Goal: Task Accomplishment & Management: Use online tool/utility

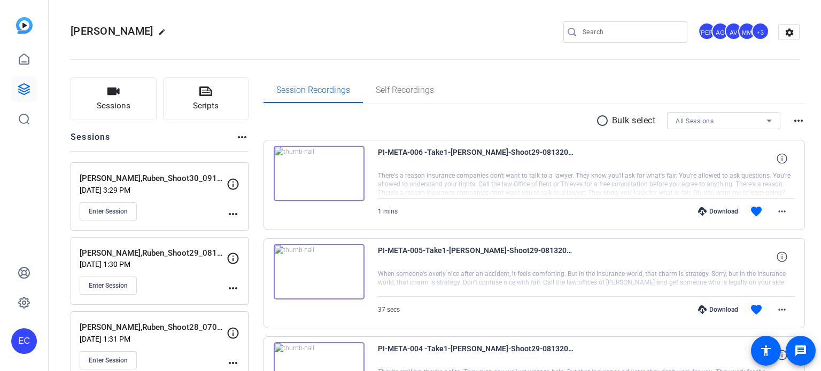
click at [229, 214] on mat-icon "more_horiz" at bounding box center [233, 214] width 13 height 13
click at [241, 231] on span "Edit Session" at bounding box center [259, 229] width 49 height 13
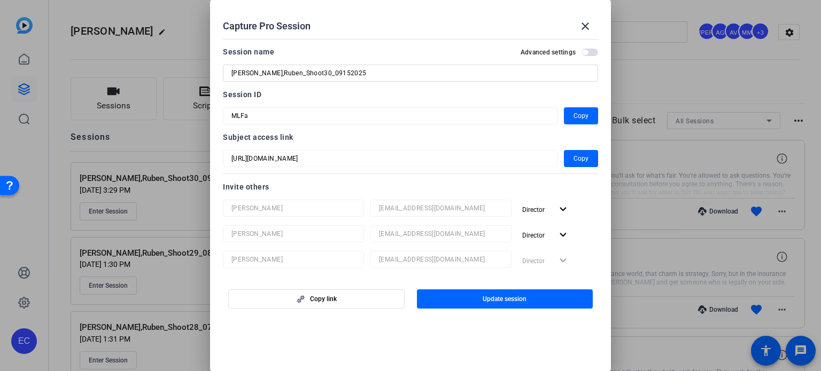
click at [314, 75] on input "Ortiz,Ruben_Shoot30_09152025" at bounding box center [410, 73] width 358 height 13
type input "[PERSON_NAME],Ruben_Shoot30_09102025"
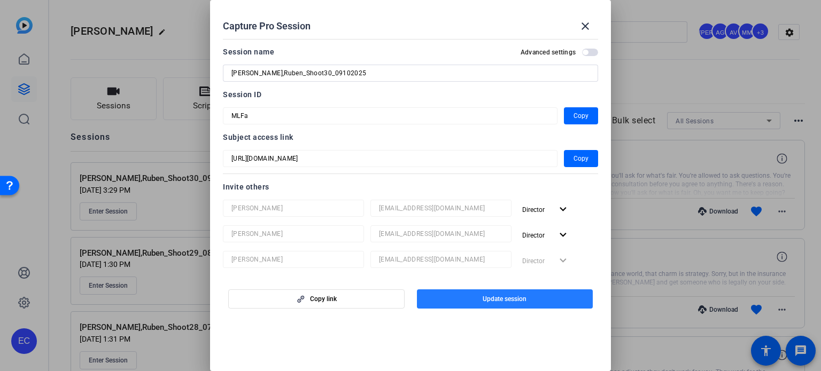
click at [462, 299] on span "button" at bounding box center [505, 299] width 176 height 26
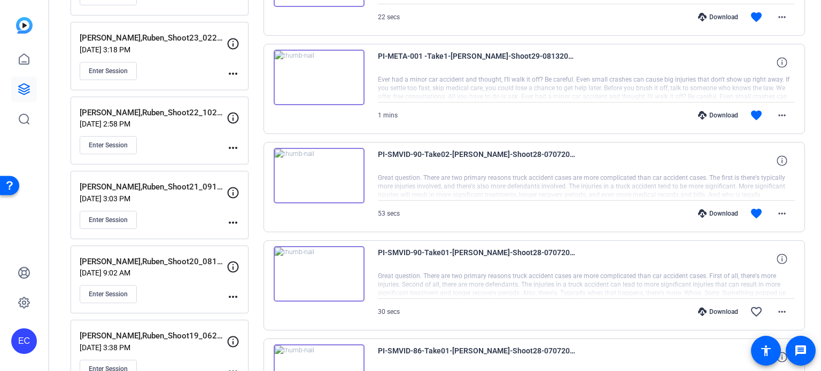
scroll to position [908, 0]
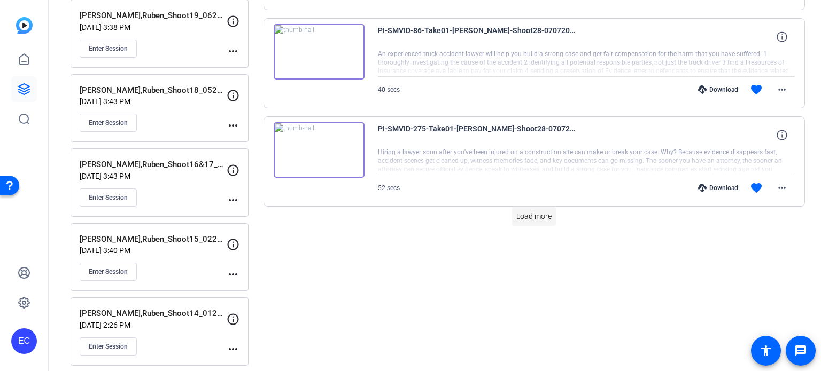
click at [526, 213] on span "Load more" at bounding box center [533, 216] width 35 height 11
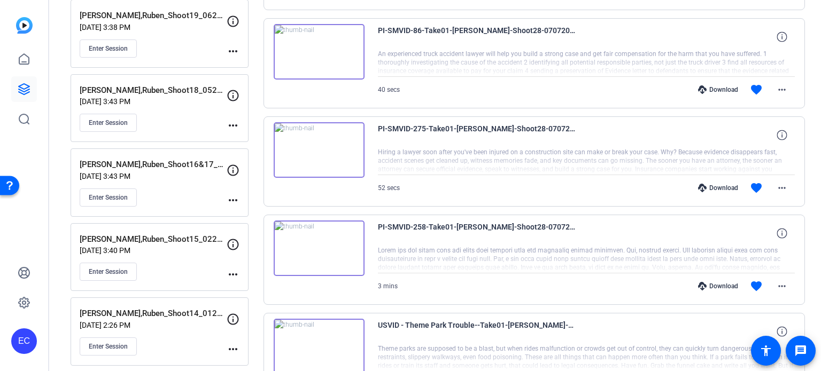
scroll to position [1282, 0]
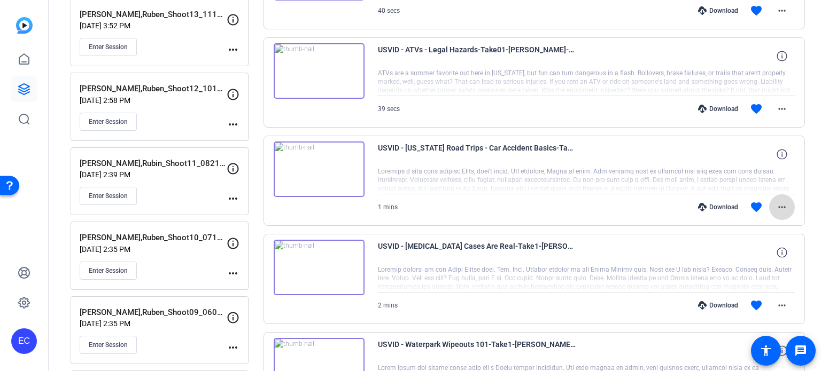
click at [778, 207] on mat-icon "more_horiz" at bounding box center [781, 207] width 13 height 13
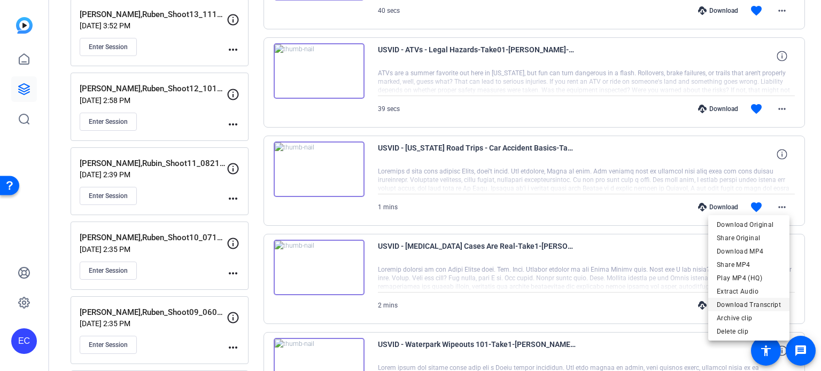
click at [741, 303] on span "Download Transcript" at bounding box center [748, 305] width 64 height 13
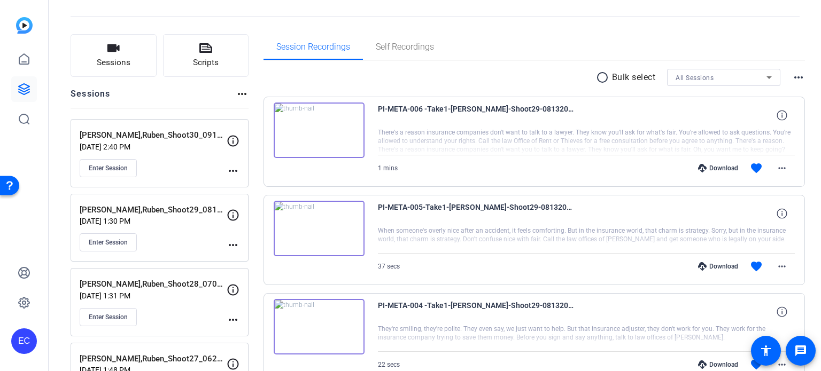
scroll to position [0, 0]
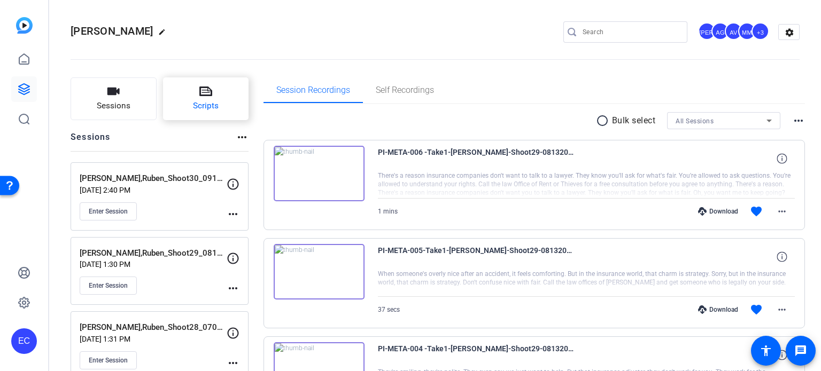
click at [216, 93] on button "Scripts" at bounding box center [206, 98] width 86 height 43
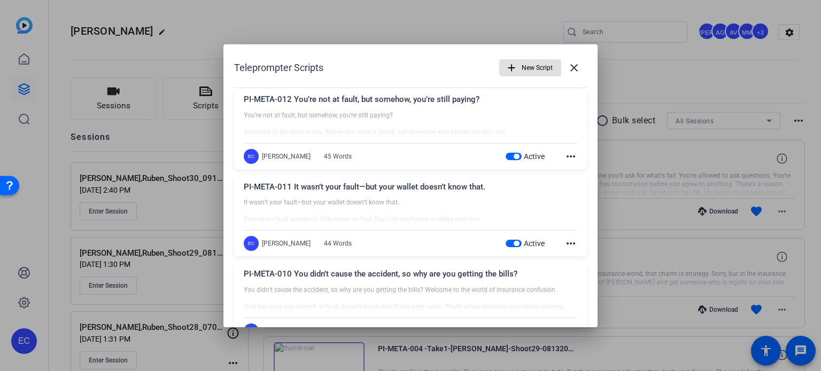
click at [505, 67] on mat-icon "add" at bounding box center [511, 68] width 12 height 12
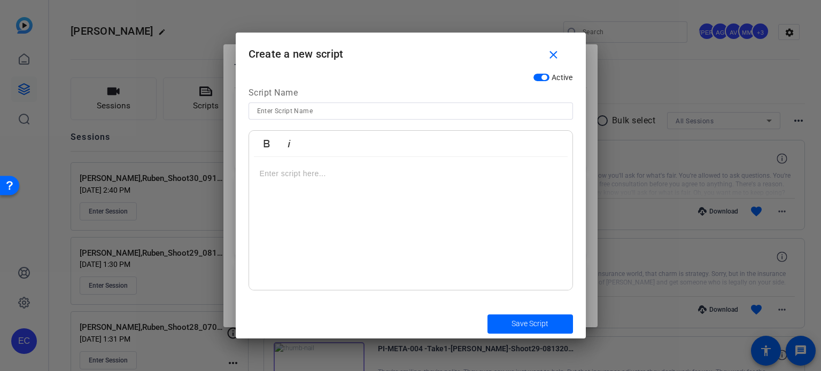
click at [307, 109] on input at bounding box center [410, 111] width 307 height 13
paste input "OTHER-META-001 📜 Script: Hook: Only in Texas can you..."
drag, startPoint x: 368, startPoint y: 113, endPoint x: 316, endPoint y: 104, distance: 52.0
click at [316, 105] on input "OTHER-META-001 📜 Script: Hook: Only in Texas can you..." at bounding box center [410, 111] width 307 height 13
type input "OTHER-META-001 Only in [US_STATE] can you..."
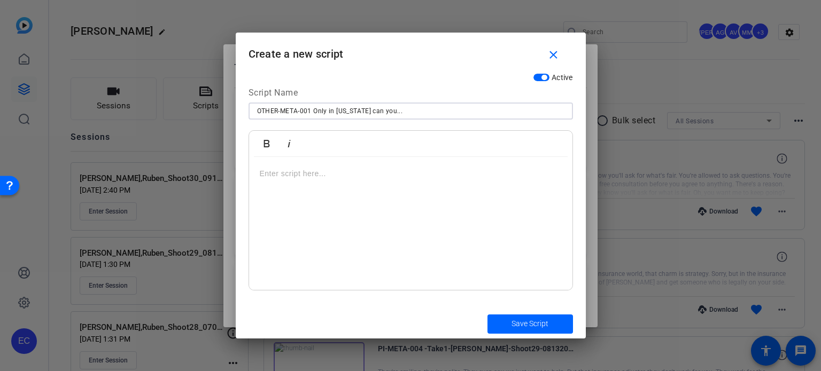
click at [294, 184] on div at bounding box center [410, 224] width 323 height 134
click at [369, 205] on div "Only in [US_STATE] can you..." at bounding box center [410, 224] width 323 height 134
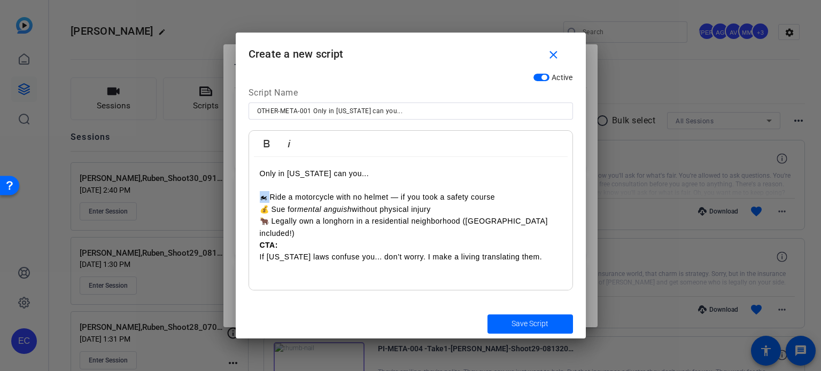
drag, startPoint x: 271, startPoint y: 193, endPoint x: 259, endPoint y: 195, distance: 12.9
click at [260, 195] on p "🏍 Ride a motorcycle with no helmet — if you took a safety course 💰 Sue for ment…" at bounding box center [411, 215] width 302 height 48
drag, startPoint x: 271, startPoint y: 207, endPoint x: 259, endPoint y: 208, distance: 12.9
click at [260, 208] on p "Ride a motorcycle with no helmet — if you took a safety course 💰 Sue for mental…" at bounding box center [411, 215] width 302 height 48
drag, startPoint x: 274, startPoint y: 222, endPoint x: 262, endPoint y: 222, distance: 11.8
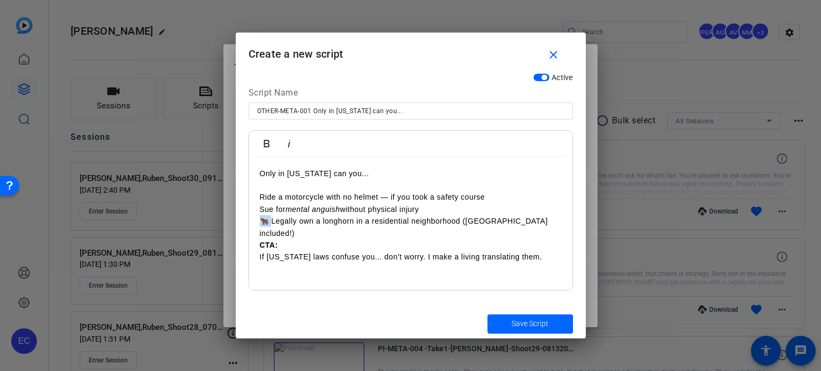
click at [262, 222] on p "Ride a motorcycle with no helmet — if you took a safety course Sue for mental a…" at bounding box center [411, 215] width 302 height 48
drag, startPoint x: 274, startPoint y: 235, endPoint x: 259, endPoint y: 235, distance: 15.0
click at [260, 239] on p "CTA: If Texas laws confuse you... don’t worry. I make a living translating them." at bounding box center [411, 251] width 302 height 24
click at [401, 279] on div "Only in Texas can you... Ride a motorcycle with no helmet — if you took a safet…" at bounding box center [410, 224] width 323 height 134
click at [544, 331] on span "submit" at bounding box center [529, 324] width 85 height 26
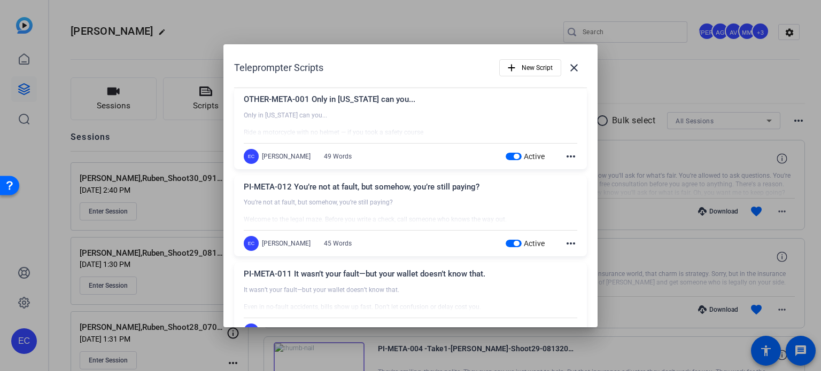
click at [566, 158] on mat-icon "more_horiz" at bounding box center [570, 156] width 13 height 13
click at [566, 168] on button "Edit" at bounding box center [589, 171] width 60 height 13
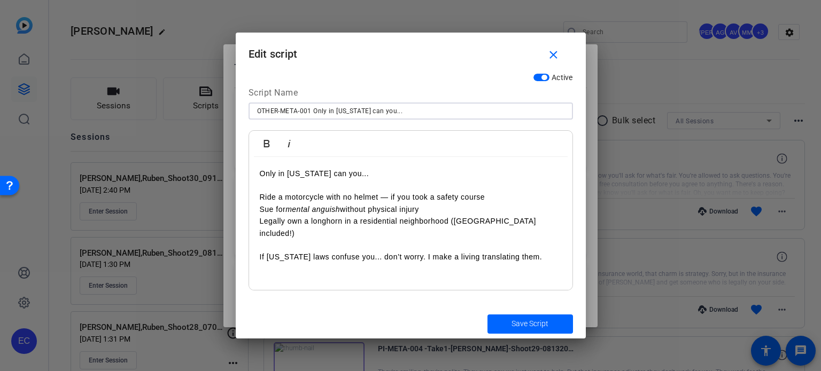
drag, startPoint x: 403, startPoint y: 114, endPoint x: 173, endPoint y: 81, distance: 232.1
click at [173, 81] on div "Teleprompter Scripts add New Script close OTHER-META-001 Only in Texas can you.…" at bounding box center [410, 185] width 821 height 371
click at [438, 227] on p "Ride a motorcycle with no helmet — if you took a safety course Sue for mental a…" at bounding box center [411, 215] width 302 height 48
click at [524, 324] on span "Save Script" at bounding box center [529, 323] width 37 height 11
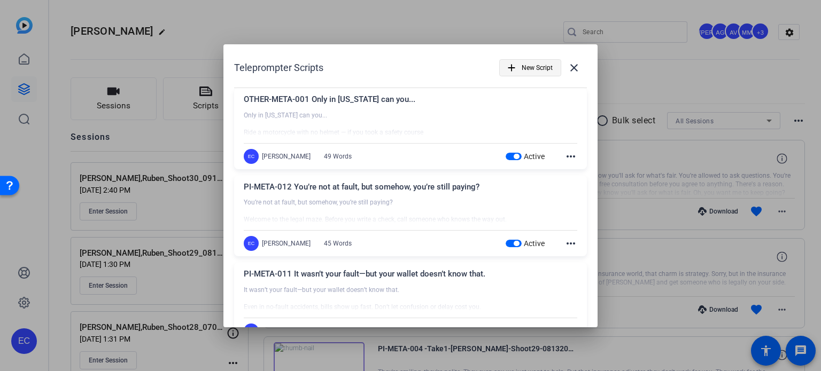
click at [521, 68] on span "New Script" at bounding box center [536, 68] width 31 height 20
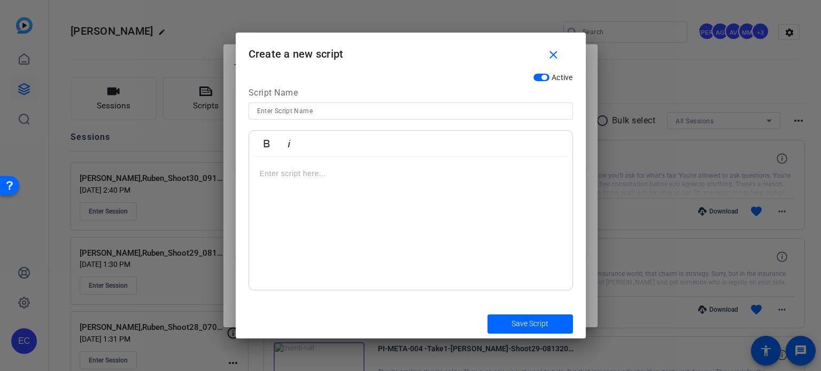
click at [302, 110] on input at bounding box center [410, 111] width 307 height 13
paste input "OTHER-META-003 🎥 Title: What Happens If You Crash on a Scooter?"
click at [308, 111] on input "OTHER-META-003 🎥 Title: What Happens If You Crash on a Scooter?" at bounding box center [410, 111] width 307 height 13
click at [308, 112] on input "OTHER-META-003 🎥 Title: What Happens If You Crash on a Scooter?" at bounding box center [410, 111] width 307 height 13
click at [310, 112] on input "OTHER-META-003 🎥 Title: What Happens If You Crash on a Scooter?" at bounding box center [410, 111] width 307 height 13
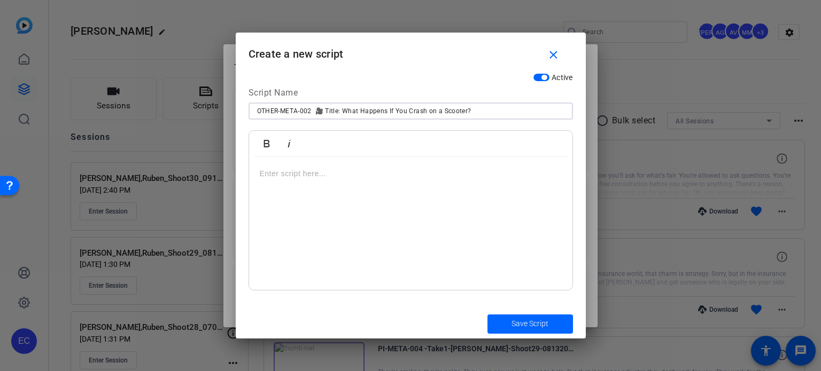
drag, startPoint x: 344, startPoint y: 113, endPoint x: 316, endPoint y: 112, distance: 27.8
click at [316, 112] on input "OTHER-META-002 🎥 Title: What Happens If You Crash on a Scooter?" at bounding box center [410, 111] width 307 height 13
type input "OTHER-META-002 What Happens If You Crash on a Scooter?"
click at [393, 193] on div at bounding box center [410, 224] width 323 height 134
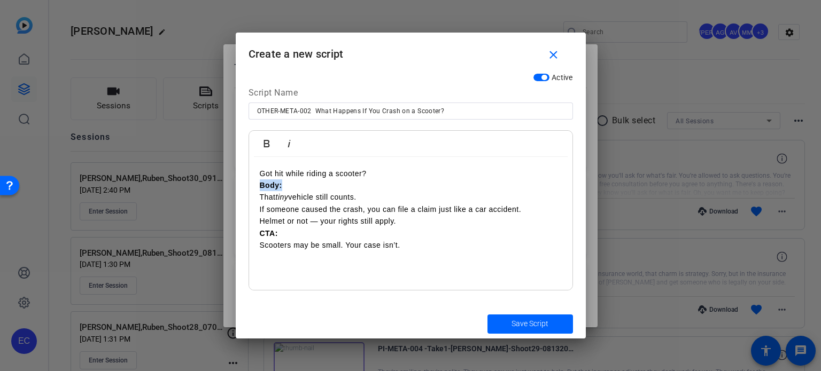
drag, startPoint x: 286, startPoint y: 187, endPoint x: 252, endPoint y: 185, distance: 34.2
click at [252, 185] on div "Got hit while riding a scooter? Body: That tiny vehicle still counts. If someon…" at bounding box center [410, 224] width 323 height 134
drag, startPoint x: 282, startPoint y: 235, endPoint x: 253, endPoint y: 232, distance: 28.4
click at [253, 232] on div "Got hit while riding a scooter? That tiny vehicle still counts. If someone caus…" at bounding box center [410, 224] width 323 height 134
click at [532, 326] on span "Save Script" at bounding box center [529, 323] width 37 height 11
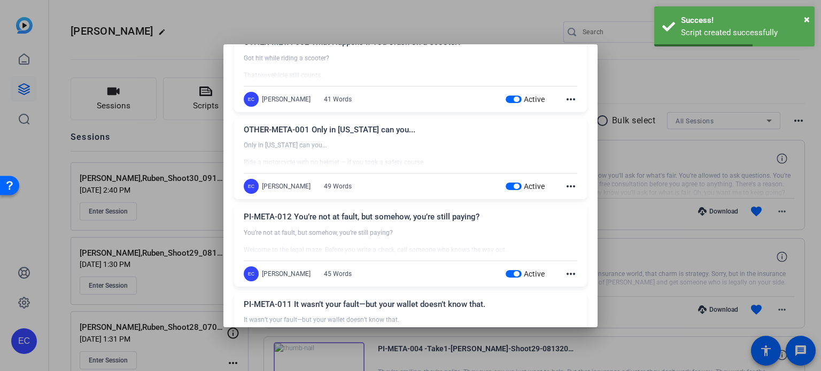
scroll to position [107, 0]
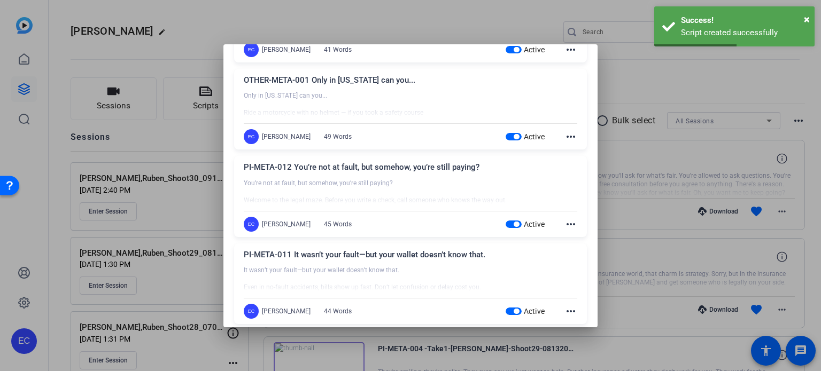
click at [631, 122] on div at bounding box center [410, 185] width 821 height 371
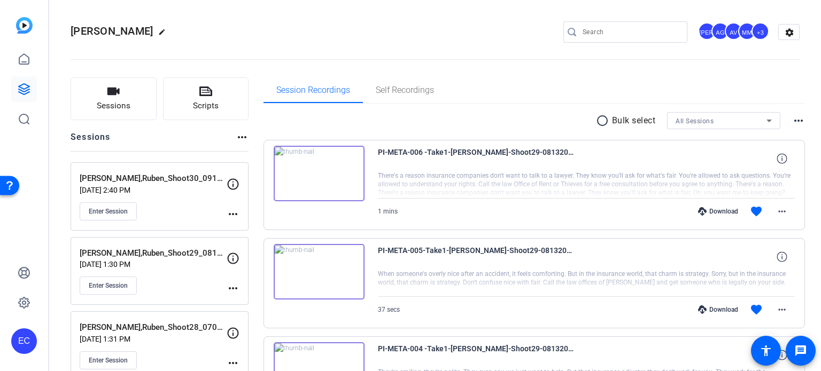
click at [230, 216] on mat-icon "more_horiz" at bounding box center [233, 214] width 13 height 13
click at [238, 224] on span "Edit Session" at bounding box center [259, 229] width 49 height 13
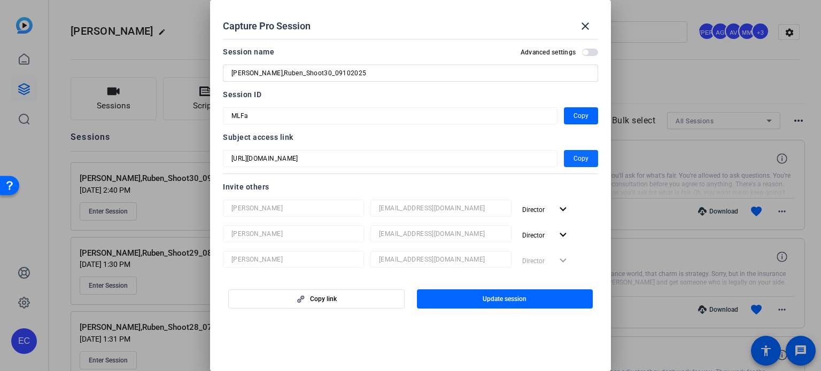
click at [576, 162] on span "Copy" at bounding box center [580, 158] width 15 height 13
click at [682, 70] on div at bounding box center [410, 185] width 821 height 371
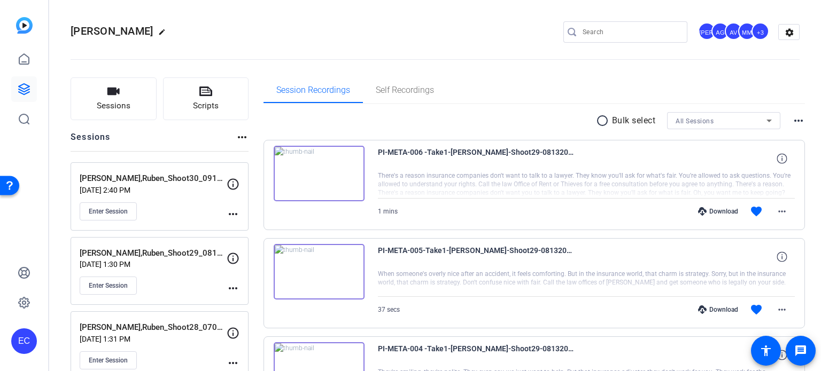
click at [100, 202] on div "Enter Session" at bounding box center [153, 211] width 147 height 18
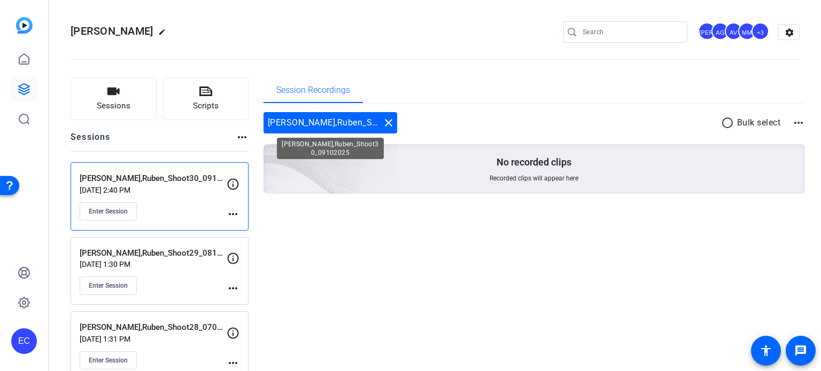
click at [388, 119] on mat-icon "close" at bounding box center [388, 122] width 13 height 13
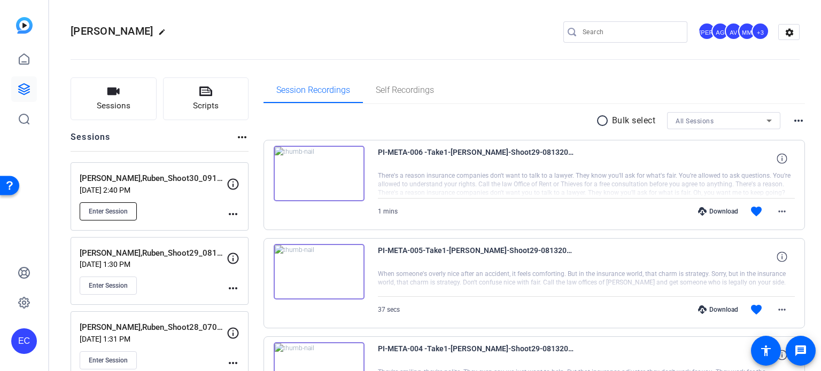
click at [97, 209] on span "Enter Session" at bounding box center [108, 211] width 39 height 9
click at [118, 280] on button "Enter Session" at bounding box center [108, 286] width 57 height 18
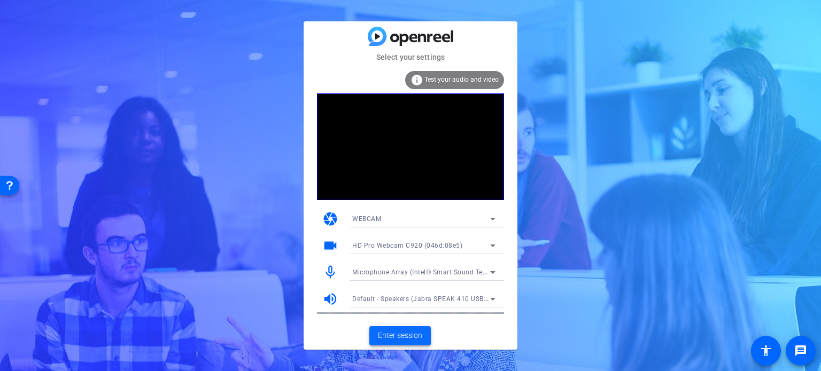
click at [387, 335] on span "Enter session" at bounding box center [400, 335] width 44 height 11
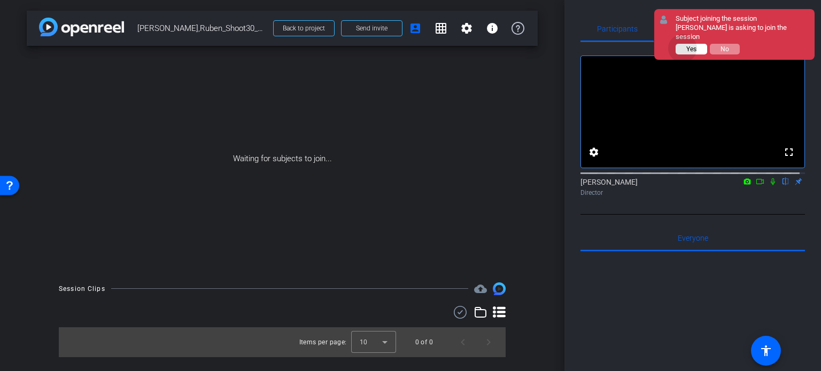
click at [683, 44] on button "Yes" at bounding box center [691, 49] width 32 height 11
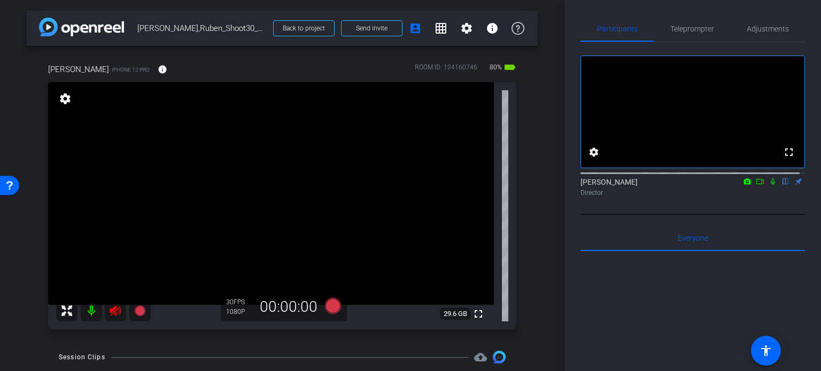
click at [111, 307] on icon at bounding box center [115, 311] width 13 height 13
click at [758, 30] on span "Adjustments" at bounding box center [767, 28] width 42 height 7
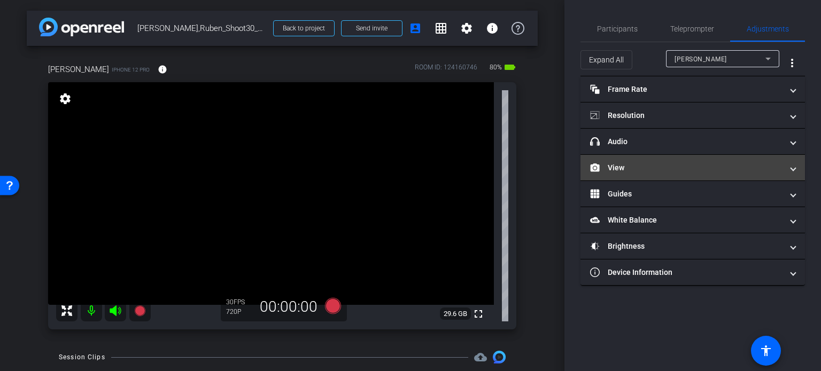
click at [647, 171] on mat-panel-title "View" at bounding box center [686, 167] width 192 height 11
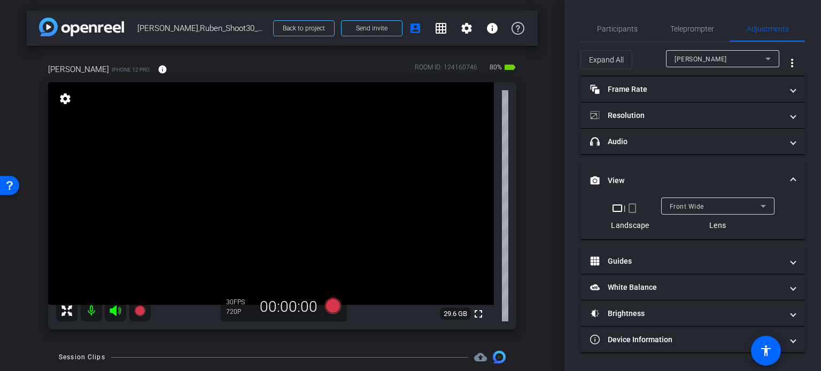
click at [634, 209] on mat-icon "crop_portrait" at bounding box center [632, 208] width 13 height 13
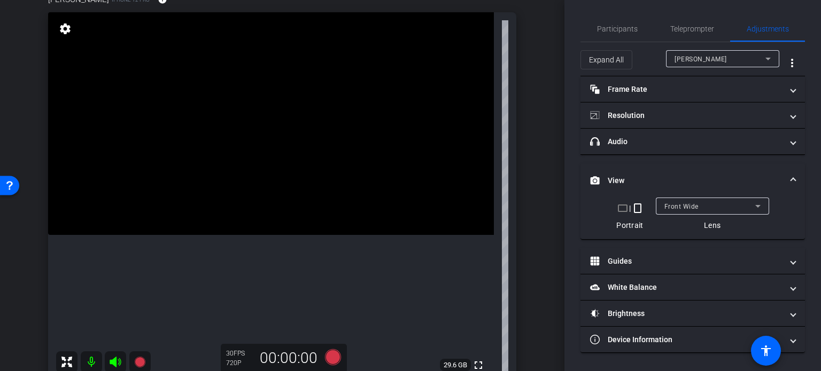
scroll to position [53, 0]
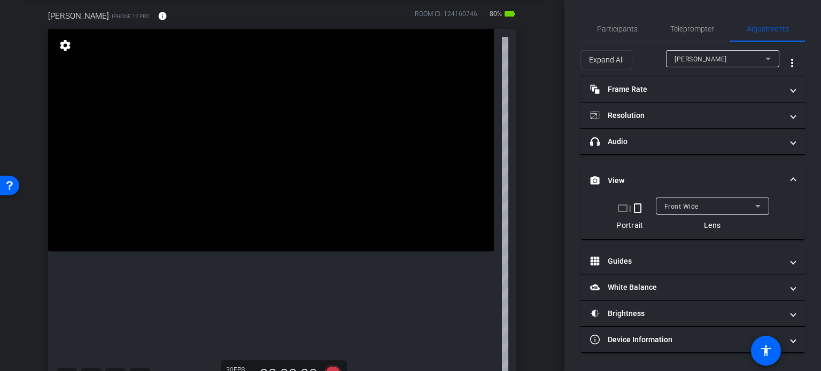
click at [795, 177] on span at bounding box center [793, 180] width 4 height 11
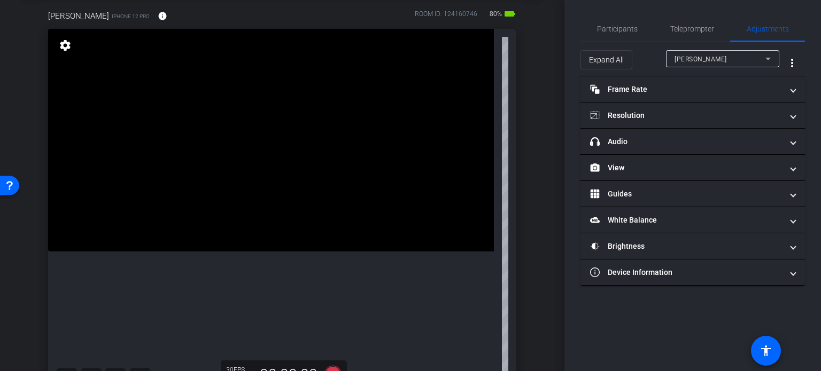
click at [527, 286] on div "Ruben Ortiz iPhone 12 Pro info ROOM ID: 124160746 80% battery_std fullscreen se…" at bounding box center [282, 201] width 511 height 416
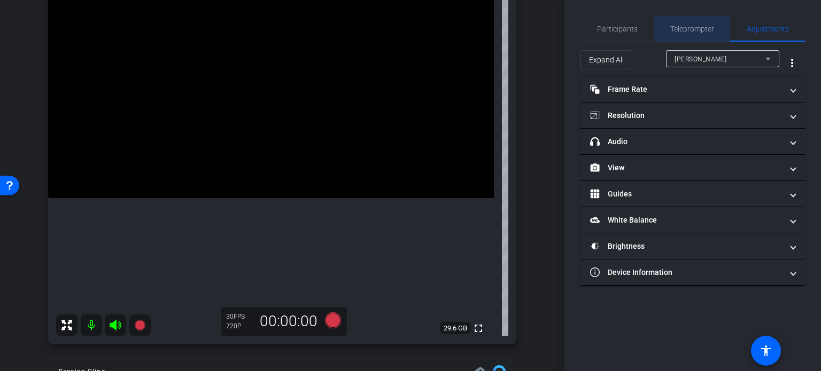
click at [697, 25] on span "Teleprompter" at bounding box center [692, 28] width 44 height 7
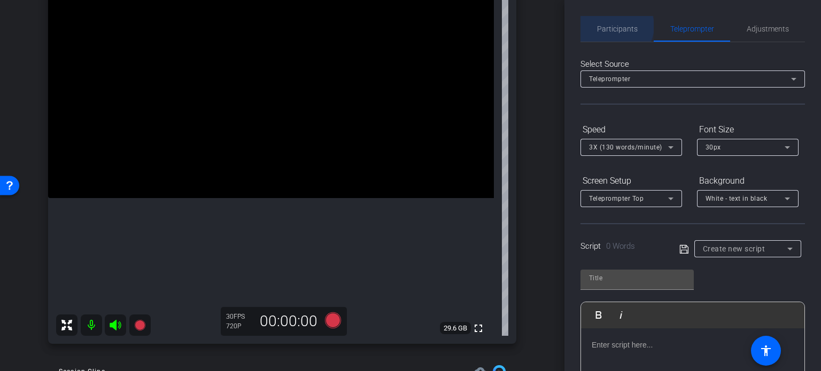
click at [615, 26] on span "Participants" at bounding box center [617, 28] width 41 height 7
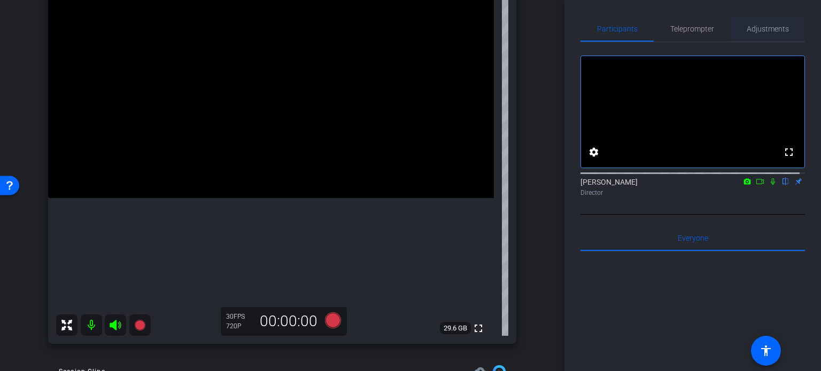
click at [781, 33] on span "Adjustments" at bounding box center [767, 28] width 42 height 7
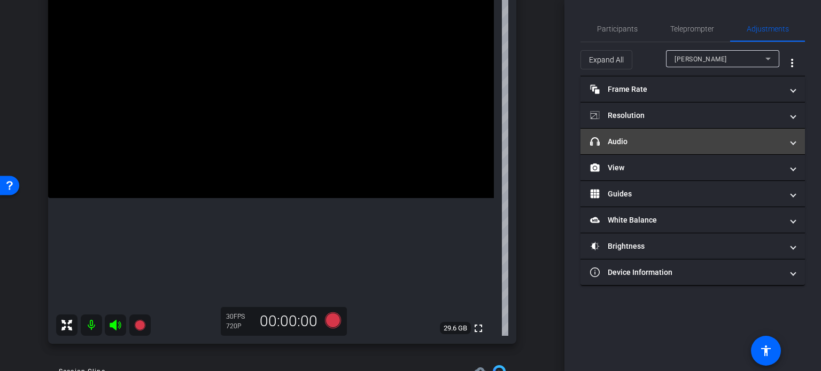
click at [648, 136] on mat-panel-title "headphone icon Audio" at bounding box center [686, 141] width 192 height 11
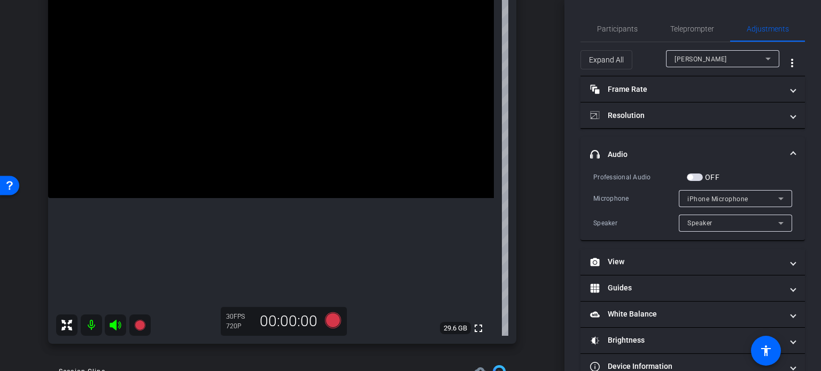
click at [694, 180] on span "button" at bounding box center [694, 177] width 16 height 7
click at [701, 201] on span "iPhone Microphone" at bounding box center [717, 199] width 61 height 7
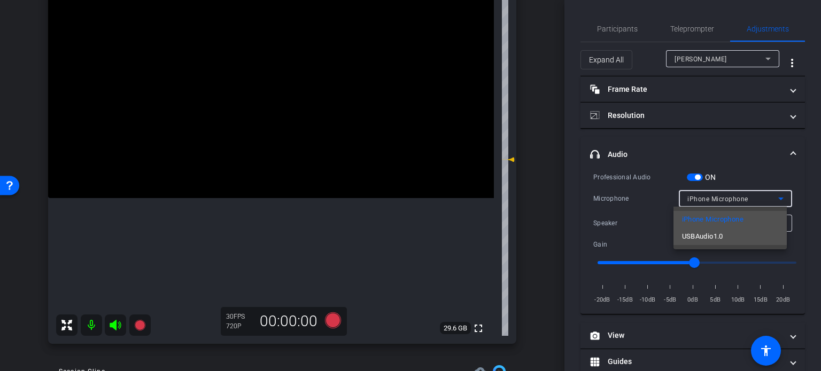
click at [709, 237] on span "USBAudio1.0" at bounding box center [702, 236] width 41 height 13
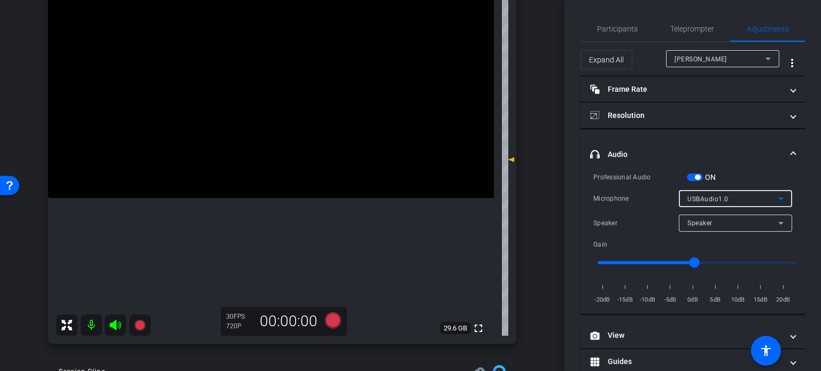
click at [705, 202] on span "USBAudio1.0" at bounding box center [707, 199] width 41 height 7
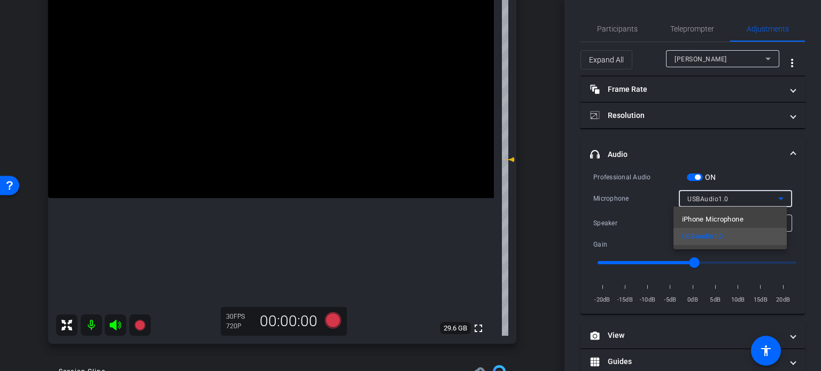
click at [746, 176] on div at bounding box center [410, 185] width 821 height 371
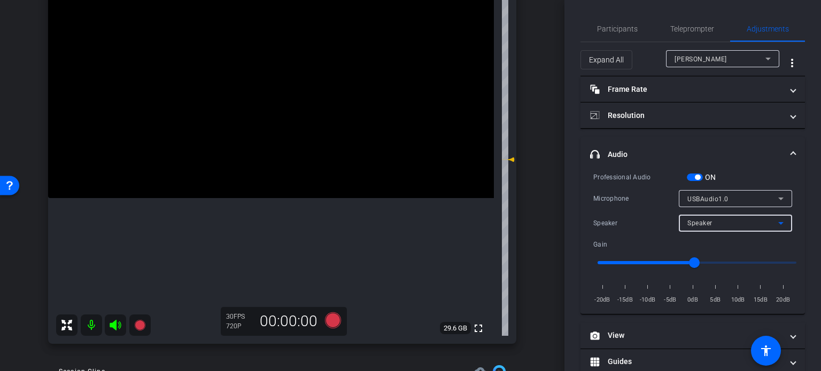
click at [752, 226] on div "Speaker" at bounding box center [732, 222] width 91 height 13
click at [740, 200] on div at bounding box center [410, 185] width 821 height 371
click at [738, 200] on div "USBAudio1.0" at bounding box center [732, 198] width 91 height 13
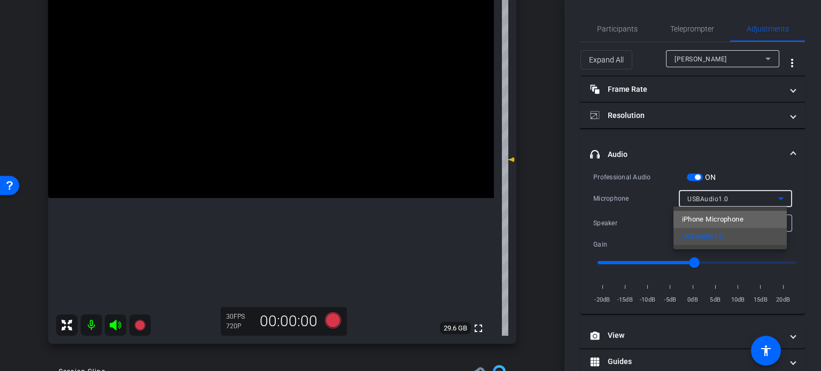
click at [722, 220] on span "iPhone Microphone" at bounding box center [712, 219] width 61 height 13
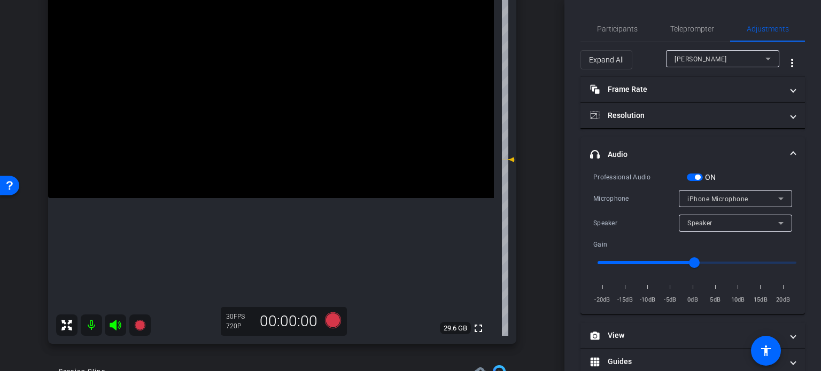
click at [697, 179] on span "button" at bounding box center [697, 177] width 5 height 5
click at [757, 175] on div "Professional Audio ON" at bounding box center [692, 176] width 199 height 11
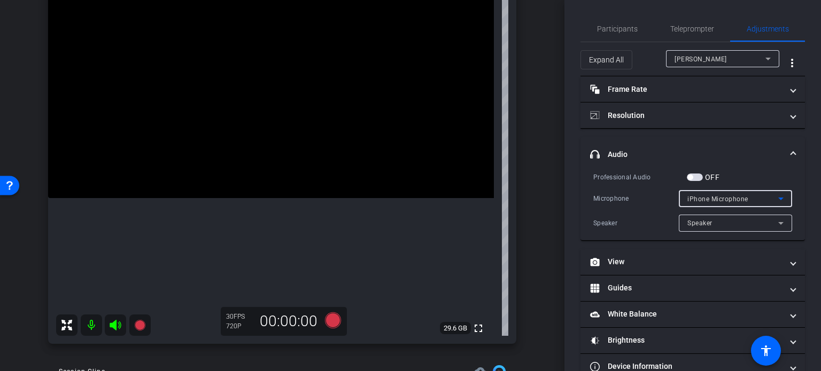
click at [774, 196] on icon at bounding box center [780, 198] width 13 height 13
click at [783, 168] on div at bounding box center [410, 185] width 821 height 371
click at [774, 228] on icon at bounding box center [780, 223] width 13 height 13
click at [774, 228] on div at bounding box center [410, 185] width 821 height 371
click at [791, 157] on span at bounding box center [793, 154] width 4 height 11
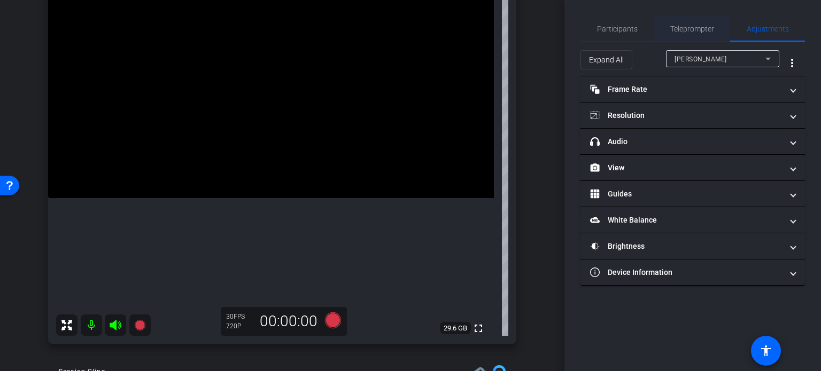
click at [695, 28] on span "Teleprompter" at bounding box center [692, 28] width 44 height 7
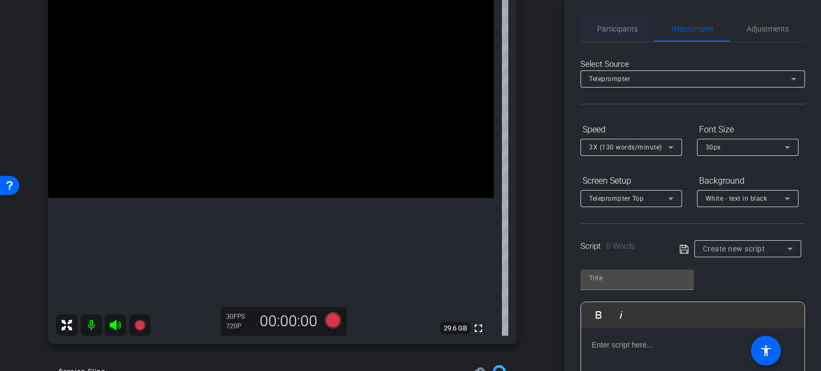
click at [620, 29] on span "Participants" at bounding box center [617, 28] width 41 height 7
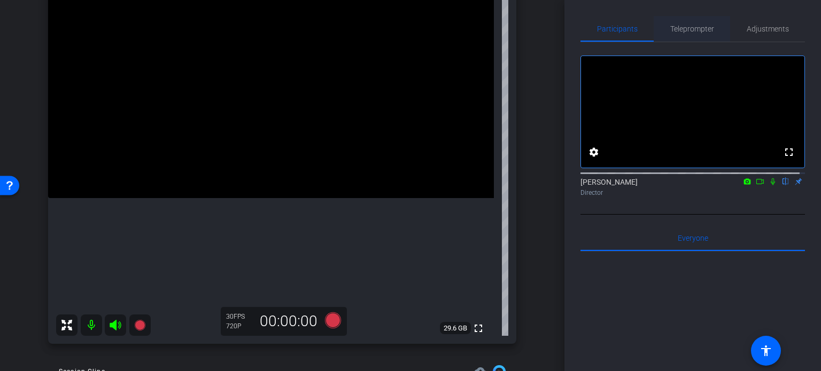
click at [686, 31] on span "Teleprompter" at bounding box center [692, 28] width 44 height 7
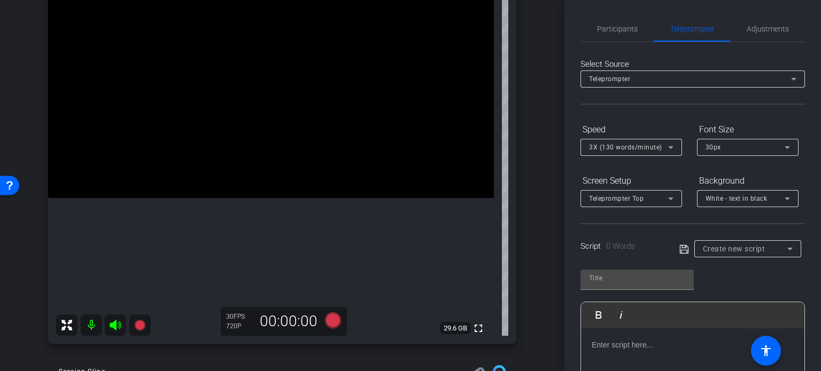
click at [747, 247] on span "Create new script" at bounding box center [734, 249] width 63 height 9
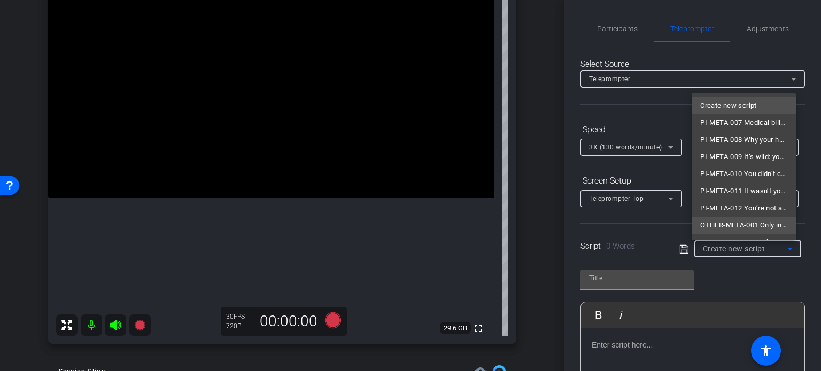
scroll to position [15, 0]
click at [745, 212] on span "OTHER-META-001 Only in [US_STATE] can you..." at bounding box center [743, 210] width 87 height 13
type input "OTHER-META-001 Only in [US_STATE] can you..."
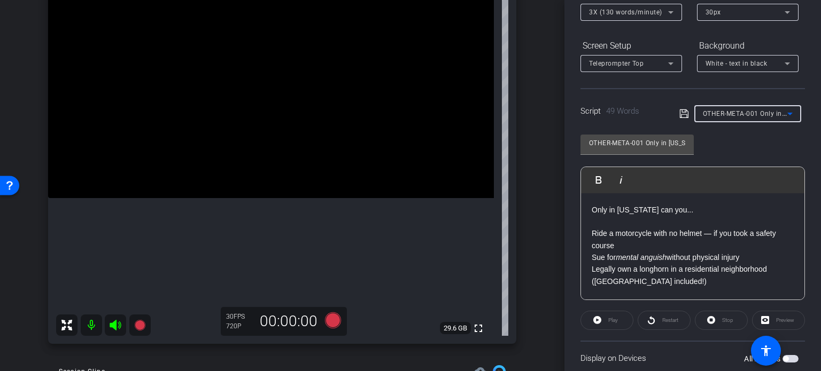
scroll to position [160, 0]
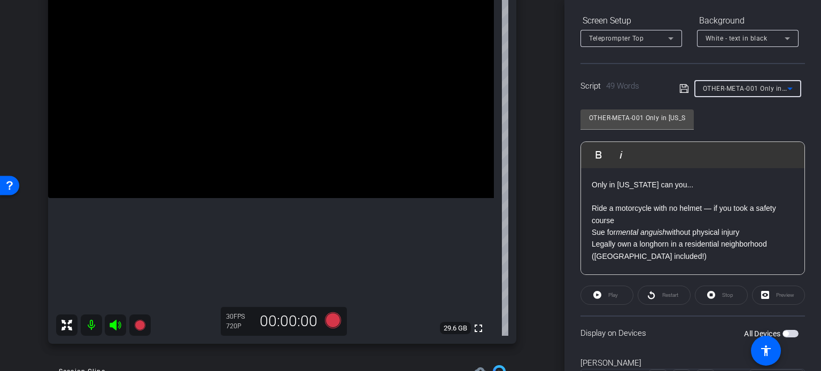
click at [785, 330] on span "button" at bounding box center [790, 333] width 16 height 7
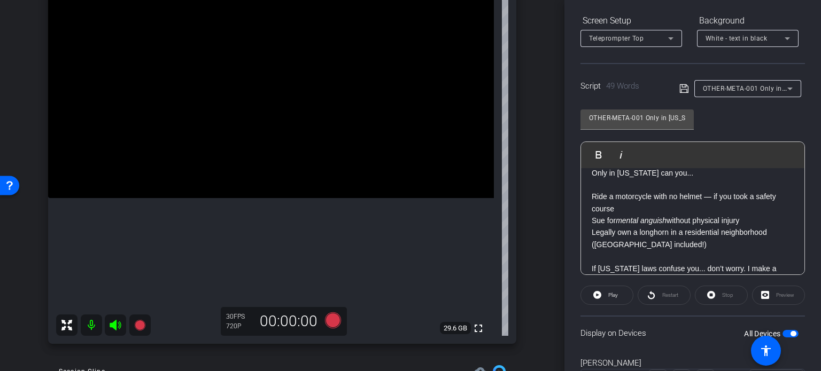
scroll to position [0, 0]
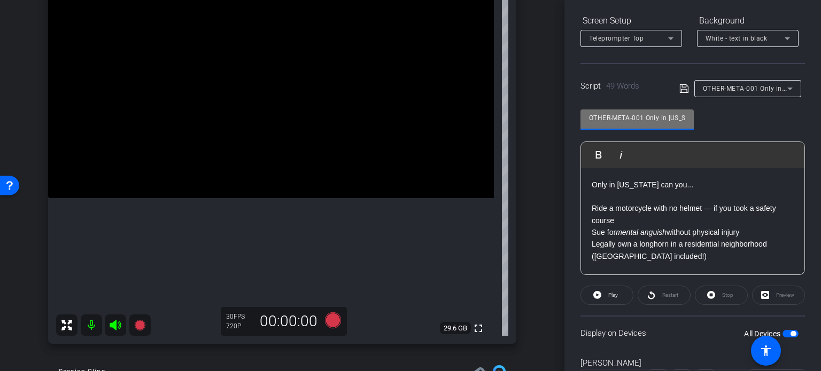
drag, startPoint x: 643, startPoint y: 118, endPoint x: 443, endPoint y: 100, distance: 201.2
click at [443, 100] on div "arrow_back Ortiz,Ruben_Shoot30_09102025 Back to project Send invite account_box…" at bounding box center [410, 185] width 821 height 371
click at [530, 206] on div "Ruben Ortiz iPhone 12 Pro info ROOM ID: 124160746 80% battery_std fullscreen se…" at bounding box center [282, 147] width 511 height 416
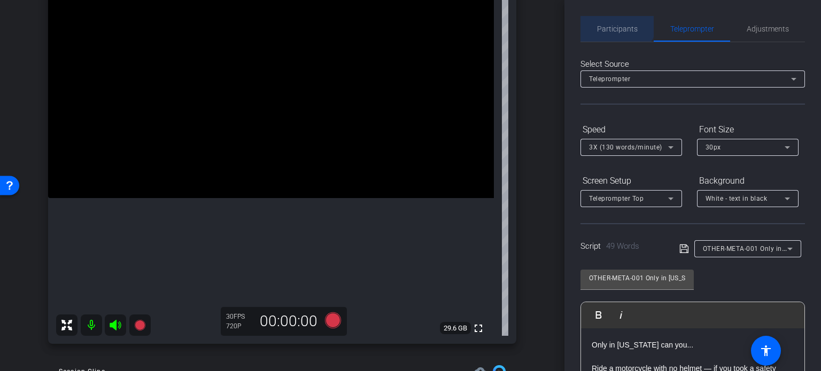
click at [614, 17] on span "Participants" at bounding box center [617, 29] width 41 height 26
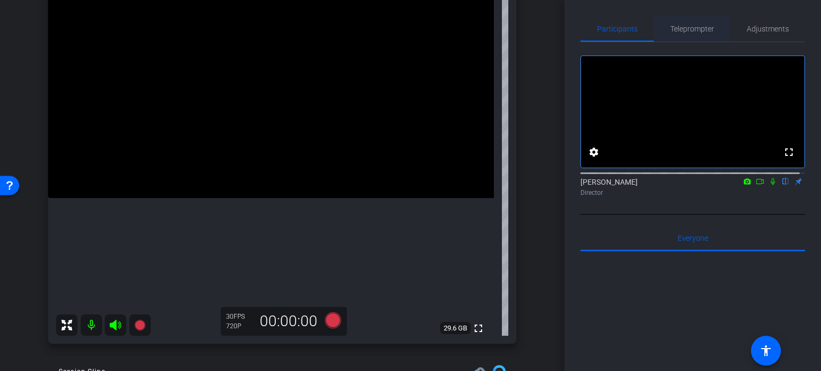
click at [686, 19] on span "Teleprompter" at bounding box center [692, 29] width 44 height 26
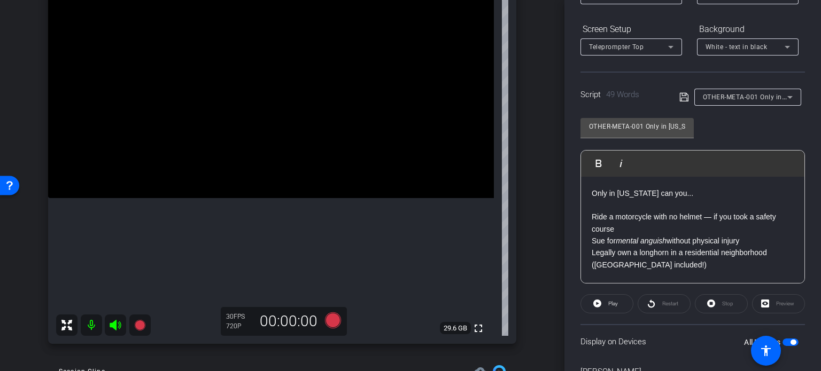
scroll to position [160, 0]
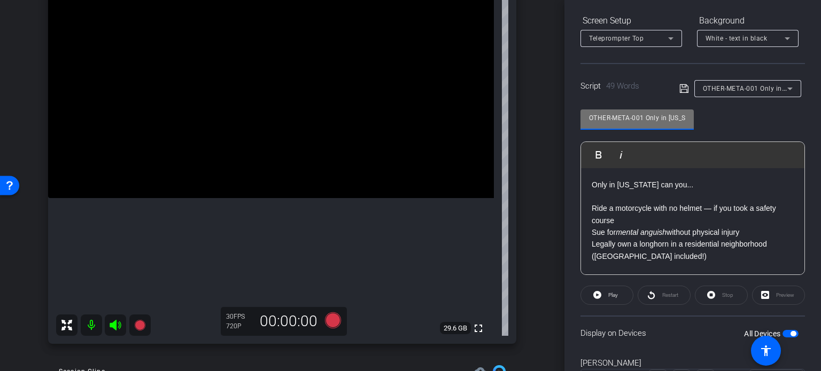
drag, startPoint x: 646, startPoint y: 118, endPoint x: 413, endPoint y: 94, distance: 234.1
click at [413, 94] on div "arrow_back Ortiz,Ruben_Shoot30_09102025 Back to project Send invite account_box…" at bounding box center [410, 185] width 821 height 371
click at [540, 224] on div "arrow_back Ortiz,Ruben_Shoot30_09102025 Back to project Send invite account_box…" at bounding box center [282, 78] width 564 height 371
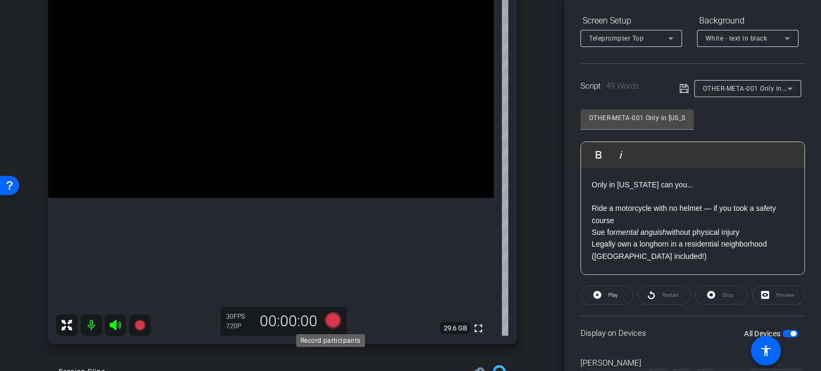
click at [333, 318] on icon at bounding box center [333, 321] width 16 height 16
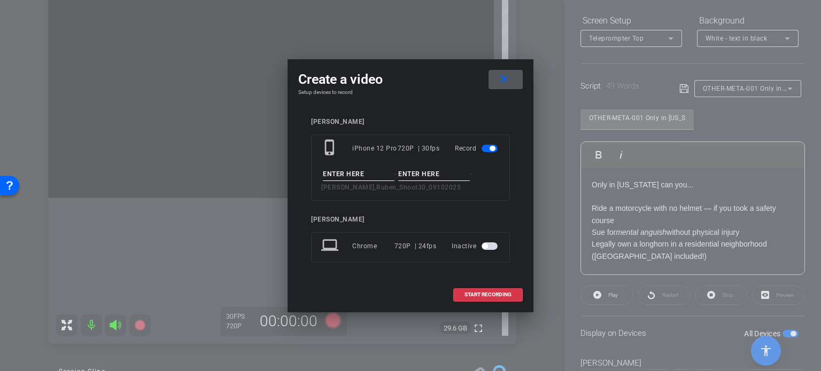
click at [347, 181] on div "- - Ortiz,Ruben_Shoot30_09102025" at bounding box center [410, 181] width 178 height 26
click at [340, 173] on input at bounding box center [359, 174] width 72 height 13
paste input "OTHER-META-001"
type input "OTHER-META-001"
click at [411, 177] on input at bounding box center [434, 174] width 72 height 13
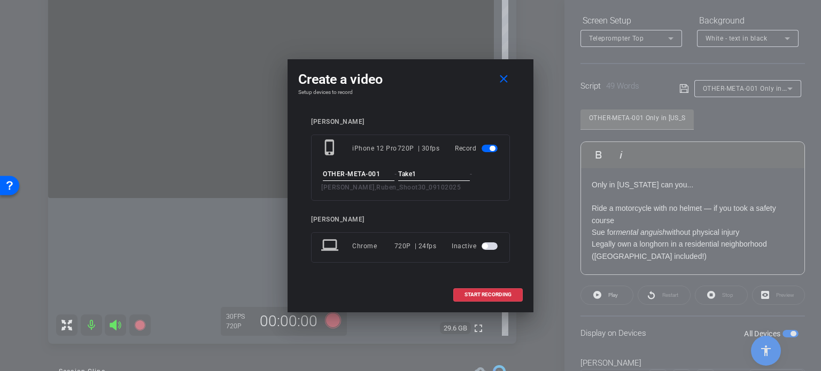
type input "Take1"
click at [386, 177] on input "OTHER-META-001" at bounding box center [359, 174] width 72 height 13
click at [432, 179] on input "Take1" at bounding box center [434, 174] width 72 height 13
click at [453, 198] on div "phone_iphone iPhone 12 Pro 720P | 30fps Record OTHER-META-001 - Take1 - Ortiz,R…" at bounding box center [410, 168] width 199 height 66
click at [485, 295] on span "START RECORDING" at bounding box center [487, 294] width 47 height 5
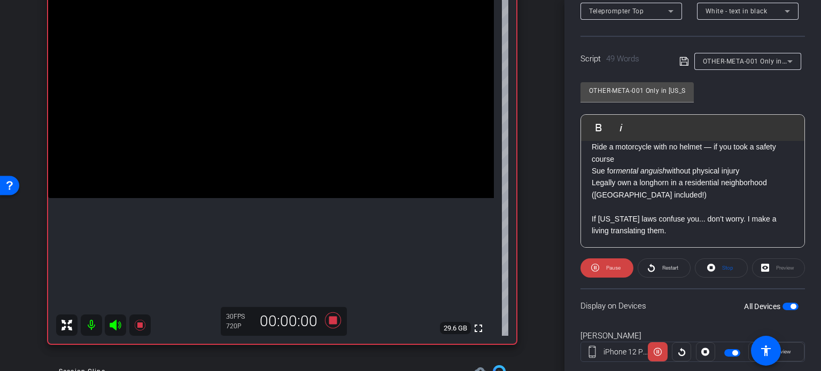
scroll to position [212, 0]
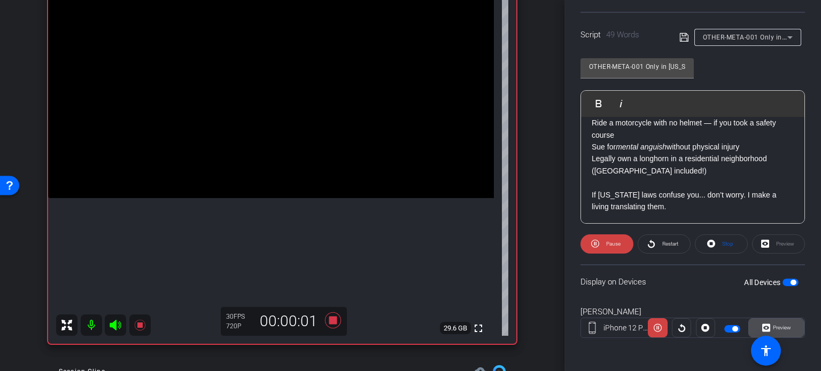
click at [782, 328] on span "Preview" at bounding box center [781, 328] width 18 height 6
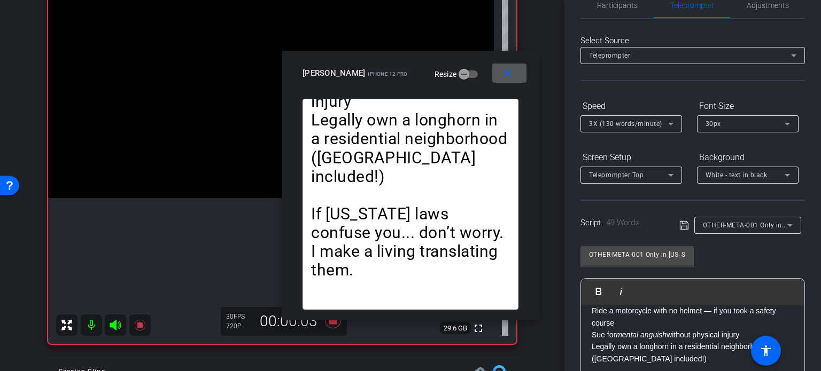
scroll to position [0, 0]
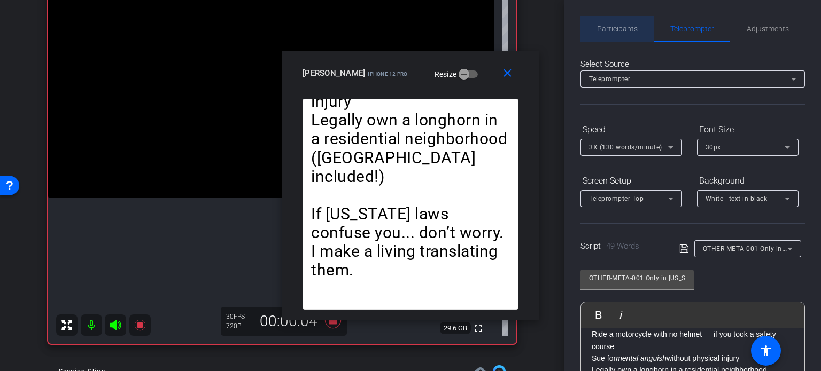
click at [623, 33] on span "Participants" at bounding box center [617, 28] width 41 height 7
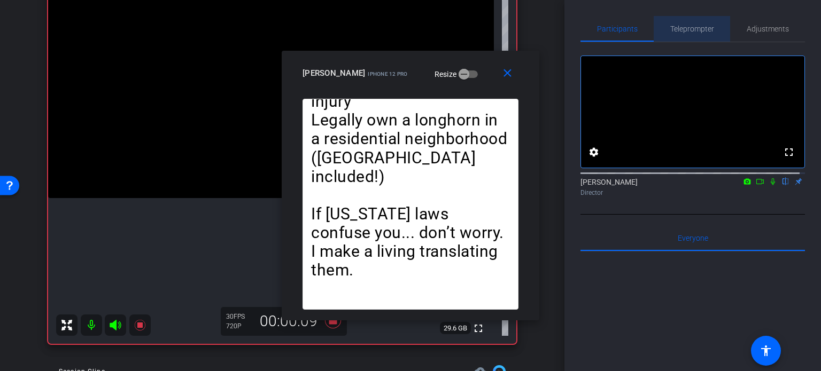
click at [692, 32] on span "Teleprompter" at bounding box center [692, 28] width 44 height 7
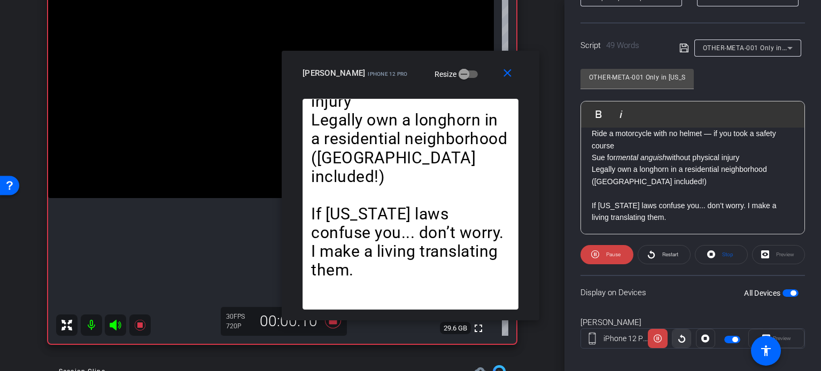
scroll to position [212, 0]
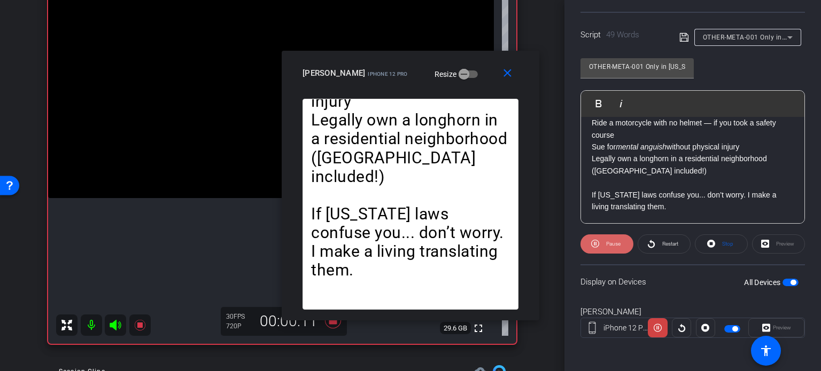
click at [613, 246] on span "Pause" at bounding box center [611, 244] width 17 height 15
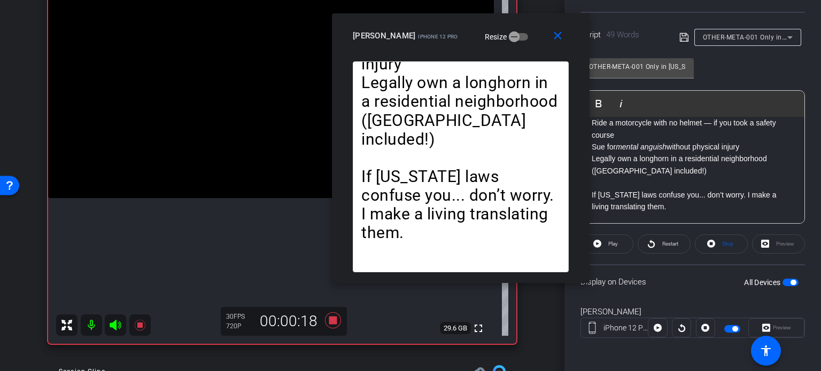
drag, startPoint x: 484, startPoint y: 81, endPoint x: 534, endPoint y: 44, distance: 62.6
click at [534, 44] on div "Ruben Ortiz iPhone 12 Pro Resize" at bounding box center [465, 35] width 224 height 19
click at [559, 36] on mat-icon "close" at bounding box center [557, 35] width 13 height 13
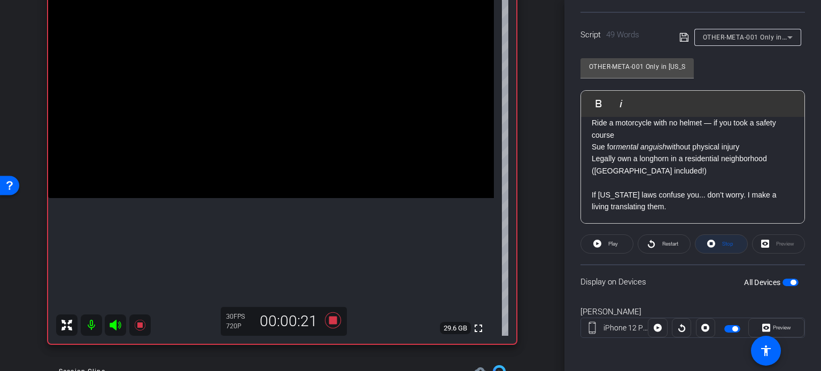
click at [727, 247] on span "Stop" at bounding box center [726, 244] width 14 height 15
click at [614, 241] on span "Play" at bounding box center [613, 244] width 10 height 6
click at [784, 327] on span "Preview" at bounding box center [781, 328] width 18 height 6
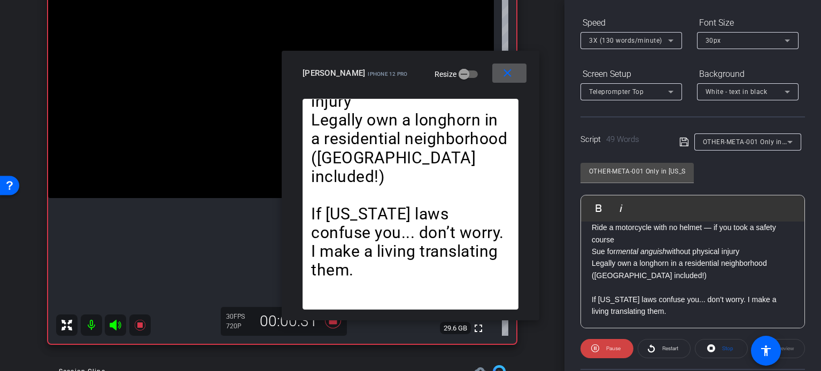
scroll to position [105, 0]
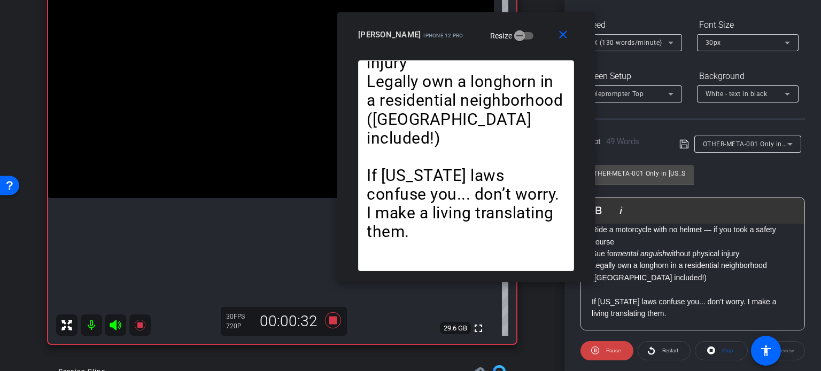
drag, startPoint x: 473, startPoint y: 77, endPoint x: 529, endPoint y: 39, distance: 67.6
click at [529, 39] on div "Ruben Ortiz iPhone 12 Pro Resize" at bounding box center [470, 34] width 224 height 19
click at [561, 35] on mat-icon "close" at bounding box center [562, 34] width 13 height 13
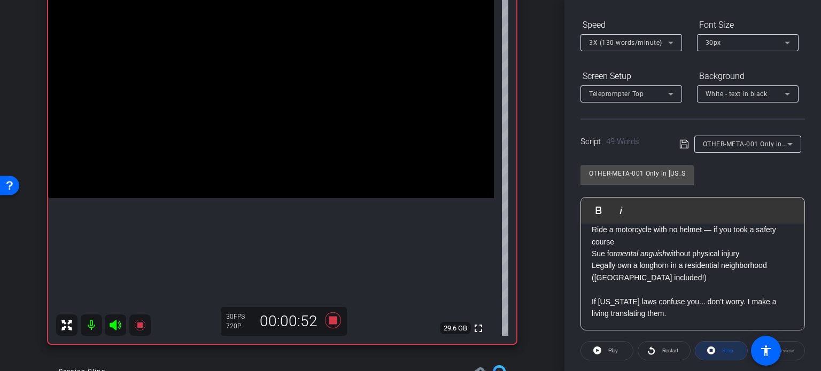
click at [707, 349] on icon at bounding box center [711, 350] width 8 height 13
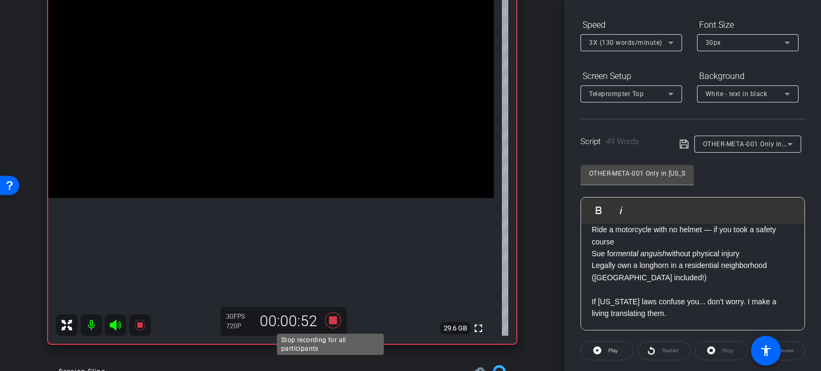
click at [331, 318] on icon at bounding box center [333, 321] width 16 height 16
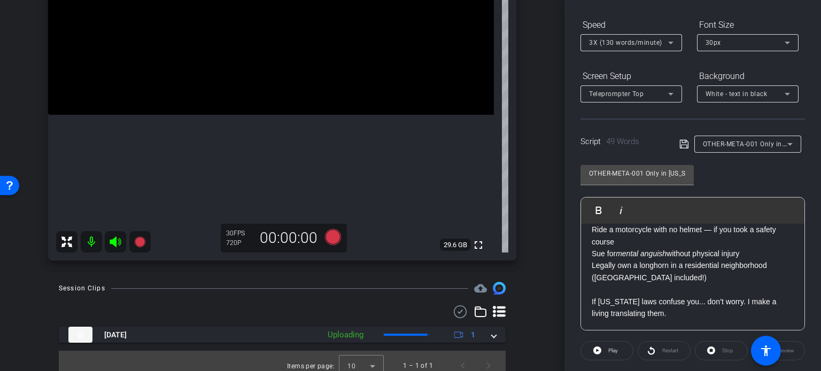
scroll to position [200, 0]
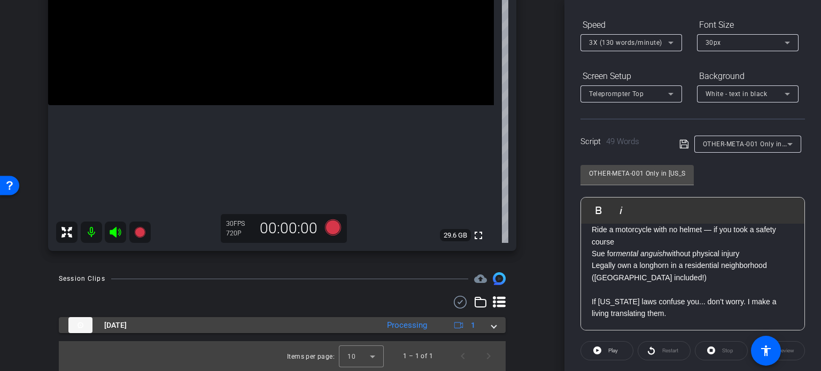
click at [491, 326] on span at bounding box center [493, 325] width 4 height 11
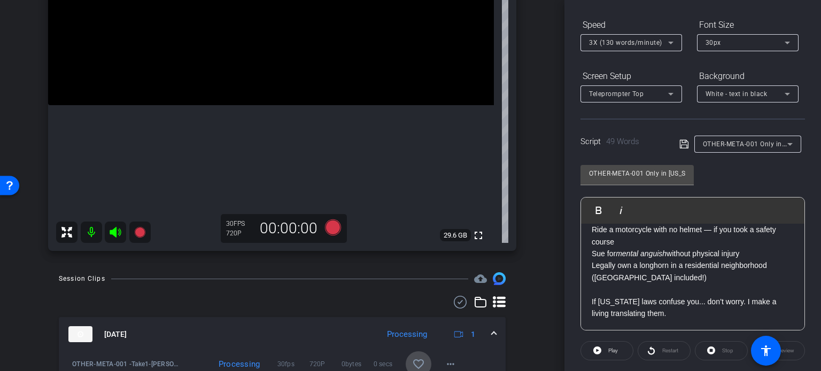
click at [412, 358] on mat-icon "favorite_border" at bounding box center [418, 364] width 13 height 13
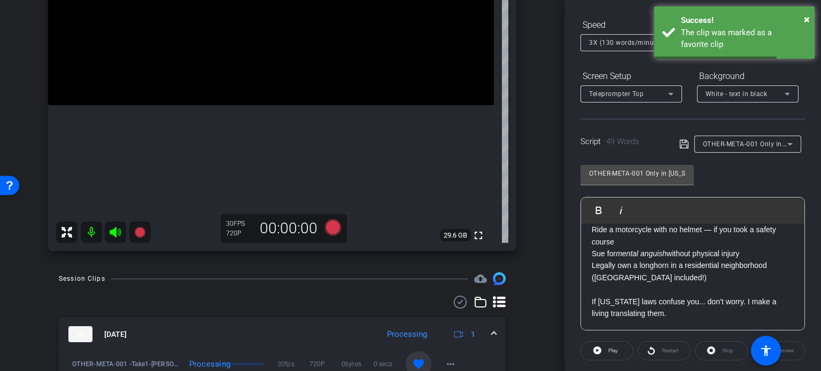
drag, startPoint x: 485, startPoint y: 333, endPoint x: 552, endPoint y: 282, distance: 84.5
click at [491, 331] on mat-expansion-panel-header "Sep 10, 2025 Processing 1" at bounding box center [282, 334] width 447 height 34
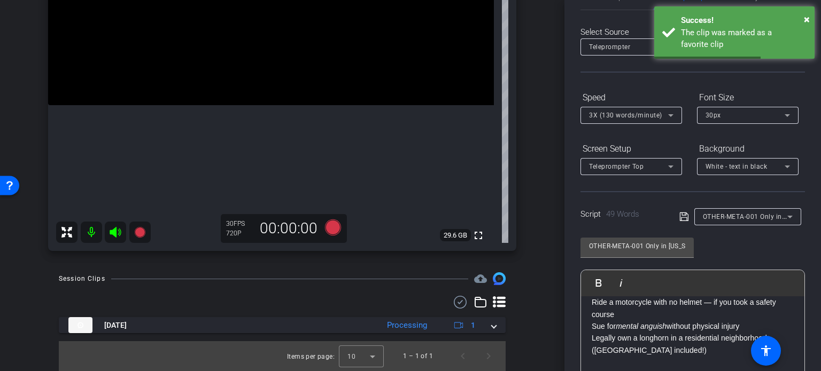
scroll to position [0, 0]
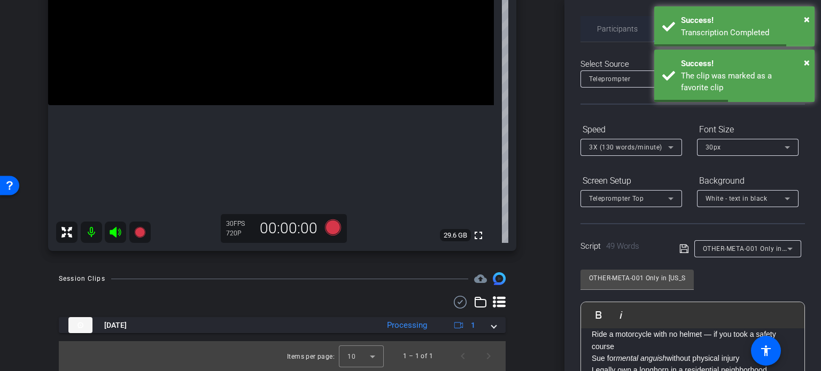
click at [615, 32] on span "Participants" at bounding box center [617, 28] width 41 height 7
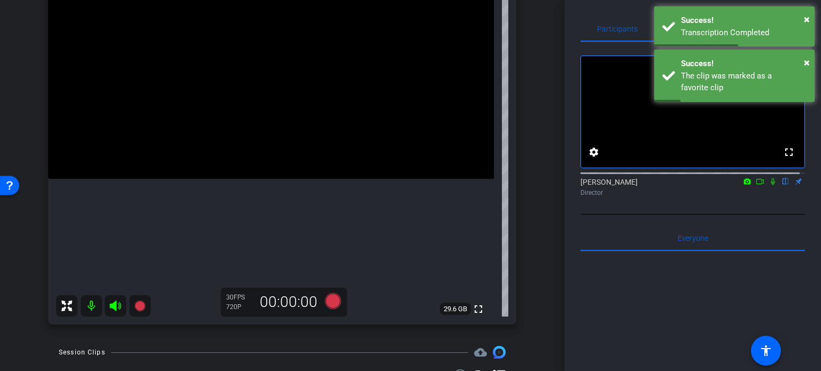
scroll to position [93, 0]
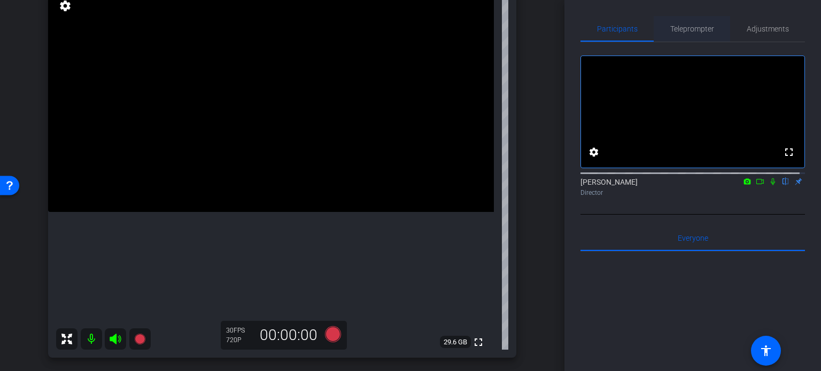
click at [686, 30] on span "Teleprompter" at bounding box center [692, 28] width 44 height 7
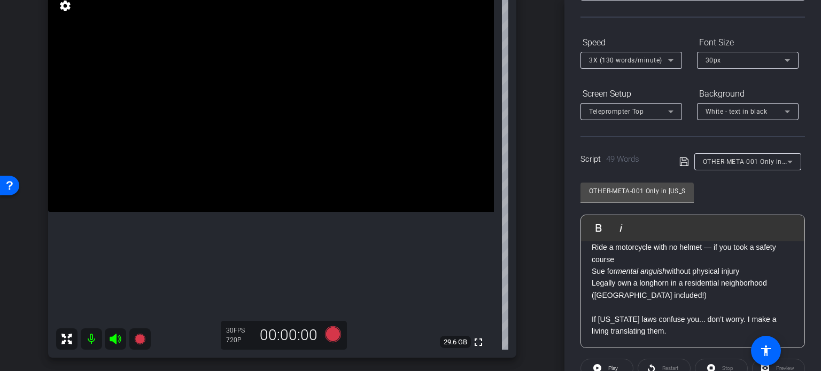
scroll to position [107, 0]
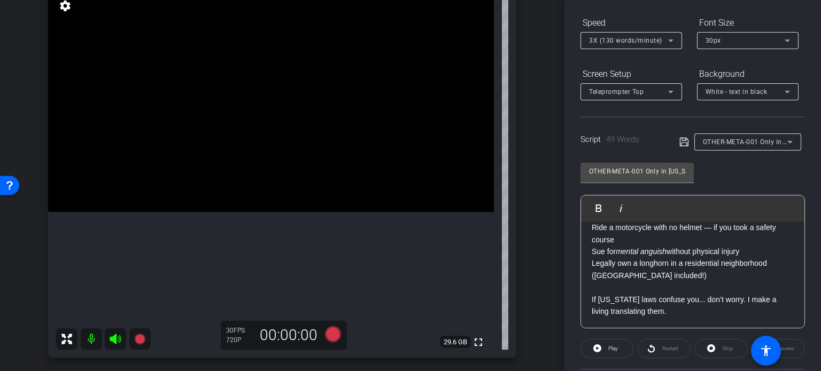
click at [752, 145] on span "OTHER-META-001 Only in [US_STATE] can you..." at bounding box center [777, 141] width 149 height 9
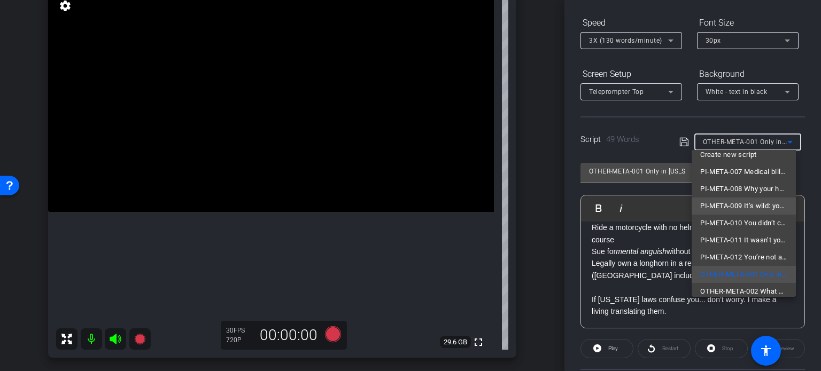
scroll to position [15, 0]
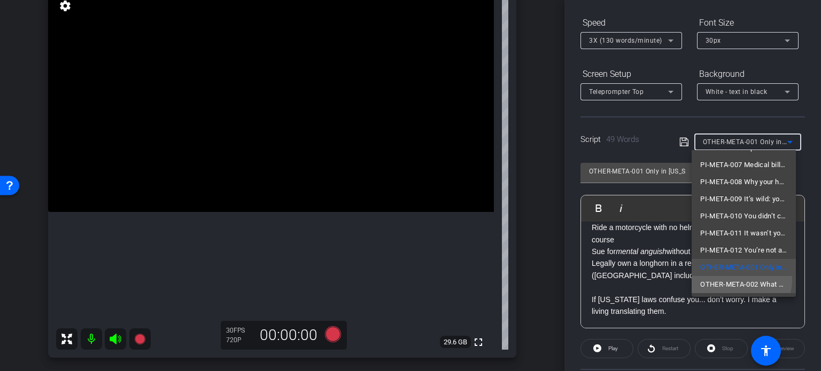
click at [740, 279] on span "OTHER-META-002 What Happens If You Crash on a Scooter?" at bounding box center [743, 284] width 87 height 13
type input "OTHER-META-002 What Happens If You Crash on a Scooter?"
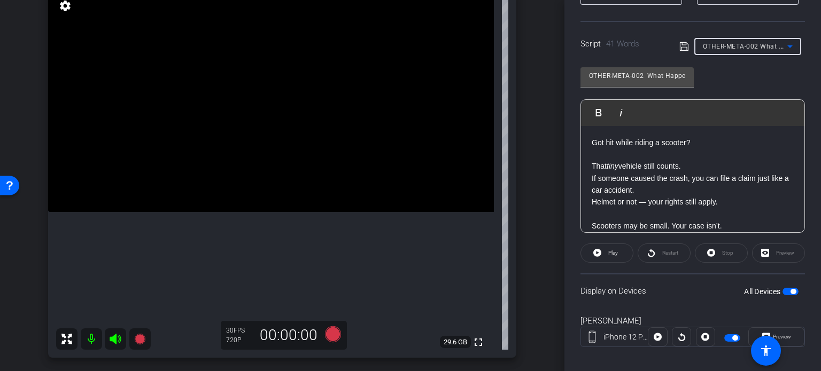
scroll to position [212, 0]
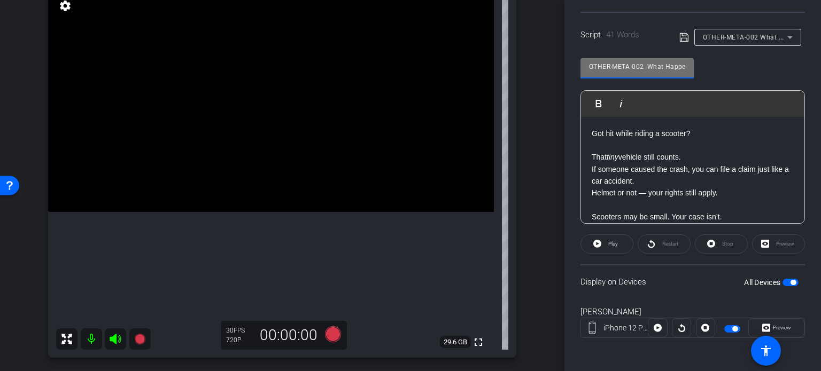
drag, startPoint x: 643, startPoint y: 60, endPoint x: 473, endPoint y: 42, distance: 170.3
click at [473, 42] on div "arrow_back Ortiz,Ruben_Shoot30_09102025 Back to project Send invite account_box…" at bounding box center [410, 185] width 821 height 371
click at [521, 162] on div "Ruben Ortiz iPhone 12 Pro info ROOM ID: 124160746 75% battery_std fullscreen se…" at bounding box center [282, 161] width 511 height 416
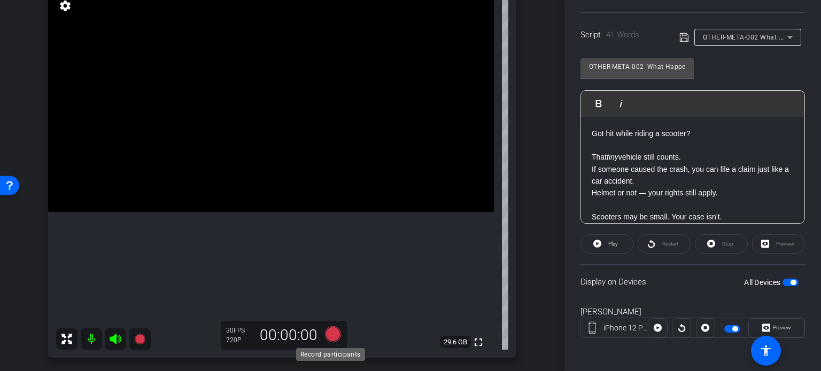
click at [330, 339] on icon at bounding box center [333, 334] width 16 height 16
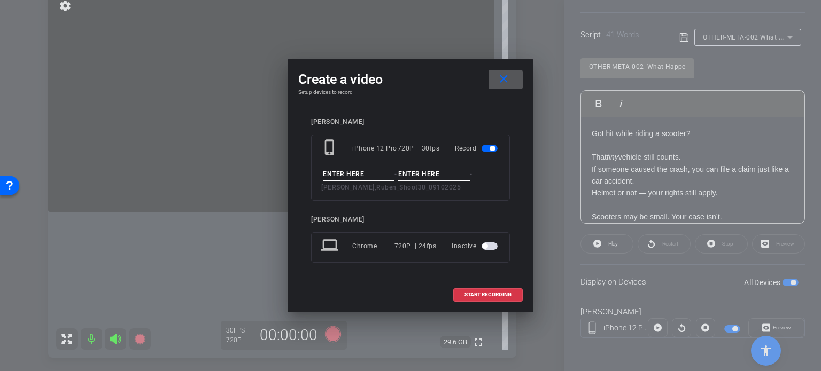
click at [361, 176] on input at bounding box center [359, 174] width 72 height 13
paste input "OTHER-META-002"
type input "OTHER-META-002"
click at [414, 175] on input at bounding box center [434, 174] width 72 height 13
click at [426, 173] on input "Take1" at bounding box center [434, 174] width 72 height 13
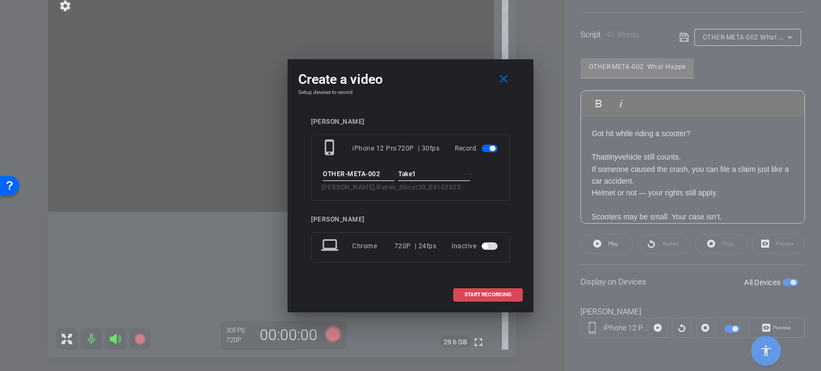
type input "Take1"
click at [484, 295] on span "START RECORDING" at bounding box center [487, 294] width 47 height 5
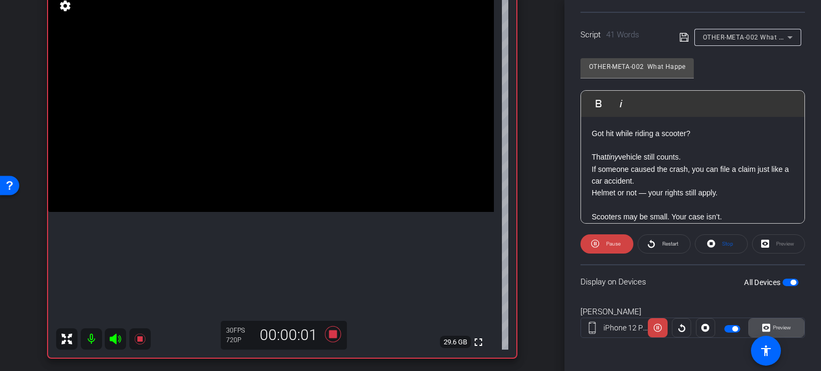
click at [789, 327] on span at bounding box center [775, 328] width 55 height 26
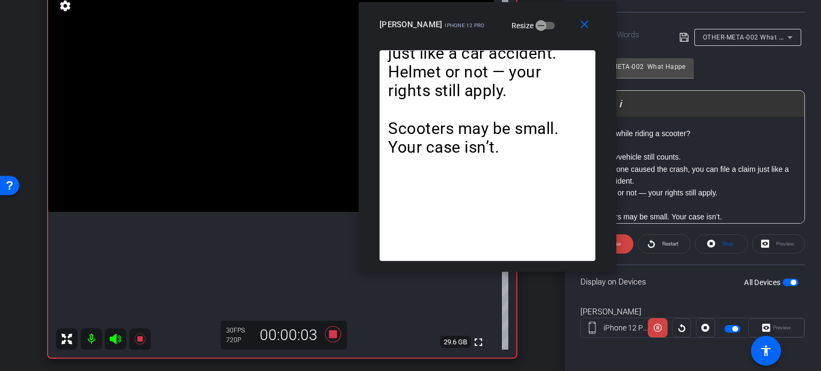
drag, startPoint x: 393, startPoint y: 81, endPoint x: 470, endPoint y: 33, distance: 91.0
click at [470, 33] on div "Ruben Ortiz iPhone 12 Pro Resize" at bounding box center [491, 24] width 224 height 19
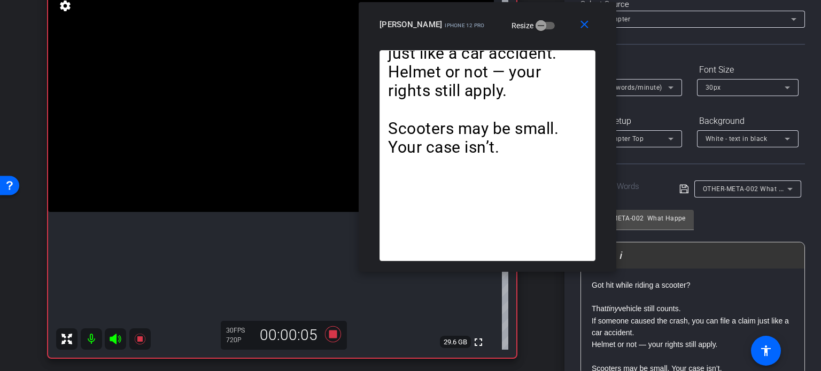
scroll to position [0, 0]
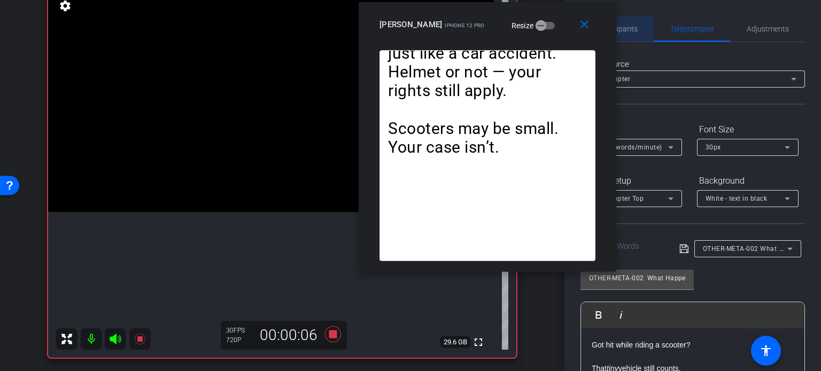
click at [635, 25] on span "Participants" at bounding box center [617, 28] width 41 height 7
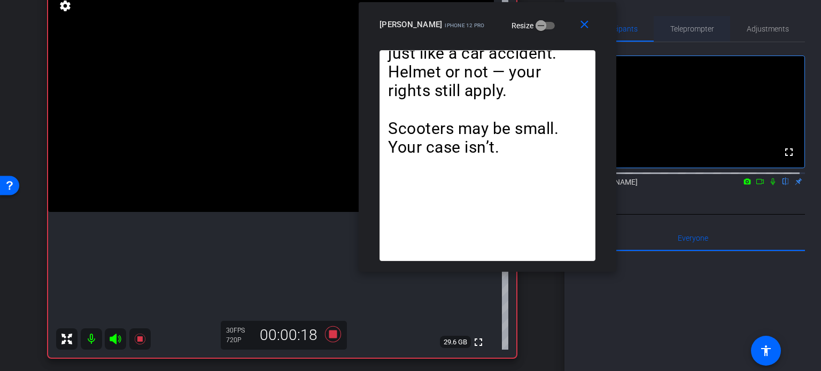
click at [692, 20] on span "Teleprompter" at bounding box center [692, 29] width 44 height 26
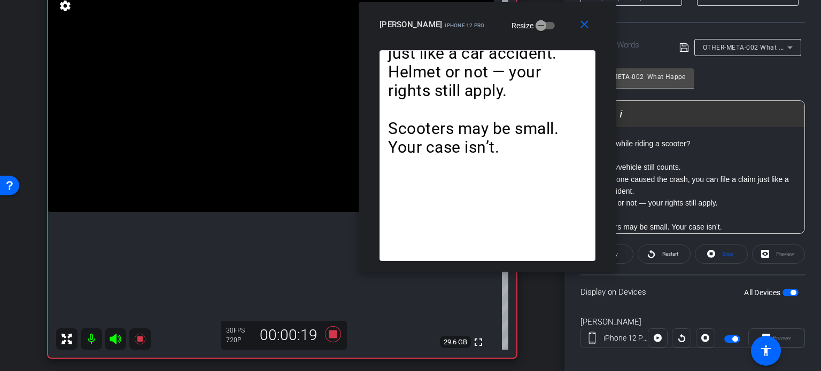
scroll to position [212, 0]
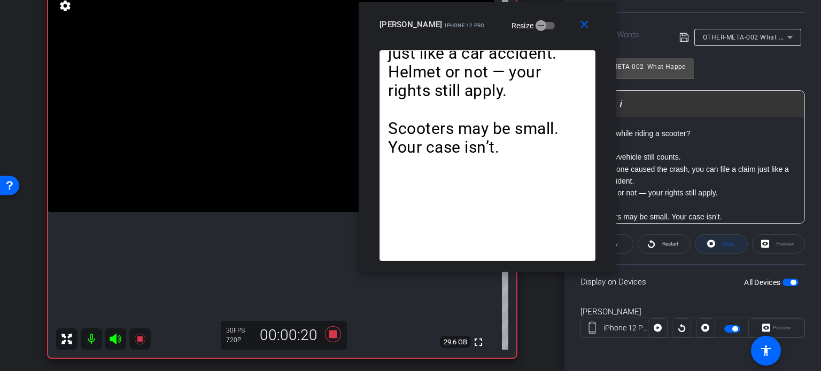
click at [726, 244] on span "Stop" at bounding box center [727, 244] width 11 height 6
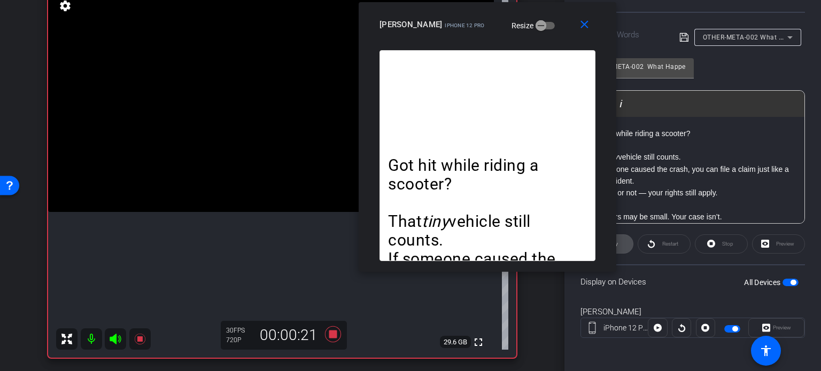
click at [624, 244] on span at bounding box center [607, 244] width 52 height 26
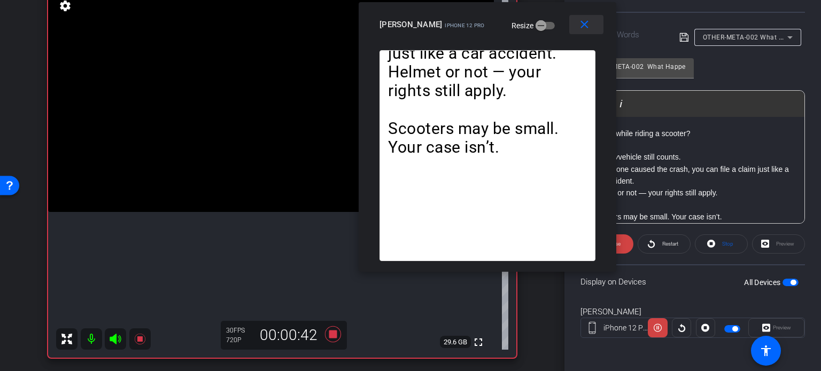
click at [588, 27] on mat-icon "close" at bounding box center [584, 24] width 13 height 13
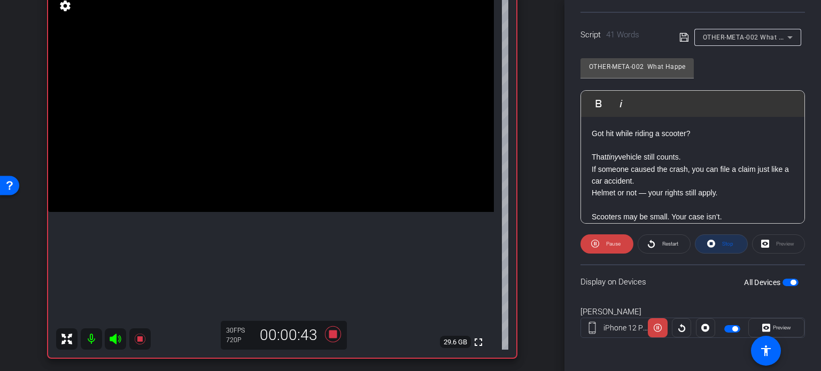
click at [714, 245] on span at bounding box center [721, 244] width 52 height 26
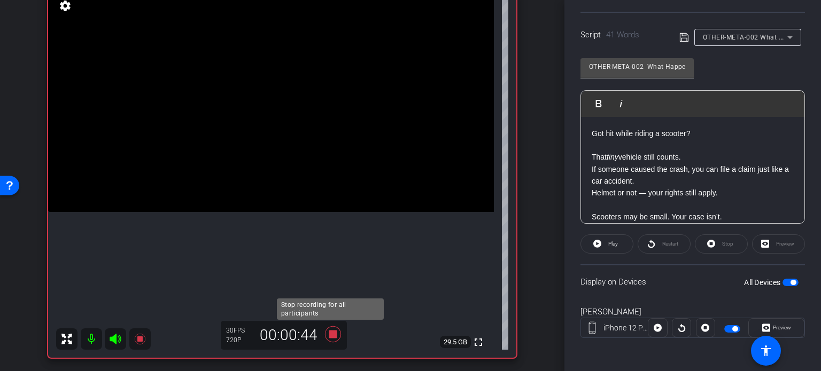
click at [333, 334] on icon at bounding box center [333, 334] width 16 height 16
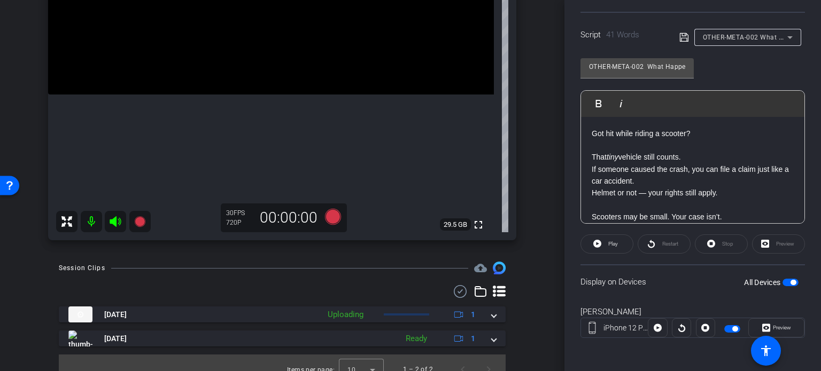
scroll to position [224, 0]
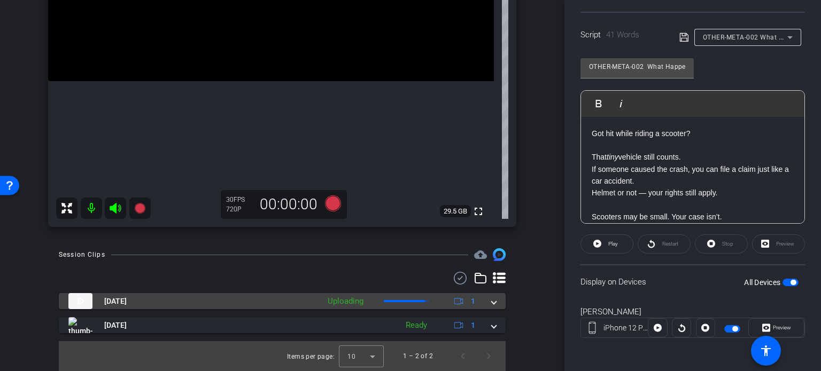
click at [491, 296] on span at bounding box center [493, 301] width 4 height 11
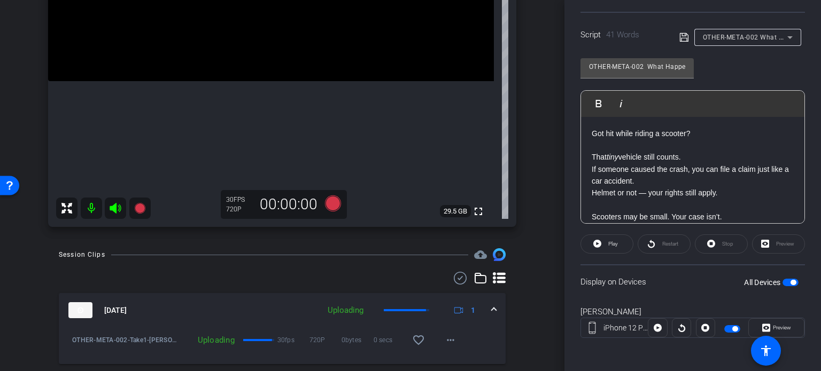
drag, startPoint x: 413, startPoint y: 334, endPoint x: 446, endPoint y: 323, distance: 35.0
click at [415, 334] on mat-icon "favorite_border" at bounding box center [418, 340] width 13 height 13
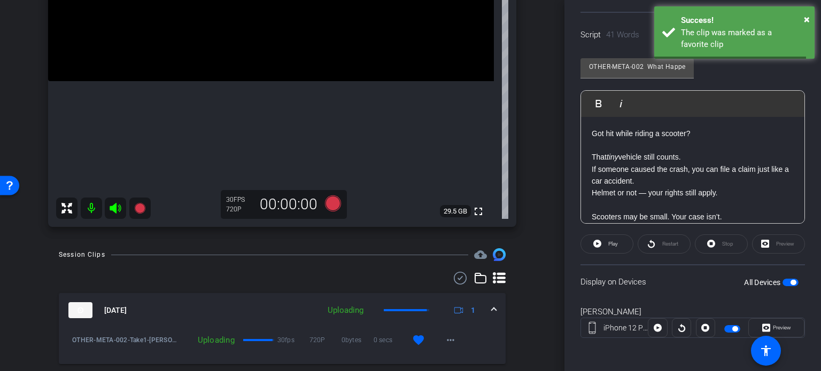
click at [491, 313] on span at bounding box center [493, 310] width 4 height 11
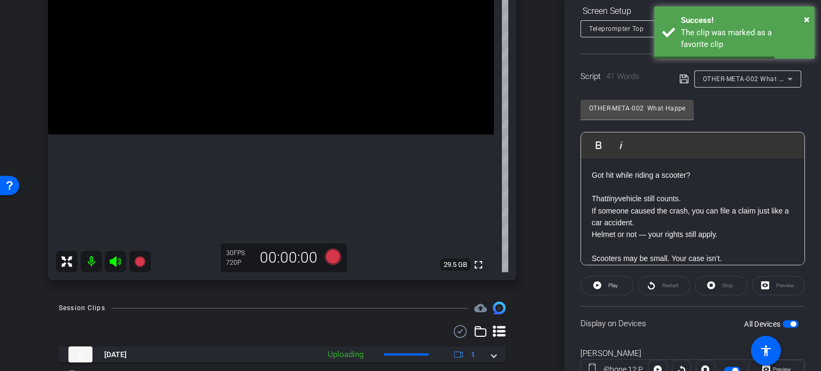
scroll to position [105, 0]
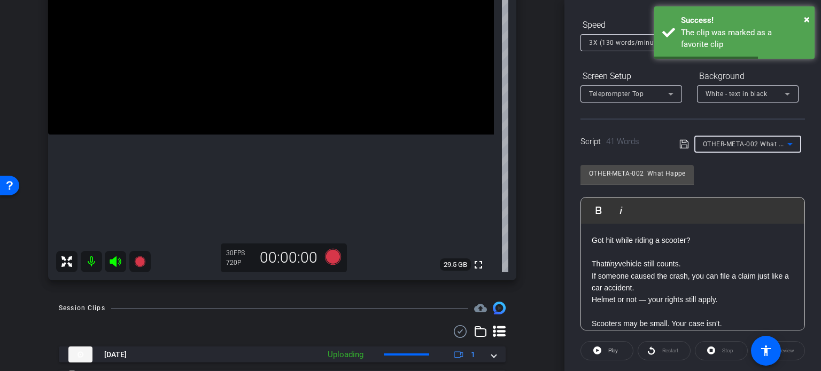
click at [744, 146] on span "OTHER-META-002 What Happens If You Crash on a Scooter?" at bounding box center [797, 143] width 189 height 9
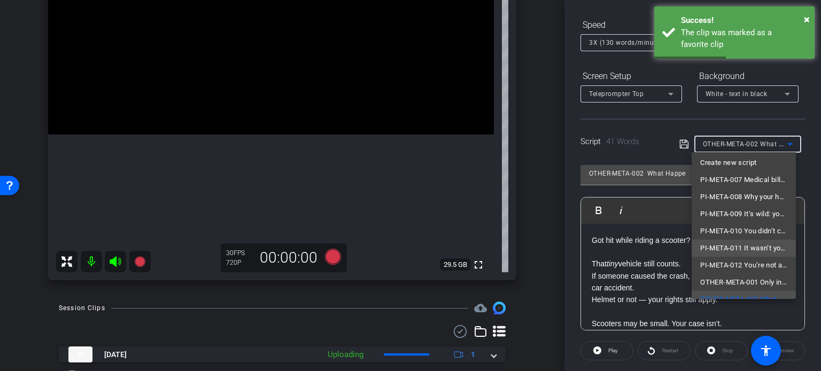
scroll to position [0, 0]
click at [741, 180] on span "PI-META-007 Medical bills before the cast comes off?" at bounding box center [743, 182] width 87 height 13
type input "PI-META-007 Medical bills before the cast comes off?"
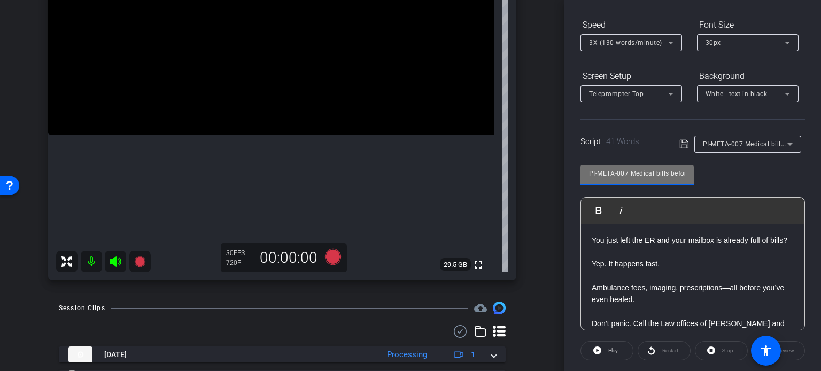
drag, startPoint x: 629, startPoint y: 171, endPoint x: 451, endPoint y: 149, distance: 179.3
click at [451, 149] on div "arrow_back Ortiz,Ruben_Shoot30_09102025 Back to project Send invite account_box…" at bounding box center [410, 185] width 821 height 371
click at [529, 245] on div "Ruben Ortiz iPhone 12 Pro info ROOM ID: 124160746 75% battery_std fullscreen se…" at bounding box center [282, 84] width 511 height 416
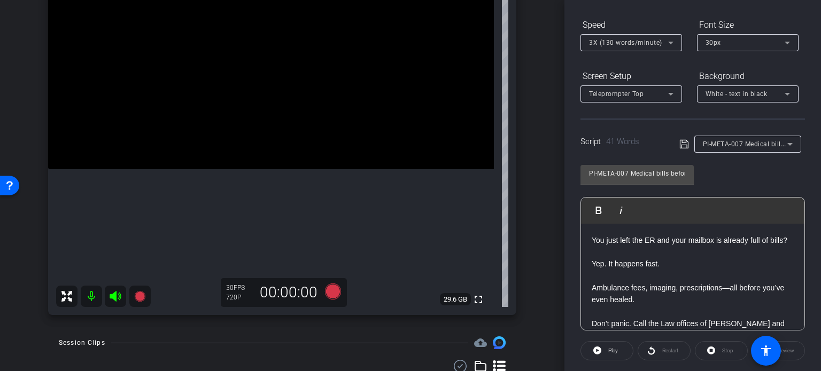
scroll to position [117, 0]
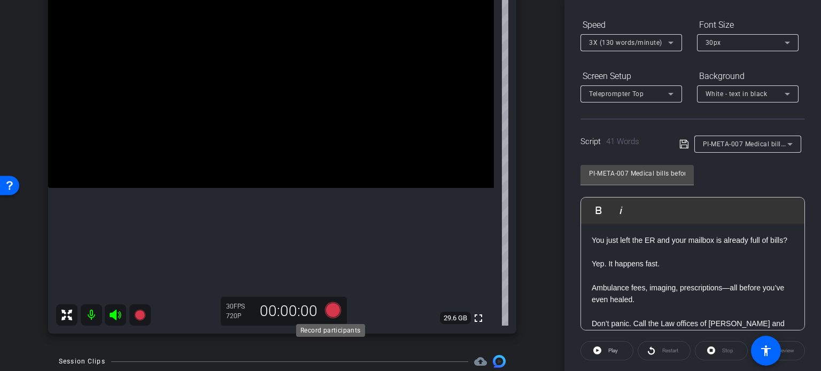
click at [333, 307] on icon at bounding box center [333, 310] width 16 height 16
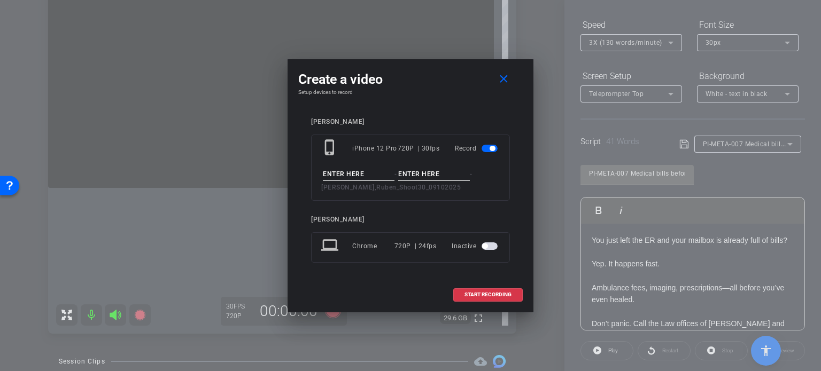
click at [355, 177] on input at bounding box center [359, 174] width 72 height 13
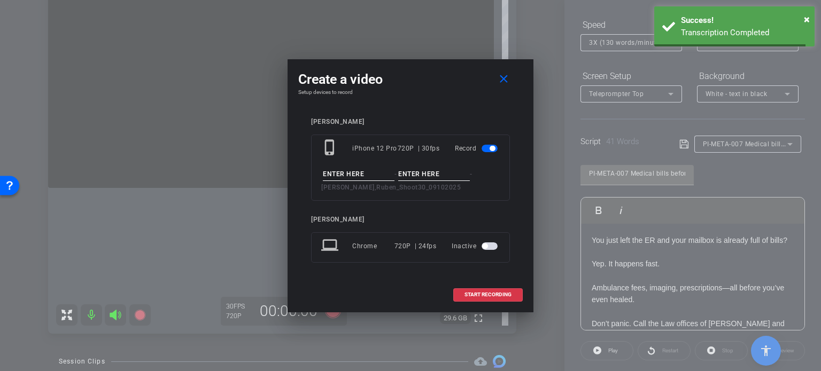
paste input "PI-META-007"
type input "PI-META-007"
click at [440, 174] on input at bounding box center [434, 174] width 72 height 13
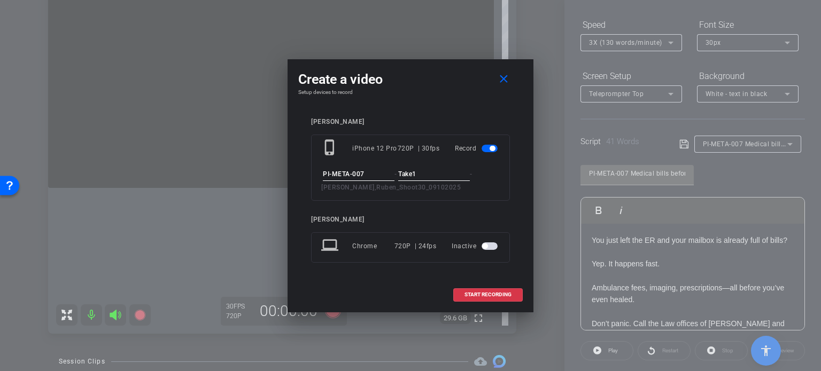
type input "Take1"
click at [384, 169] on input "PI-META-007" at bounding box center [359, 174] width 72 height 13
click at [428, 178] on input "Take1" at bounding box center [434, 174] width 72 height 13
click at [483, 293] on span "START RECORDING" at bounding box center [487, 294] width 47 height 5
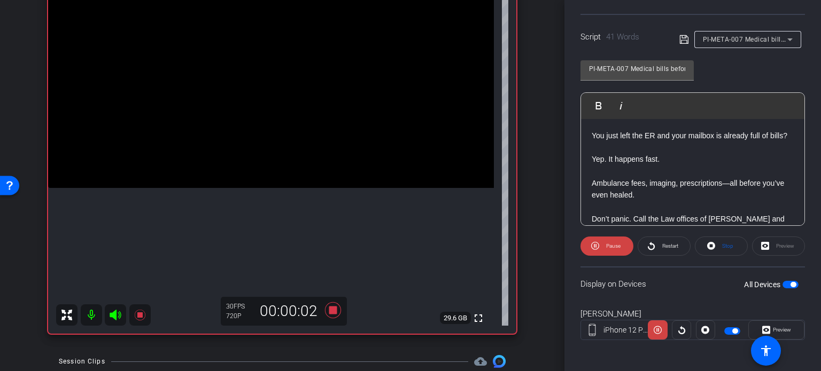
scroll to position [212, 0]
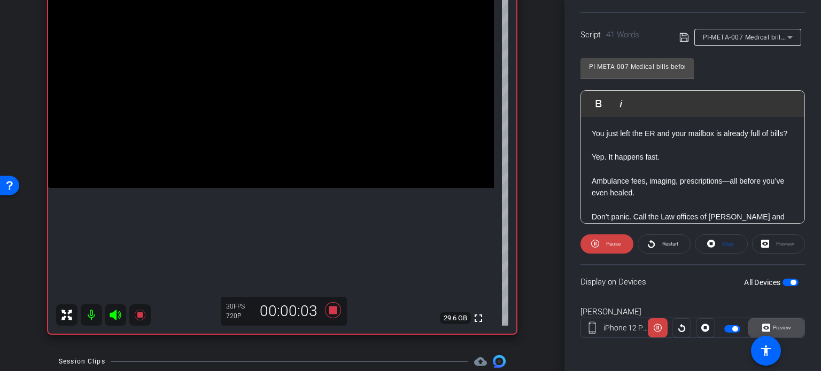
click at [783, 330] on span "Preview" at bounding box center [781, 328] width 18 height 6
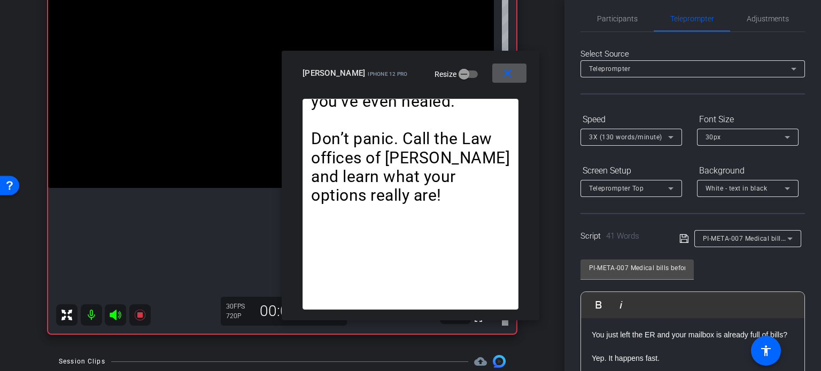
scroll to position [0, 0]
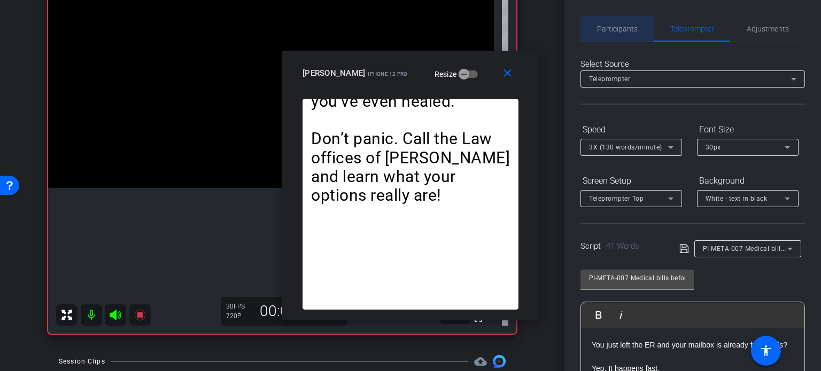
click at [627, 29] on span "Participants" at bounding box center [617, 28] width 41 height 7
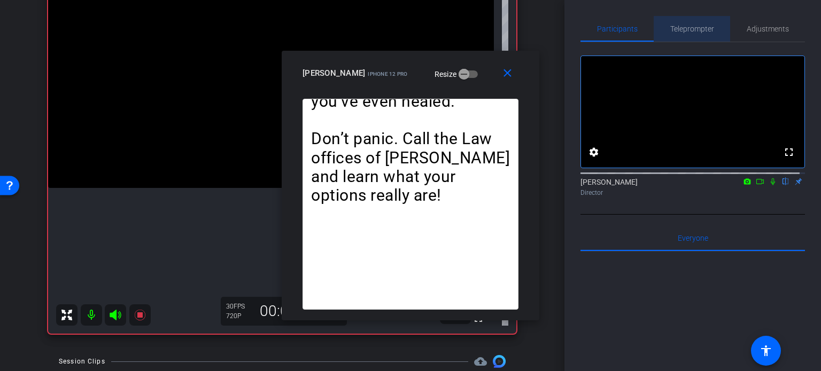
click at [703, 27] on span "Teleprompter" at bounding box center [692, 28] width 44 height 7
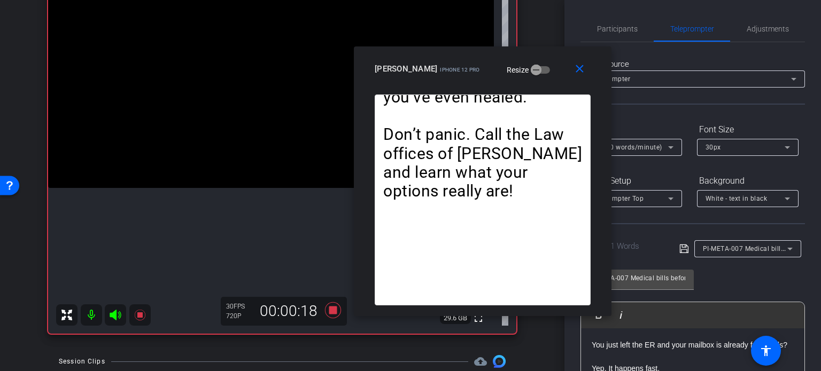
drag, startPoint x: 475, startPoint y: 70, endPoint x: 547, endPoint y: 66, distance: 72.2
click at [547, 66] on div "Ruben Ortiz iPhone 12 Pro Resize" at bounding box center [486, 68] width 224 height 19
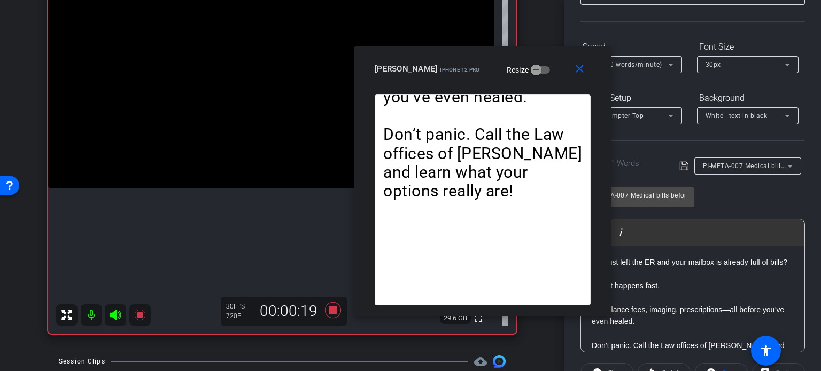
scroll to position [107, 0]
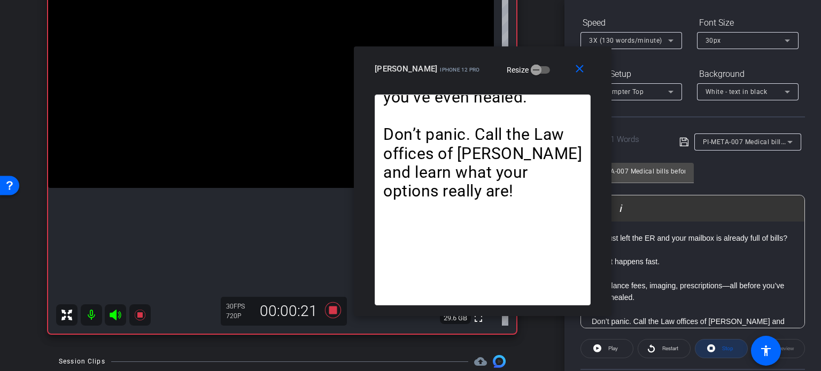
click at [727, 348] on span "Stop" at bounding box center [727, 349] width 11 height 6
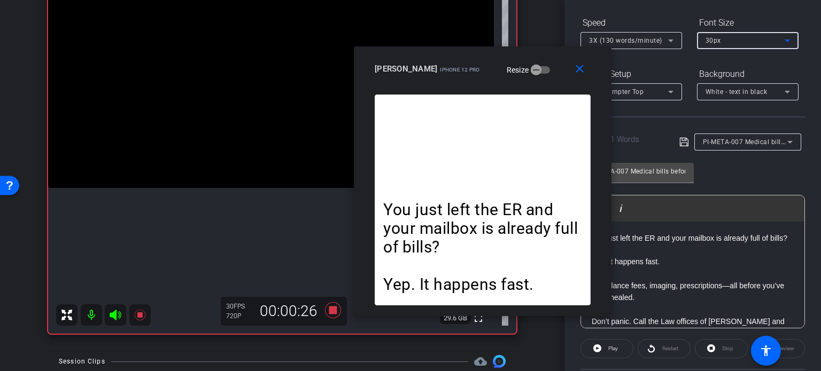
click at [776, 38] on div "30px" at bounding box center [744, 40] width 79 height 13
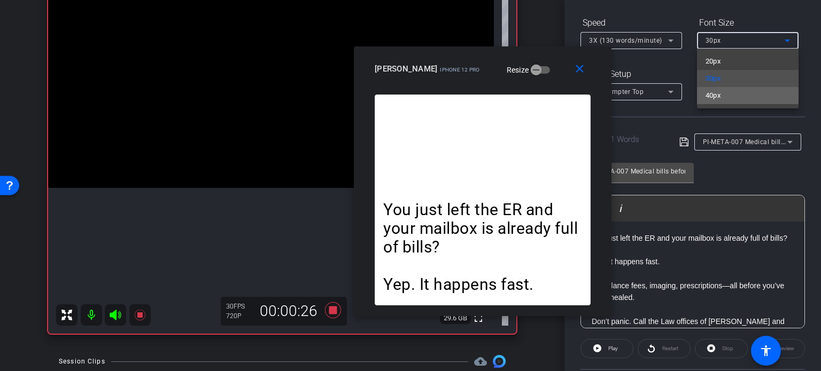
click at [739, 93] on mat-option "40px" at bounding box center [748, 95] width 102 height 17
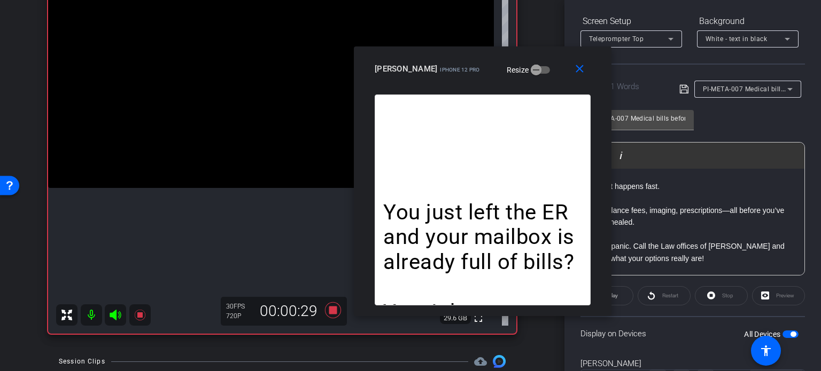
scroll to position [160, 0]
click at [724, 293] on div "Stop" at bounding box center [721, 295] width 53 height 19
click at [624, 288] on span at bounding box center [607, 296] width 52 height 26
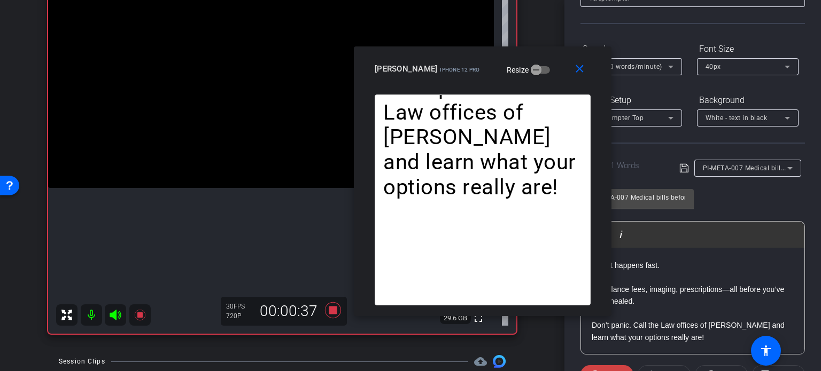
scroll to position [53, 0]
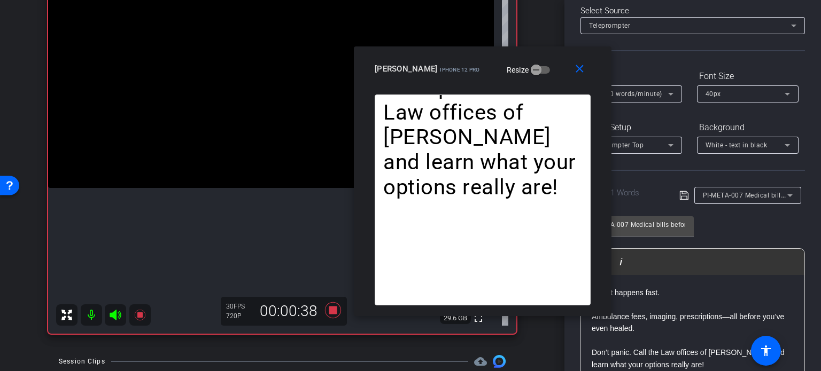
click at [631, 89] on div "3X (130 words/minute)" at bounding box center [628, 93] width 79 height 13
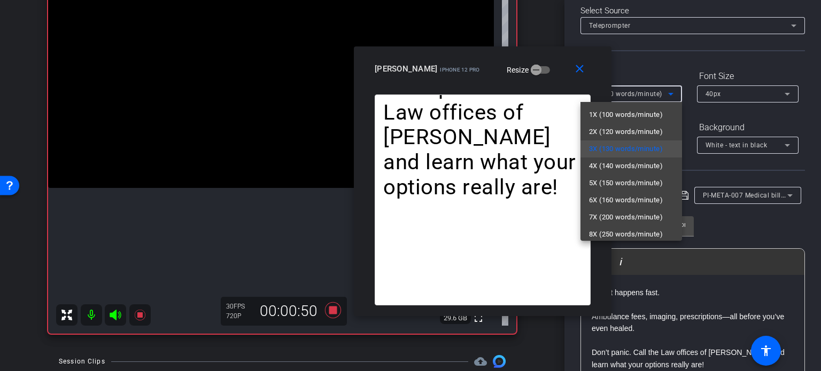
click at [479, 77] on div at bounding box center [410, 185] width 821 height 371
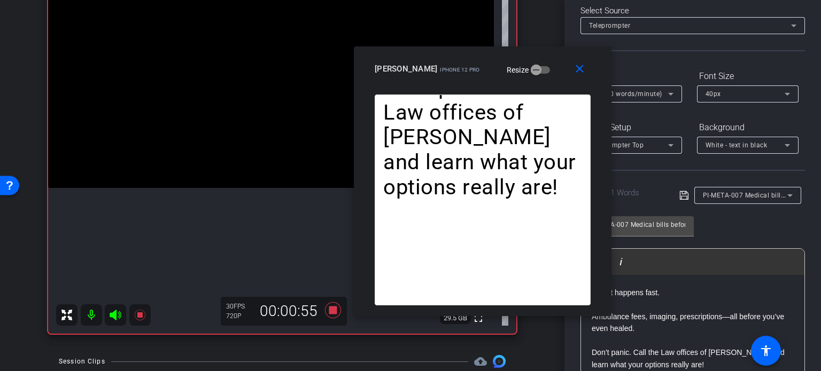
drag, startPoint x: 586, startPoint y: 68, endPoint x: 654, endPoint y: 69, distance: 67.9
click at [586, 68] on span at bounding box center [581, 69] width 34 height 26
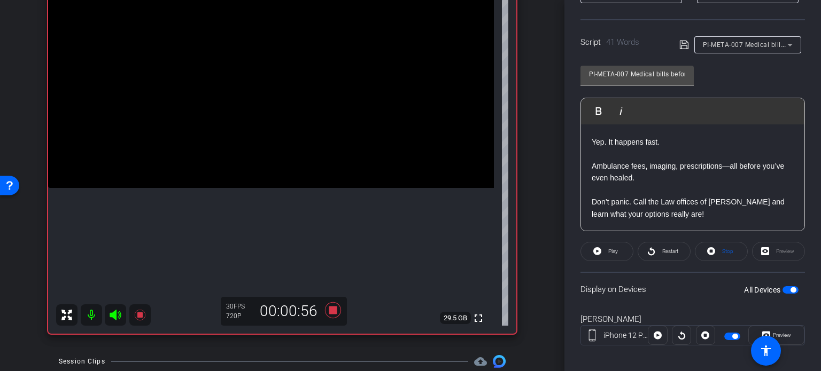
scroll to position [212, 0]
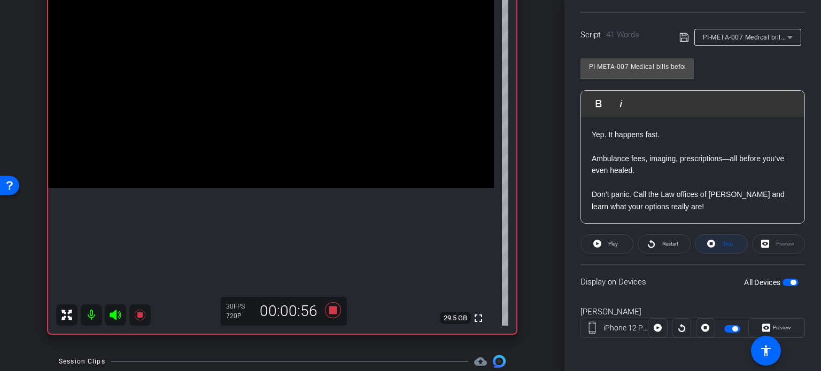
click at [728, 247] on span "Stop" at bounding box center [726, 244] width 14 height 15
click at [331, 308] on icon at bounding box center [333, 310] width 16 height 16
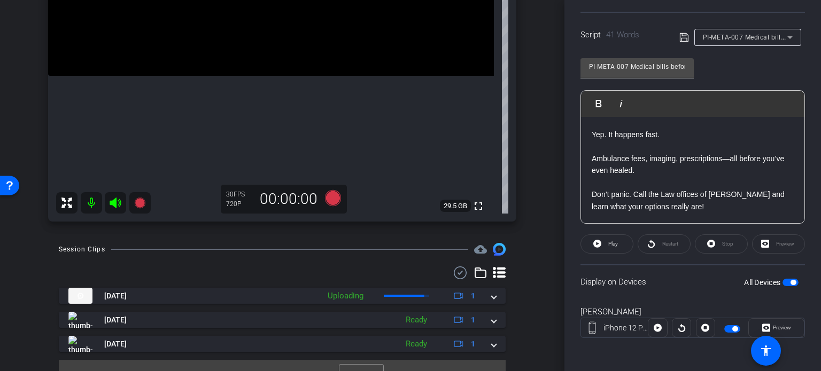
scroll to position [248, 0]
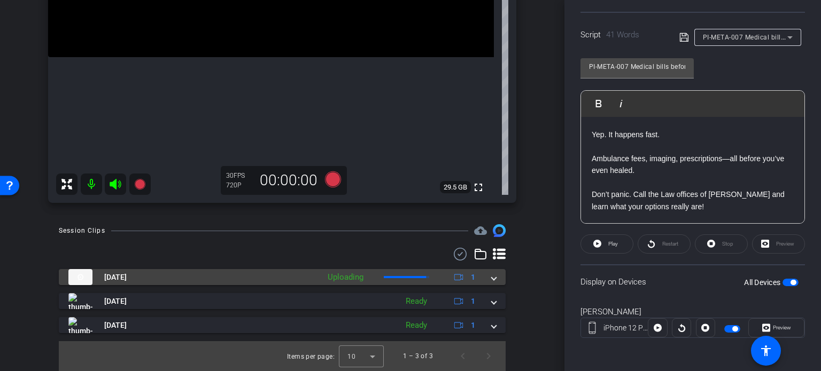
click at [485, 284] on div "Sep 10, 2025 Uploading 1" at bounding box center [279, 277] width 423 height 16
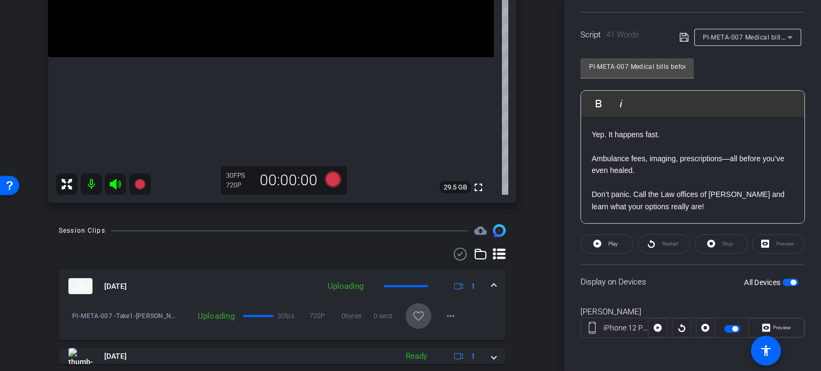
click at [412, 317] on mat-icon "favorite_border" at bounding box center [418, 316] width 13 height 13
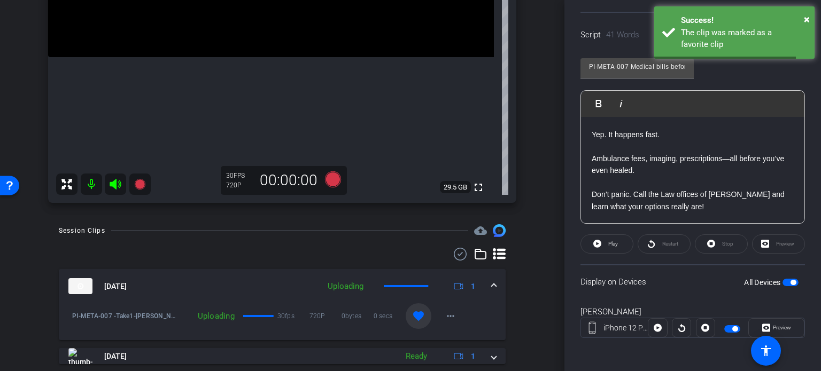
click at [492, 285] on mat-expansion-panel-header "Sep 10, 2025 Uploading 1" at bounding box center [282, 286] width 447 height 34
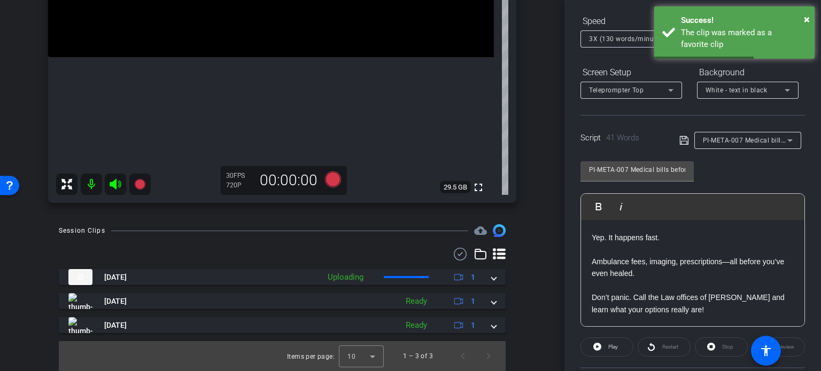
scroll to position [105, 0]
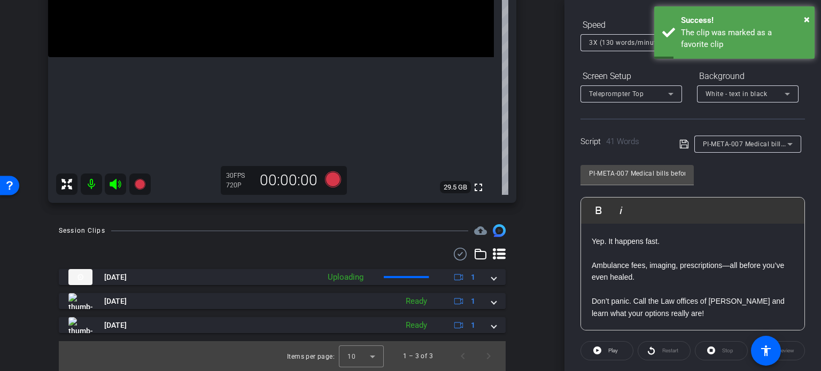
click at [712, 138] on div "PI-META-007 Medical bills before the cast comes off?" at bounding box center [745, 143] width 84 height 13
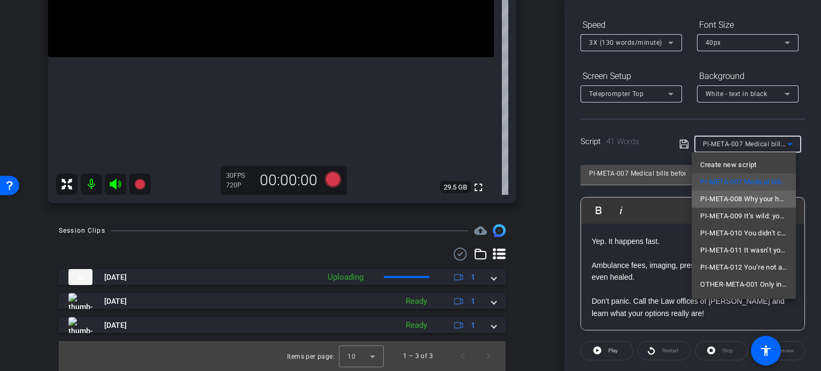
click at [744, 198] on span "PI-META-008 Why your hospital bill might shock you" at bounding box center [743, 199] width 87 height 13
type input "PI-META-008 Why your hospital bill might shock you"
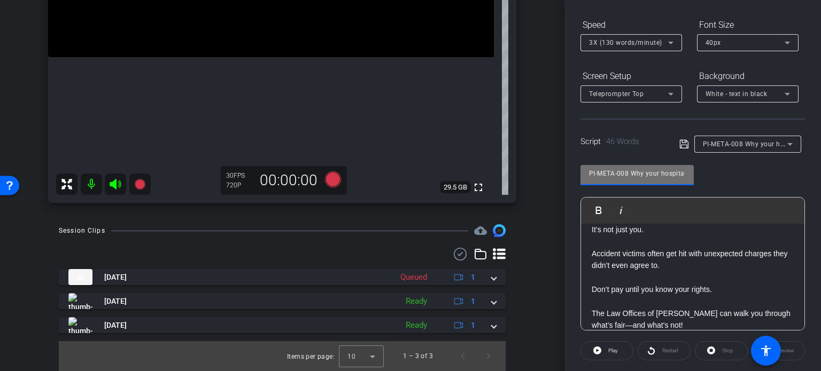
drag, startPoint x: 630, startPoint y: 171, endPoint x: 561, endPoint y: 167, distance: 69.6
click at [561, 167] on div "arrow_back Ortiz,Ruben_Shoot30_09102025 Back to project Send invite account_box…" at bounding box center [410, 185] width 821 height 371
click at [542, 247] on div "arrow_back Ortiz,Ruben_Shoot30_09102025 Back to project Send invite account_box…" at bounding box center [282, 185] width 564 height 371
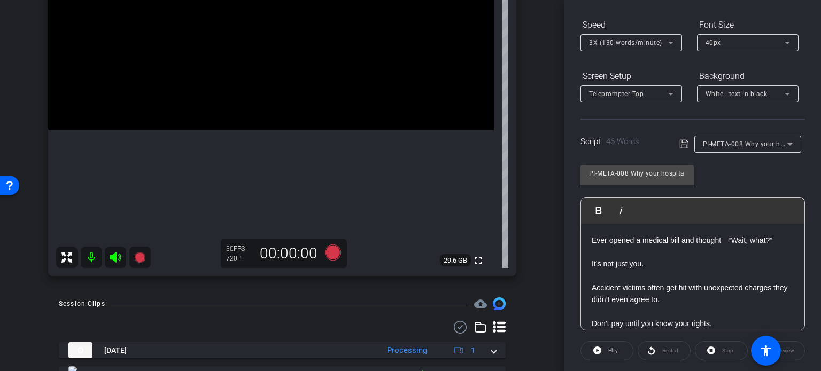
scroll to position [141, 0]
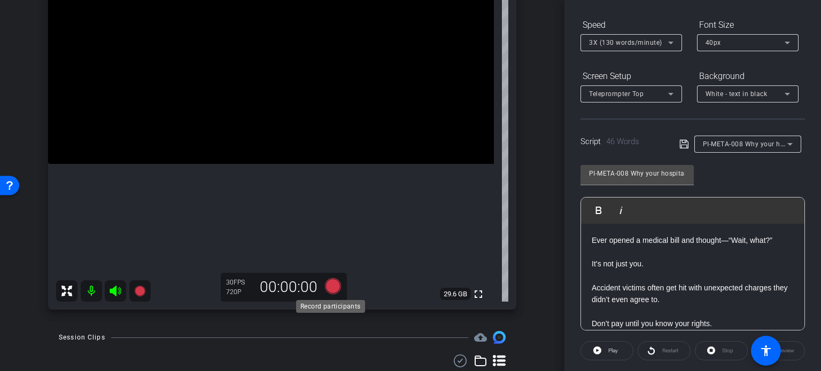
click at [333, 290] on icon at bounding box center [333, 286] width 16 height 16
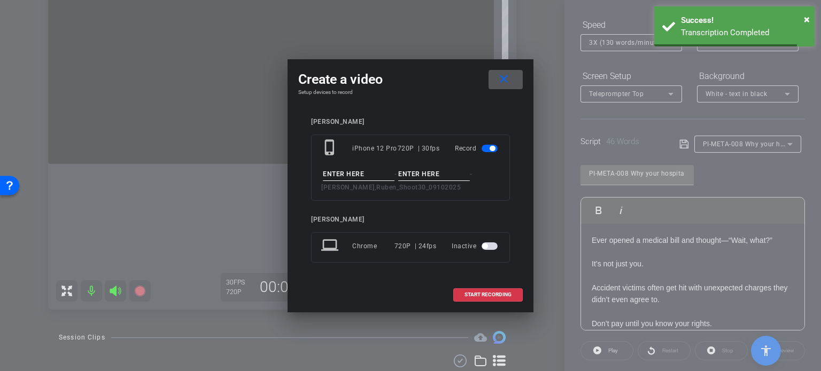
click at [358, 176] on input at bounding box center [359, 174] width 72 height 13
paste input "PI-META-008"
type input "PI-META-008"
click at [413, 175] on input at bounding box center [434, 174] width 72 height 13
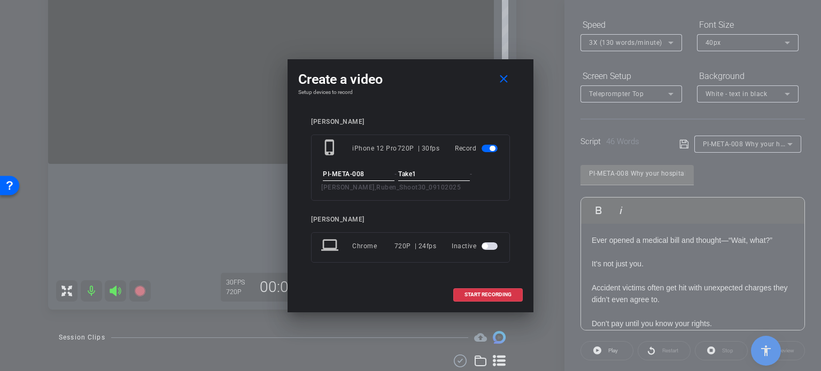
type input "Take1"
click at [385, 171] on input "PI-META-008" at bounding box center [359, 174] width 72 height 13
click at [438, 174] on input "Take1" at bounding box center [434, 174] width 72 height 13
click at [477, 295] on span "START RECORDING" at bounding box center [487, 294] width 47 height 5
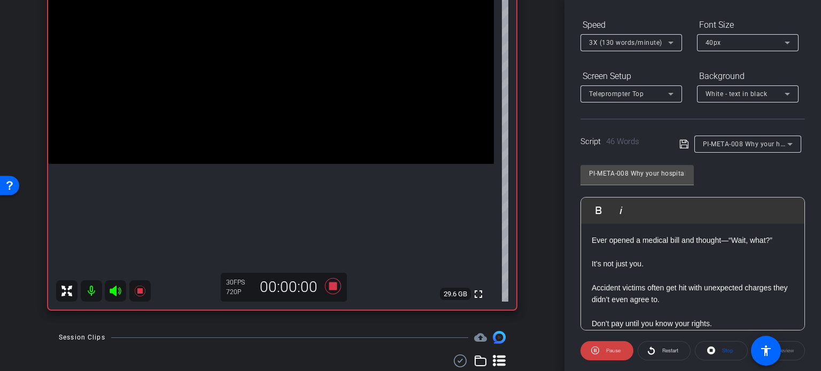
scroll to position [212, 0]
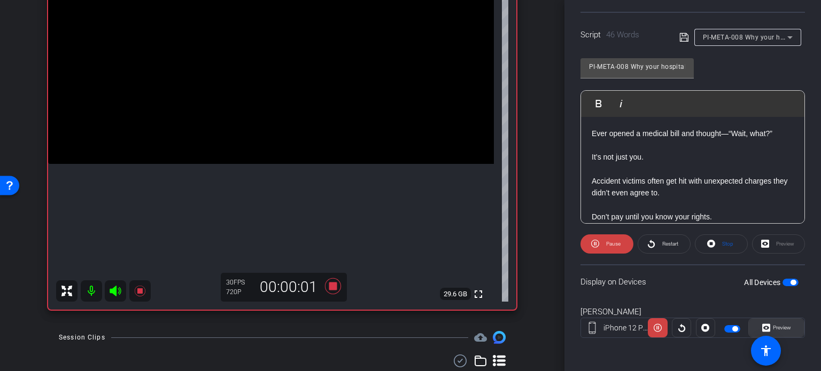
click at [787, 325] on span at bounding box center [775, 328] width 55 height 26
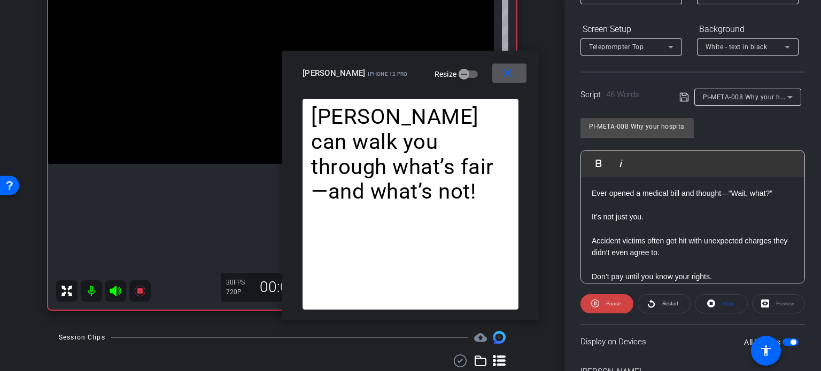
scroll to position [0, 0]
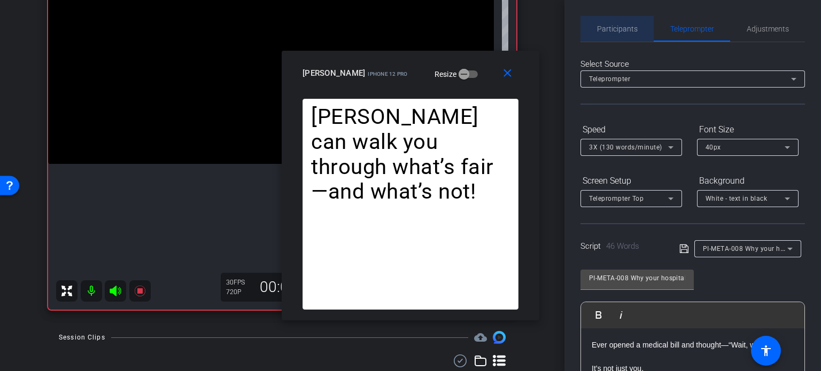
click at [624, 26] on span "Participants" at bounding box center [617, 28] width 41 height 7
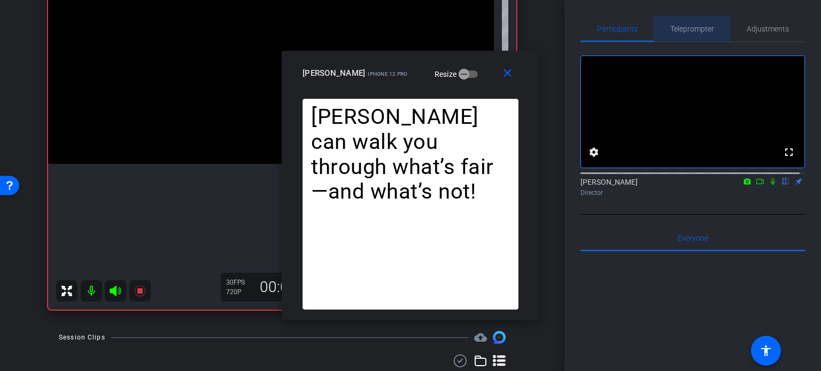
click at [701, 28] on span "Teleprompter" at bounding box center [692, 28] width 44 height 7
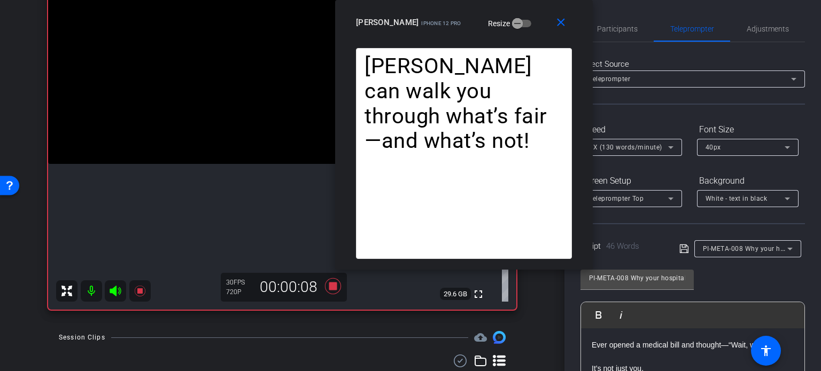
drag, startPoint x: 472, startPoint y: 76, endPoint x: 525, endPoint y: 25, distance: 73.7
click at [525, 25] on div "Ruben Ortiz iPhone 12 Pro Resize" at bounding box center [468, 22] width 224 height 19
click at [562, 14] on span at bounding box center [562, 23] width 34 height 26
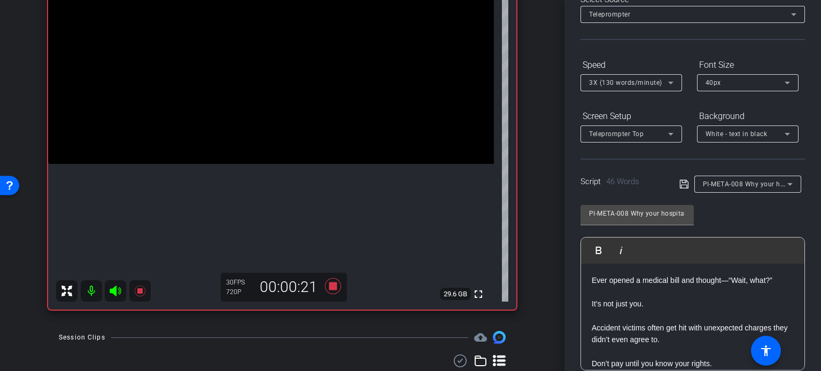
scroll to position [212, 0]
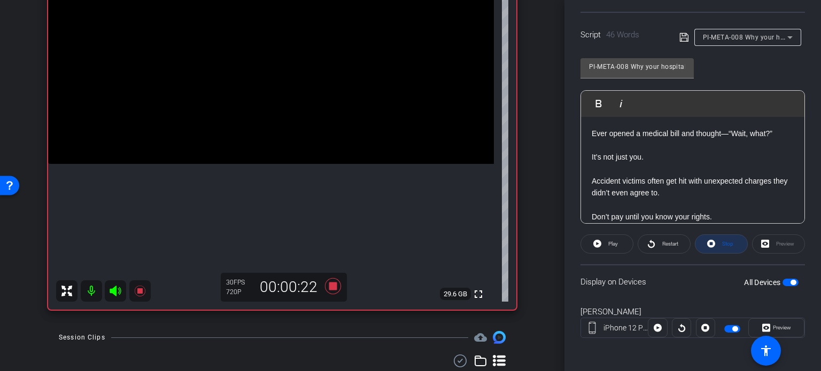
click at [722, 245] on span "Stop" at bounding box center [727, 244] width 11 height 6
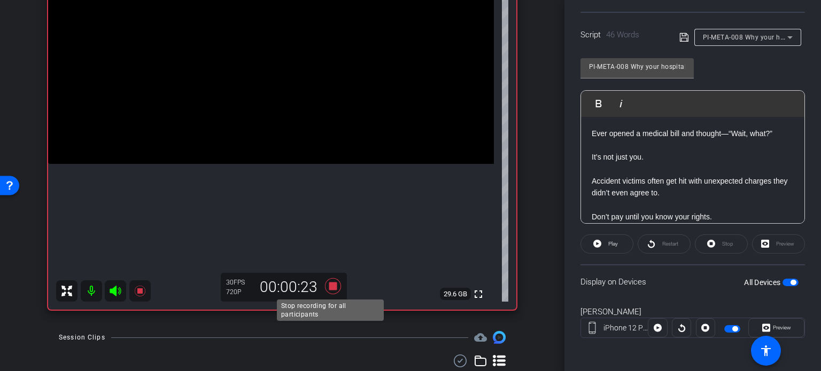
click at [330, 286] on icon at bounding box center [333, 286] width 16 height 16
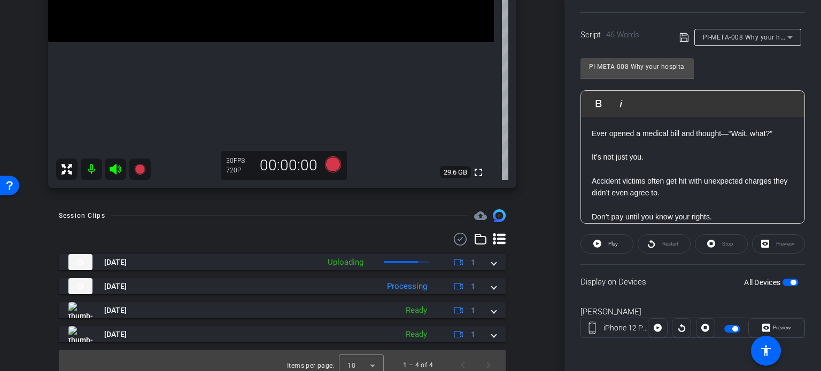
scroll to position [271, 0]
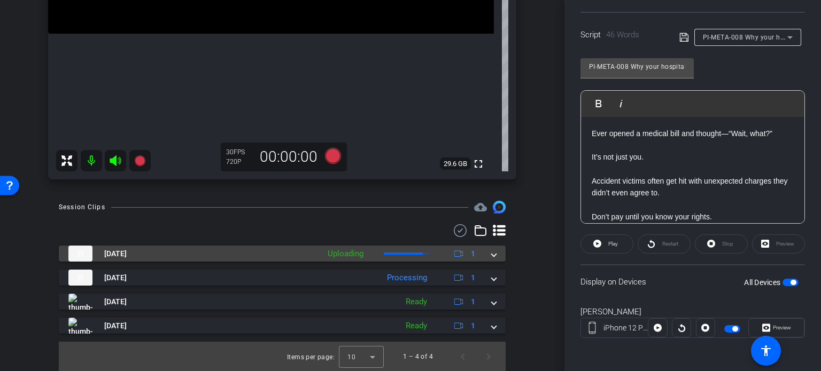
click at [492, 260] on mat-expansion-panel-header "Sep 10, 2025 Uploading 1" at bounding box center [282, 254] width 447 height 16
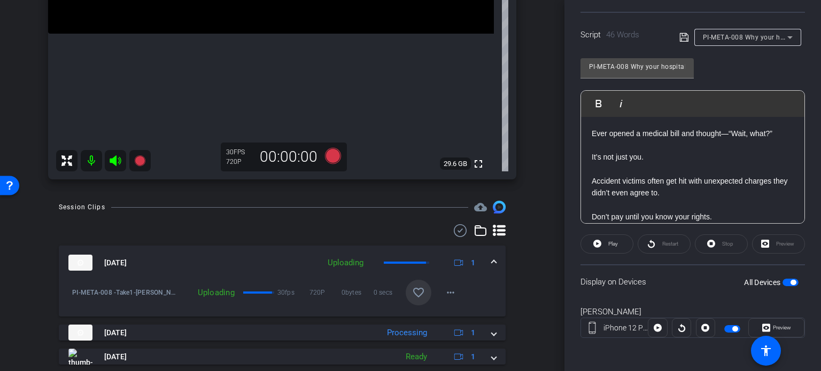
click at [417, 292] on mat-icon "favorite_border" at bounding box center [418, 292] width 13 height 13
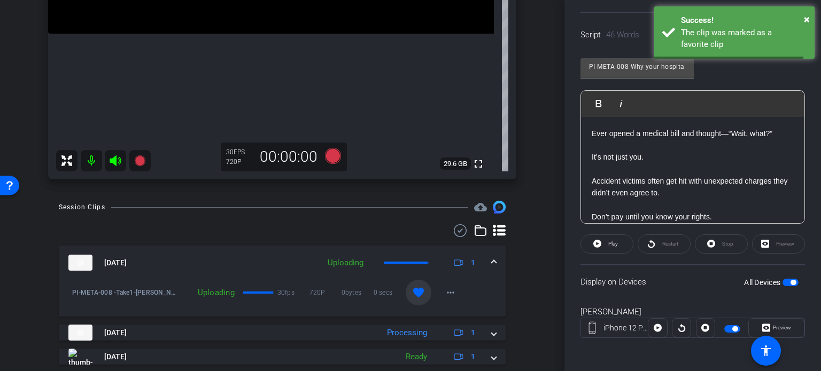
click at [493, 259] on mat-expansion-panel-header "Sep 10, 2025 Uploading 1" at bounding box center [282, 263] width 447 height 34
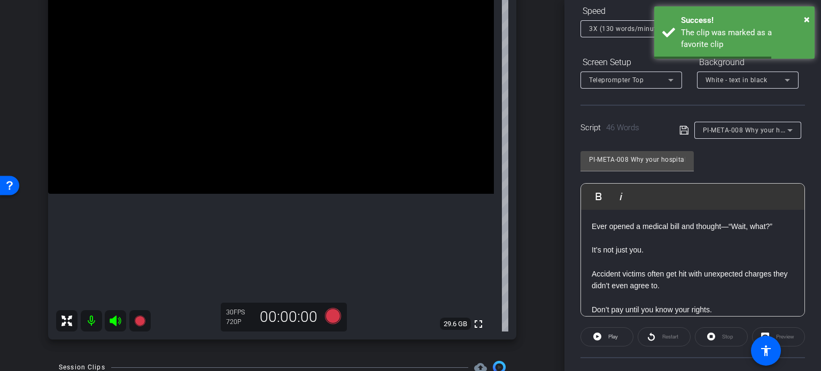
scroll to position [51, 0]
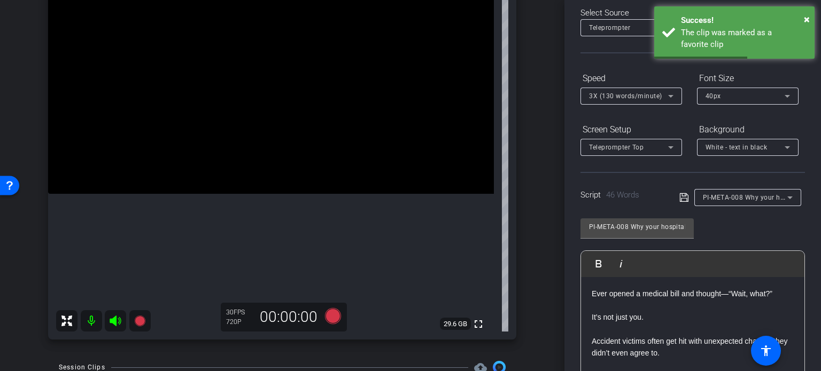
click at [727, 197] on span "PI-META-008 Why your hospital bill might shock you" at bounding box center [785, 197] width 165 height 9
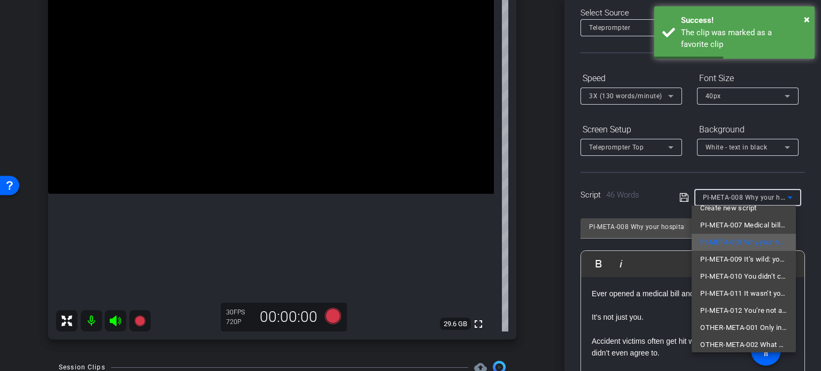
scroll to position [15, 0]
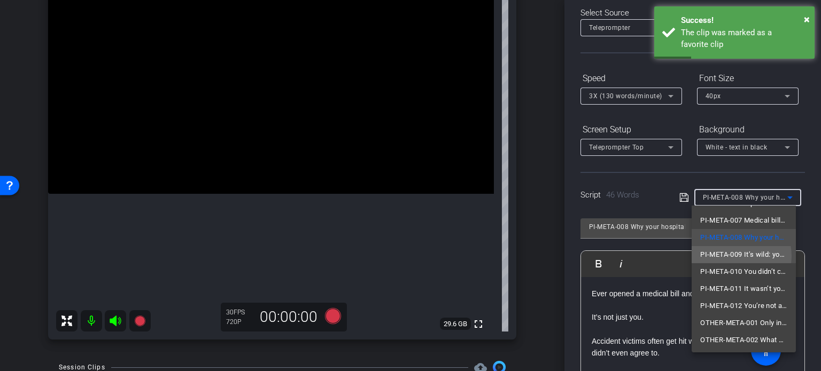
click at [733, 256] on span "PI-META-009 It’s wild: you’re still in a sling, and the bills are already stack…" at bounding box center [743, 254] width 87 height 13
type input "PI-META-009 It’s wild: you’re still in a sling, and the bills are already stack…"
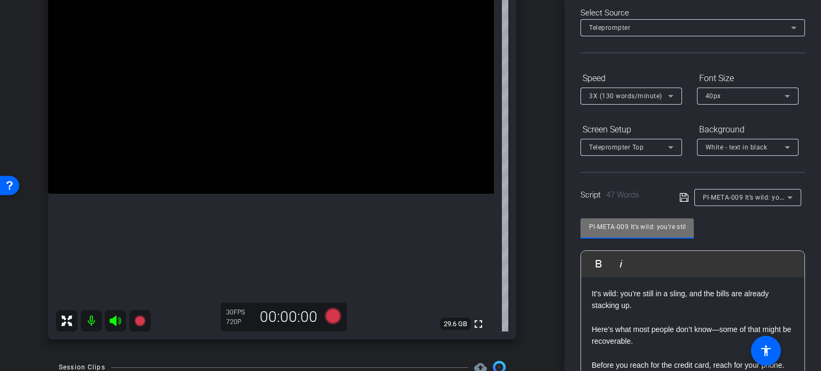
drag, startPoint x: 629, startPoint y: 224, endPoint x: 516, endPoint y: 201, distance: 116.2
click at [516, 201] on div "arrow_back Ortiz,Ruben_Shoot30_09102025 Back to project Send invite account_box…" at bounding box center [410, 185] width 821 height 371
click at [519, 226] on div "Ruben Ortiz iPhone 12 Pro info ROOM ID: 124160746 75% battery_std fullscreen se…" at bounding box center [282, 143] width 511 height 416
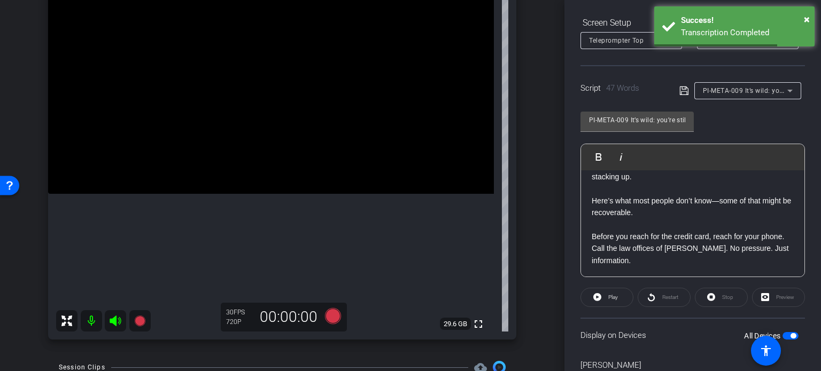
scroll to position [0, 0]
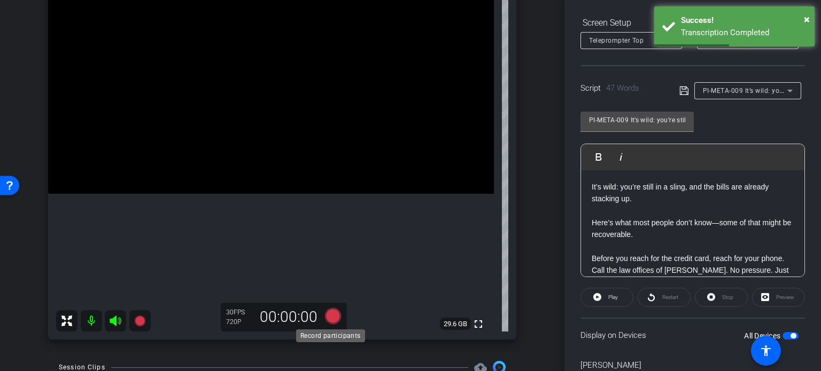
click at [331, 318] on icon at bounding box center [333, 316] width 16 height 16
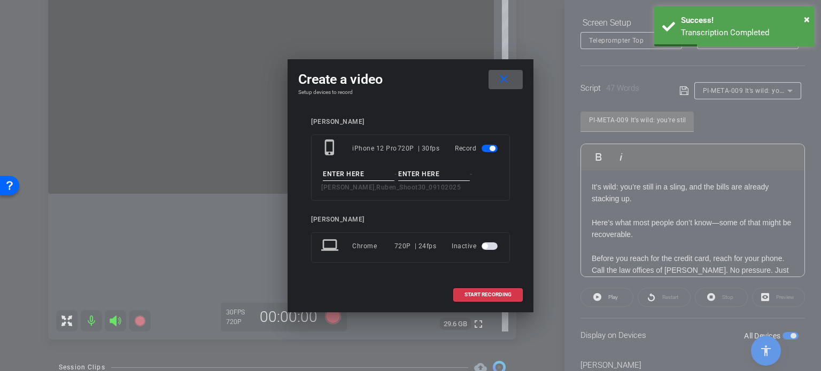
click at [358, 173] on input at bounding box center [359, 174] width 72 height 13
paste input "PI-META-009"
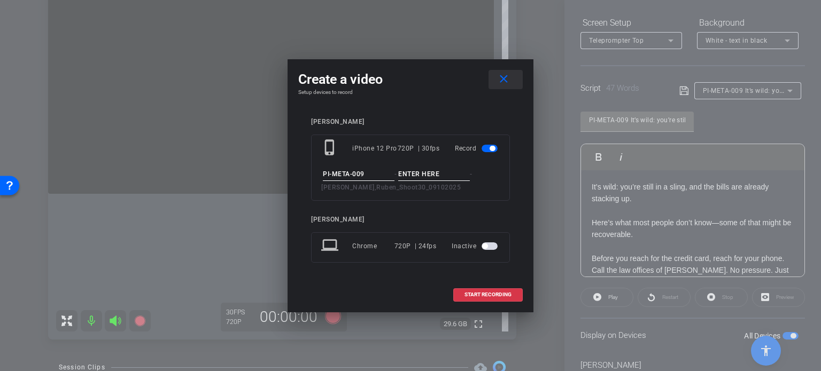
type input "PI-META-009"
click at [506, 89] on span at bounding box center [505, 80] width 34 height 26
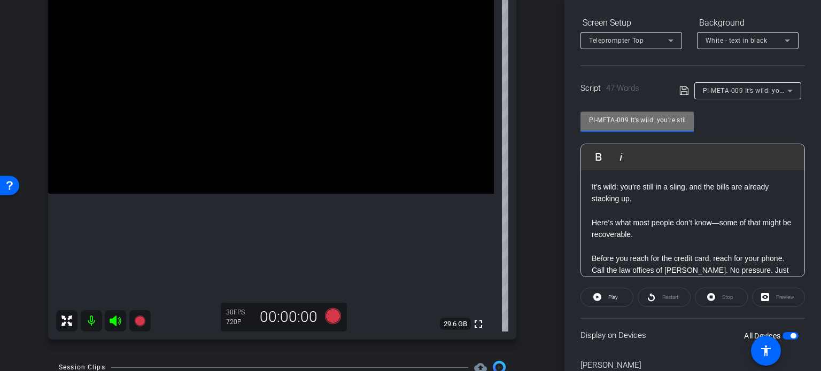
drag, startPoint x: 630, startPoint y: 120, endPoint x: 535, endPoint y: 121, distance: 94.6
click at [535, 120] on div "arrow_back Ortiz,Ruben_Shoot30_09102025 Back to project Send invite account_box…" at bounding box center [410, 185] width 821 height 371
click at [330, 319] on icon at bounding box center [333, 316] width 16 height 16
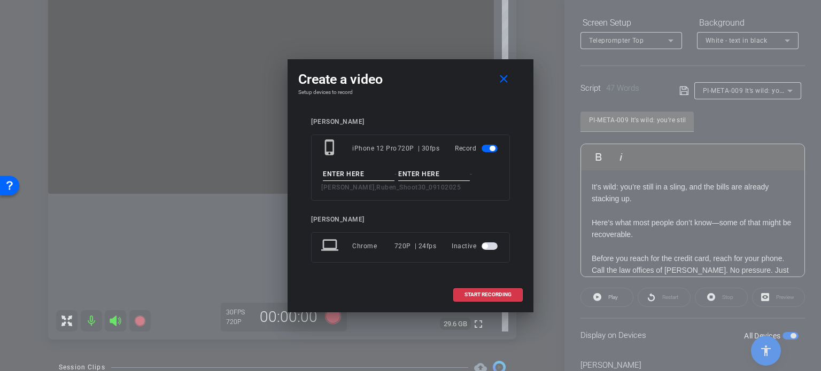
click at [369, 177] on input at bounding box center [359, 174] width 72 height 13
paste input "PI-META-009"
type input "PI-META-009"
click at [434, 170] on input at bounding box center [434, 174] width 72 height 13
type input "Take1"
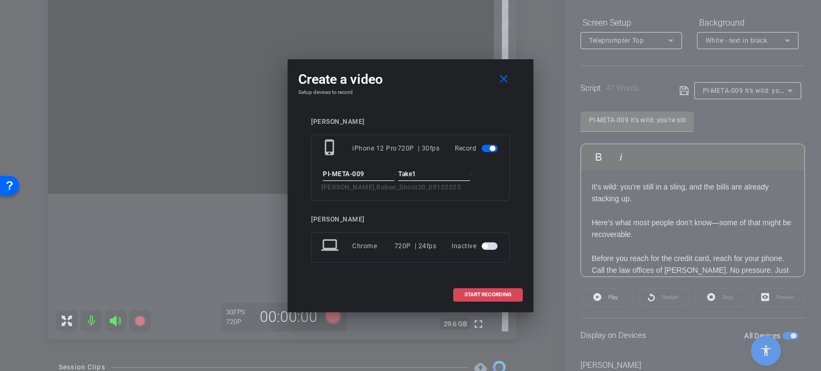
click at [485, 294] on span "START RECORDING" at bounding box center [487, 294] width 47 height 5
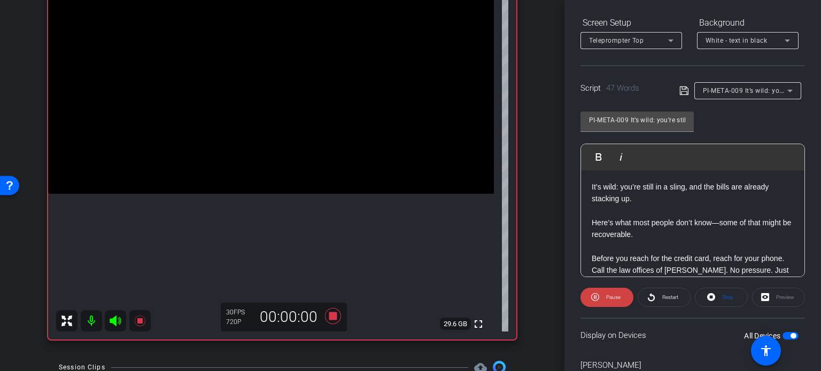
scroll to position [212, 0]
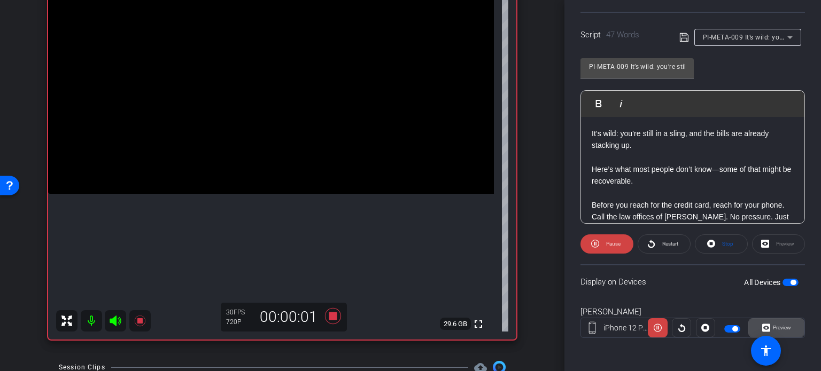
click at [785, 321] on span "Preview" at bounding box center [780, 328] width 21 height 15
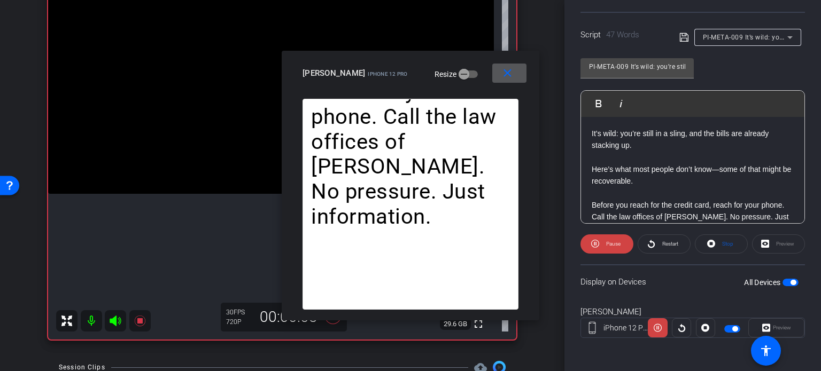
scroll to position [0, 0]
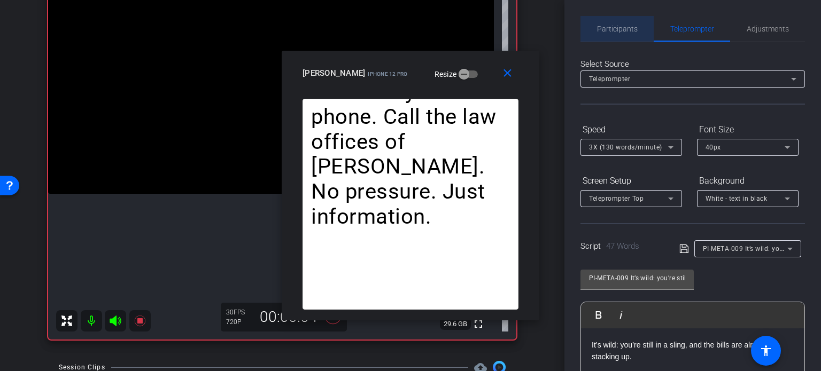
click at [620, 32] on span "Participants" at bounding box center [617, 28] width 41 height 7
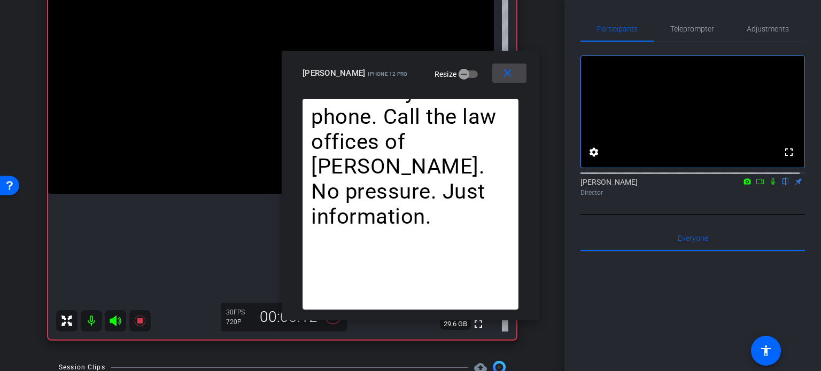
click at [509, 70] on mat-icon "close" at bounding box center [507, 73] width 13 height 13
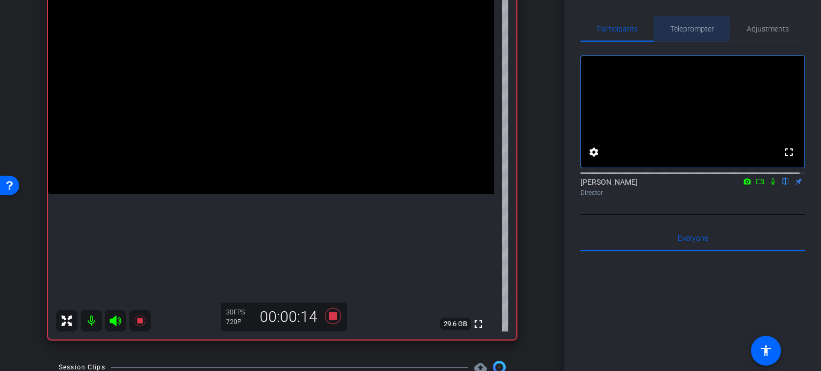
click at [675, 28] on span "Teleprompter" at bounding box center [692, 28] width 44 height 7
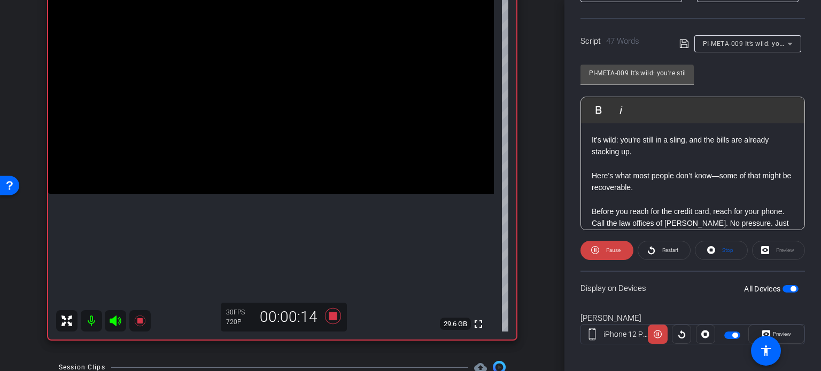
scroll to position [212, 0]
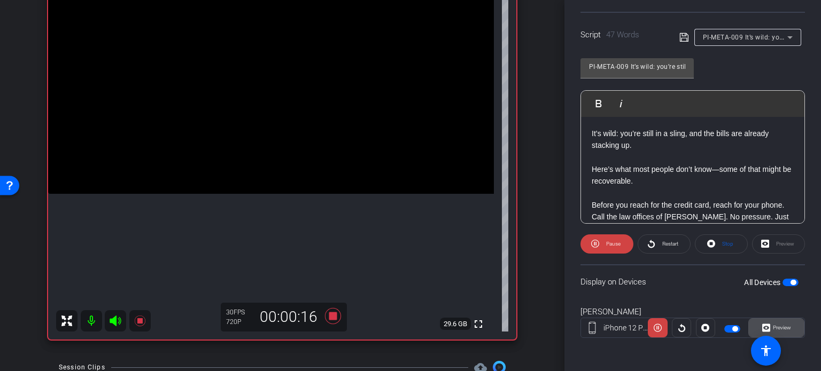
click at [777, 327] on span "Preview" at bounding box center [781, 328] width 18 height 6
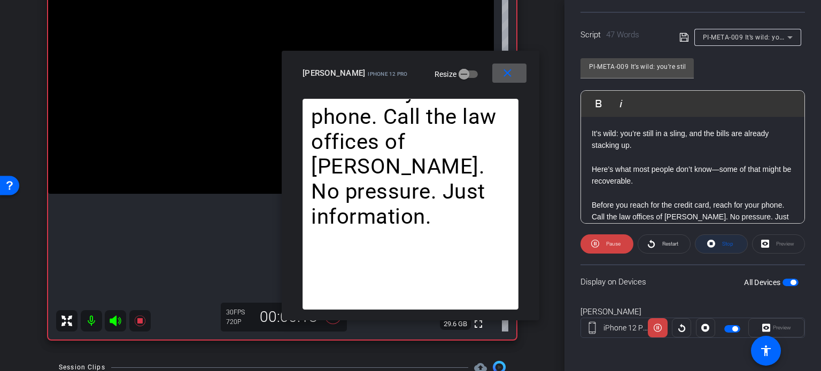
click at [713, 243] on span at bounding box center [721, 244] width 52 height 26
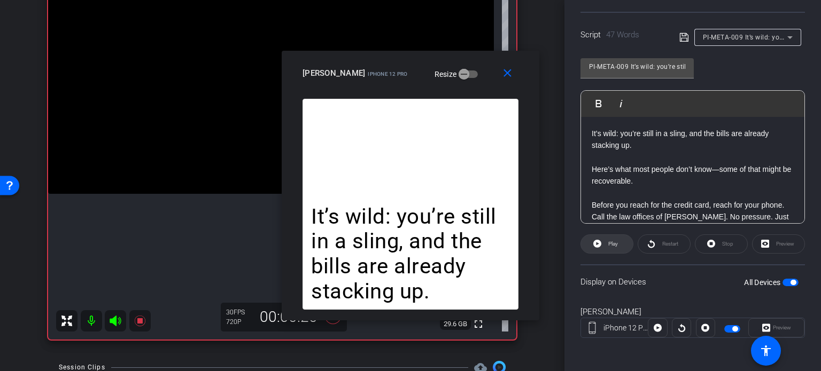
click at [608, 247] on span "Play" at bounding box center [611, 244] width 12 height 15
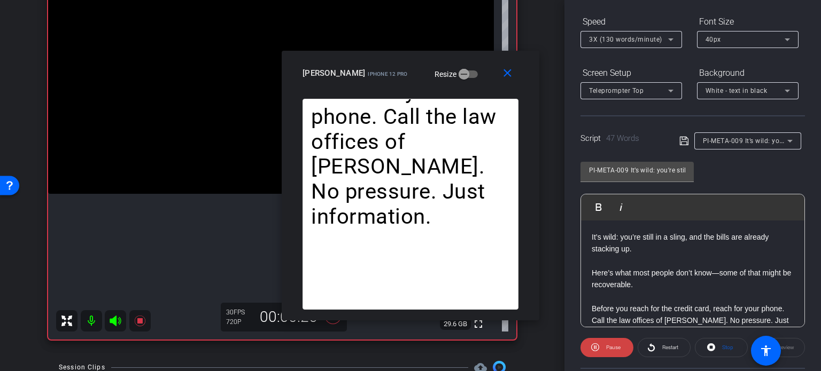
scroll to position [51, 0]
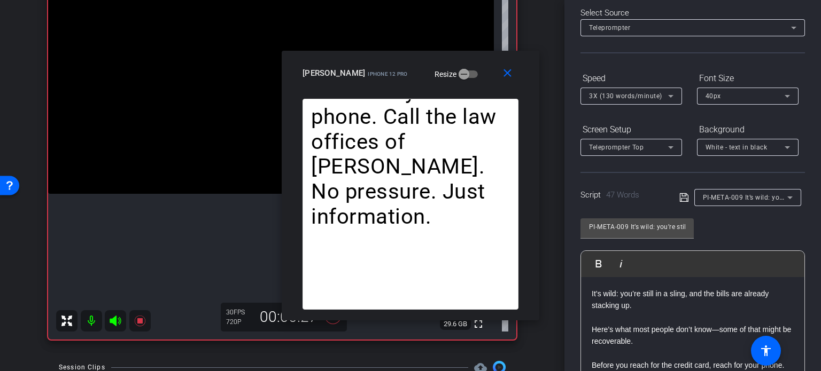
click at [620, 93] on span "3X (130 words/minute)" at bounding box center [625, 95] width 73 height 7
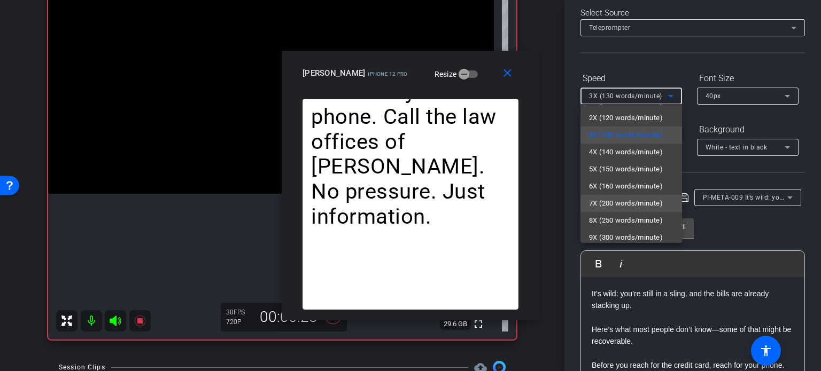
scroll to position [24, 0]
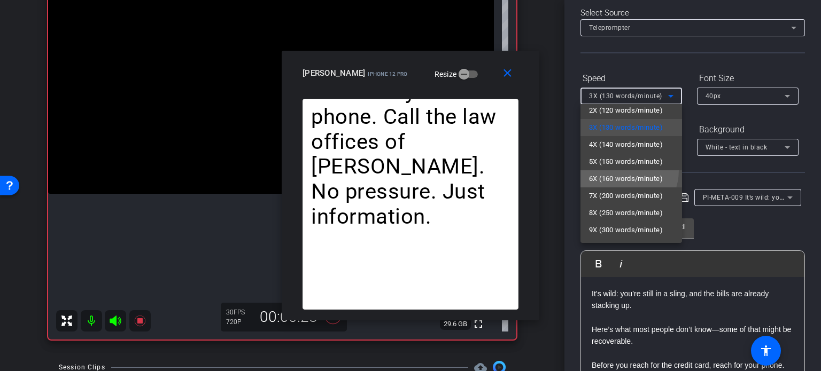
click at [619, 170] on mat-option "6X (160 words/minute)" at bounding box center [631, 178] width 102 height 17
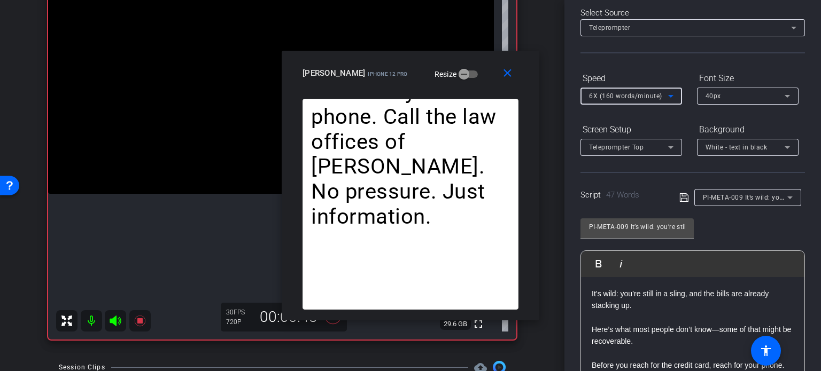
click at [613, 97] on span "6X (160 words/minute)" at bounding box center [625, 95] width 73 height 7
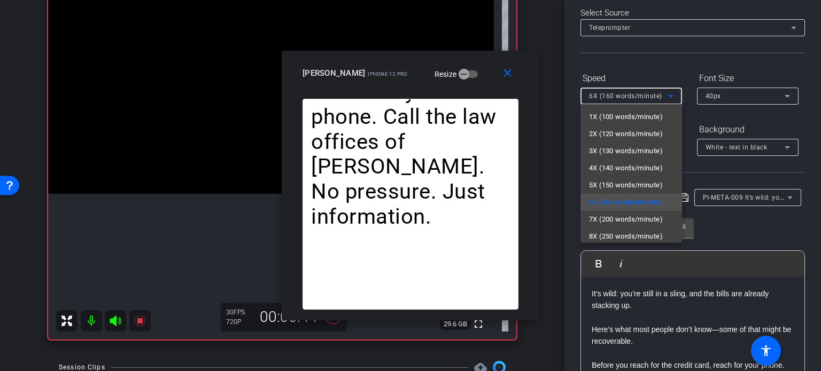
drag, startPoint x: 630, startPoint y: 175, endPoint x: 603, endPoint y: 145, distance: 40.1
click at [630, 175] on mat-option "4X (140 words/minute)" at bounding box center [631, 168] width 102 height 17
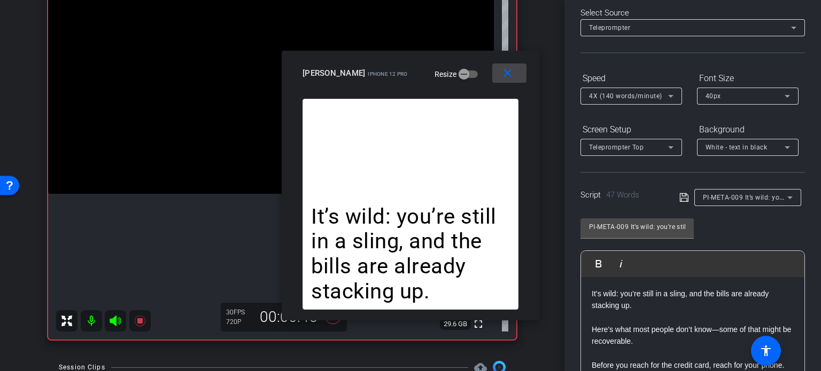
click at [513, 80] on mat-icon "close" at bounding box center [507, 73] width 13 height 13
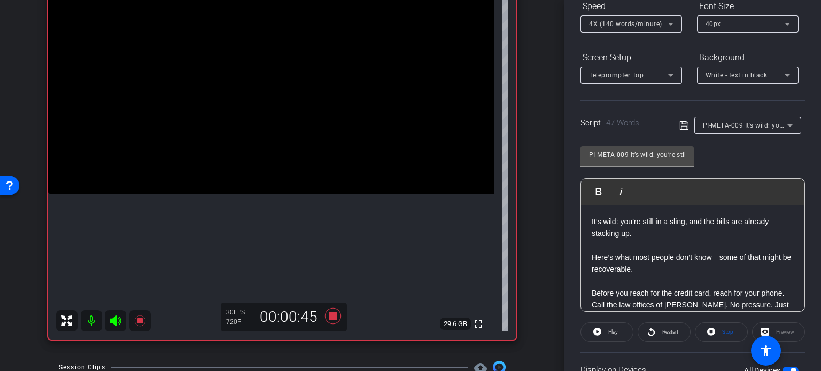
scroll to position [212, 0]
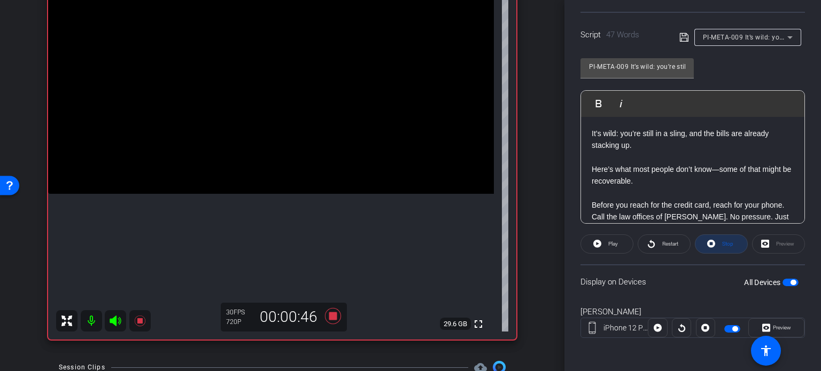
click at [719, 239] on span "Stop" at bounding box center [726, 244] width 14 height 15
click at [329, 316] on icon at bounding box center [333, 316] width 16 height 16
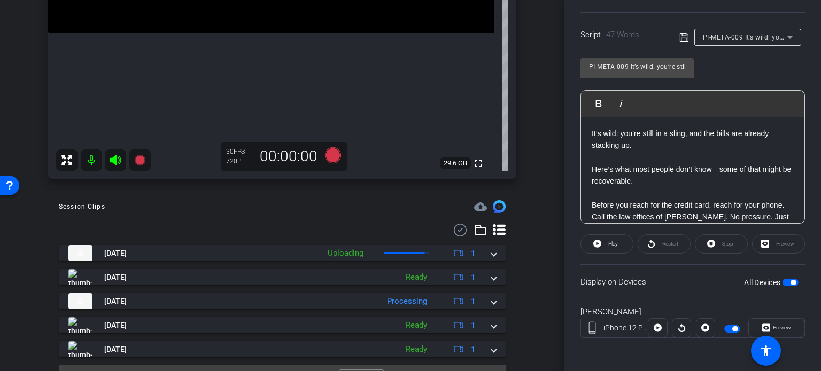
scroll to position [296, 0]
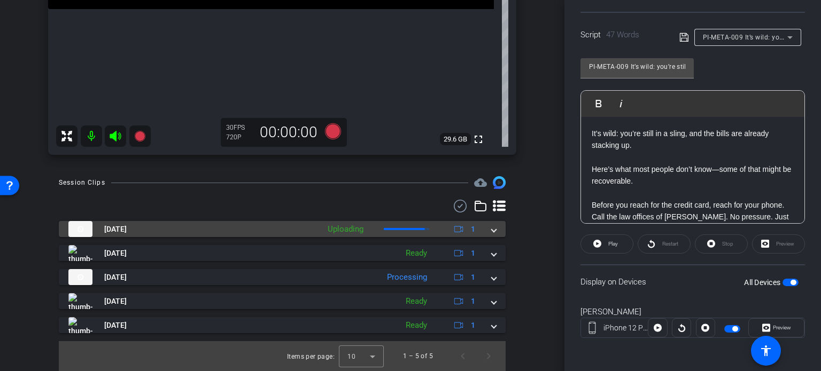
click at [485, 229] on div "Sep 10, 2025 Uploading 1" at bounding box center [279, 229] width 423 height 16
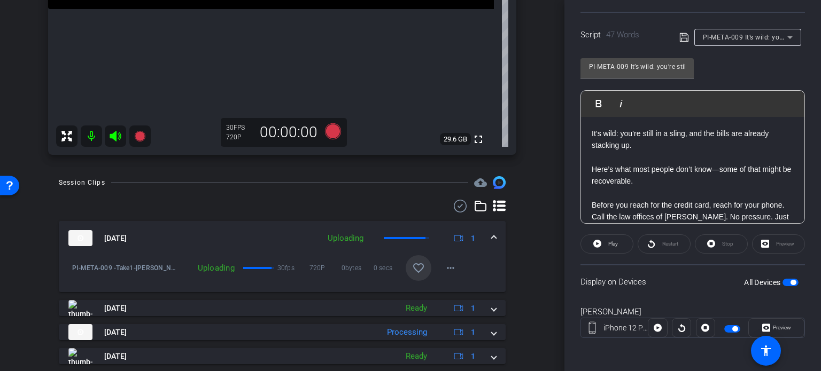
click at [412, 265] on mat-icon "favorite_border" at bounding box center [418, 268] width 13 height 13
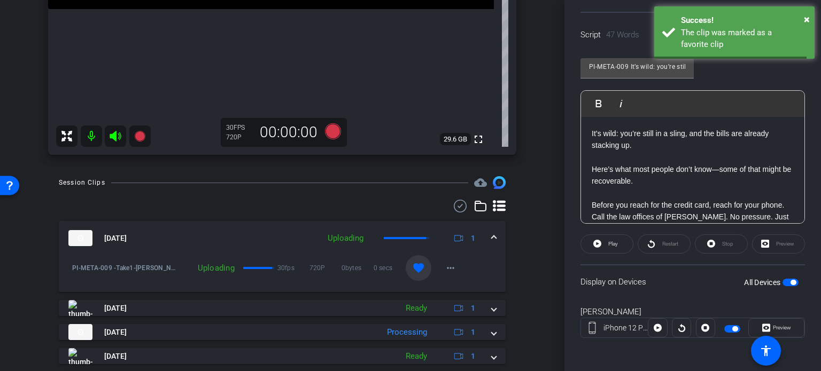
drag, startPoint x: 485, startPoint y: 239, endPoint x: 505, endPoint y: 226, distance: 24.0
click at [493, 232] on mat-expansion-panel-header "Sep 10, 2025 Uploading 1" at bounding box center [282, 238] width 447 height 34
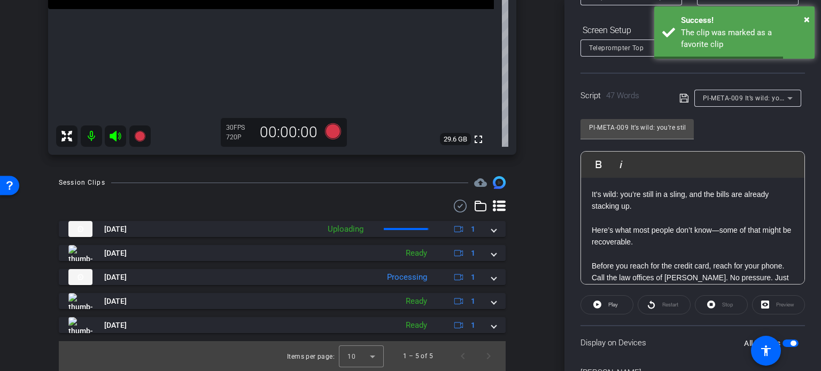
scroll to position [51, 0]
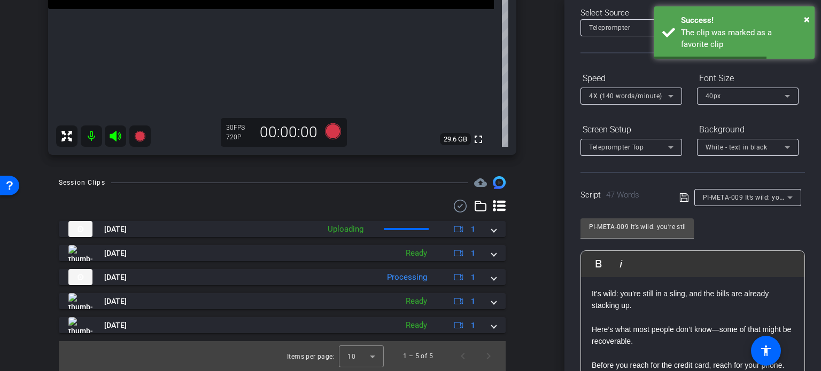
click at [735, 202] on div "PI-META-009 It’s wild: you’re still in a sling, and the bills are already stack…" at bounding box center [745, 197] width 84 height 13
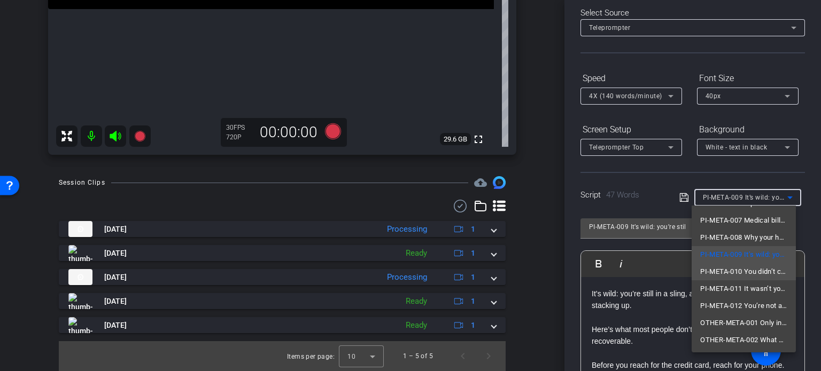
scroll to position [0, 0]
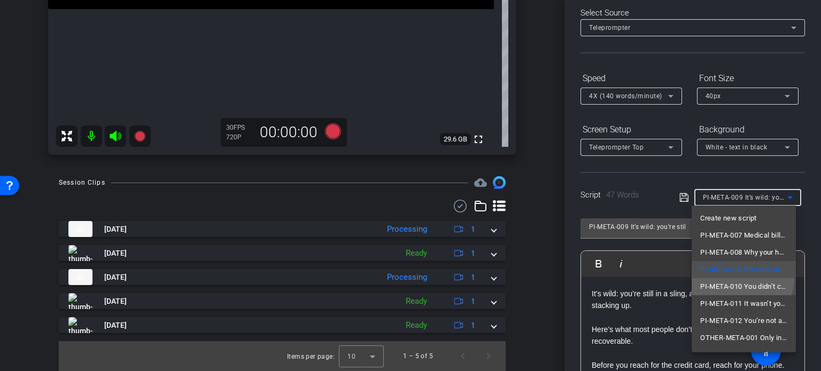
click at [742, 279] on mat-option "PI-META-010 You didn’t cause the accident, so why are you getting the bills?" at bounding box center [743, 286] width 104 height 17
type input "PI-META-010 You didn’t cause the accident, so why are you getting the bills?"
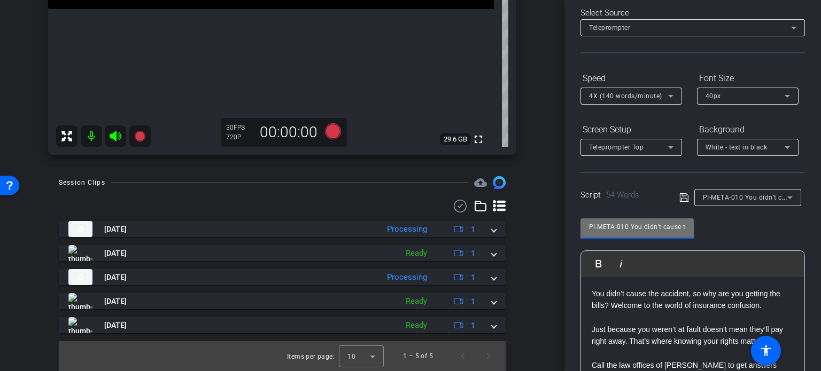
drag, startPoint x: 629, startPoint y: 223, endPoint x: 436, endPoint y: 198, distance: 194.5
click at [436, 198] on div "arrow_back Ortiz,Ruben_Shoot30_09102025 Back to project Send invite account_box…" at bounding box center [410, 185] width 821 height 371
click at [528, 316] on div "Session Clips cloud_upload Sep 10, 2025 Processing 1 PI-META-009 -Take1-Ortiz-R…" at bounding box center [282, 273] width 511 height 195
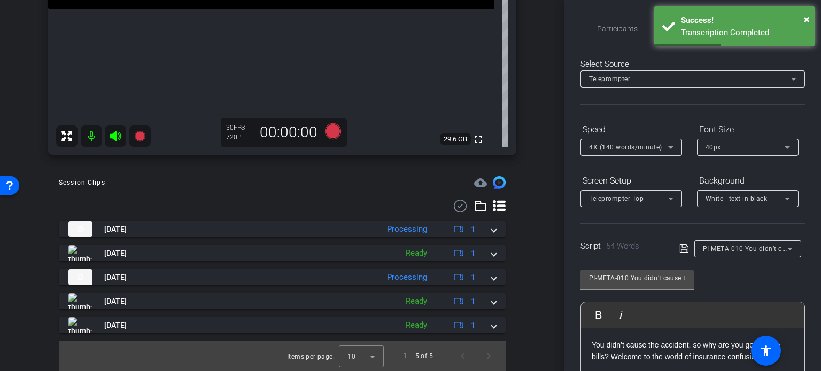
scroll to position [189, 0]
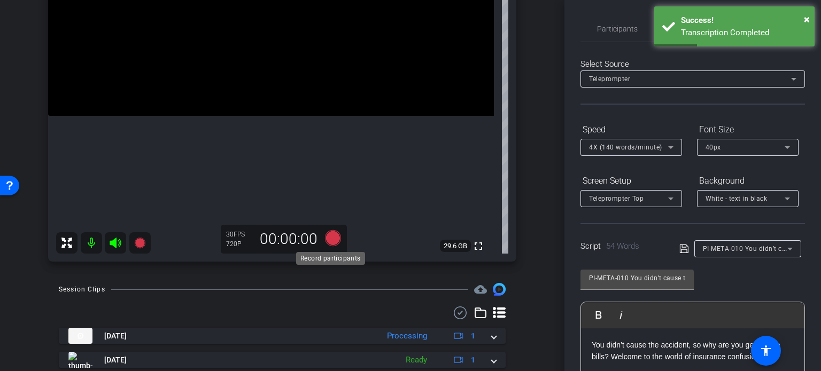
click at [325, 237] on icon at bounding box center [333, 238] width 16 height 16
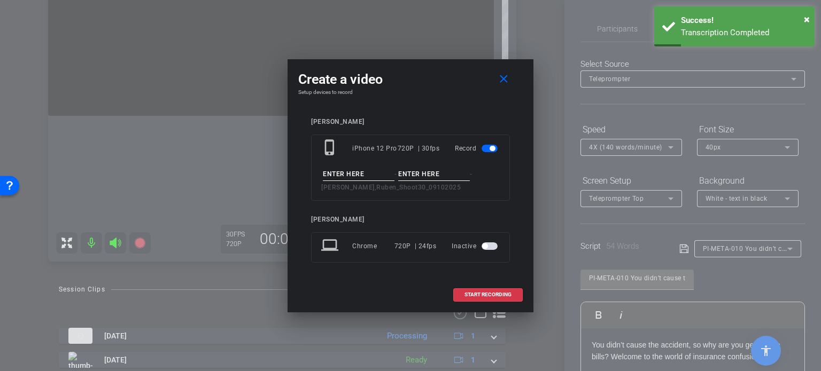
click at [340, 170] on input at bounding box center [359, 174] width 72 height 13
paste input "PI-META-010"
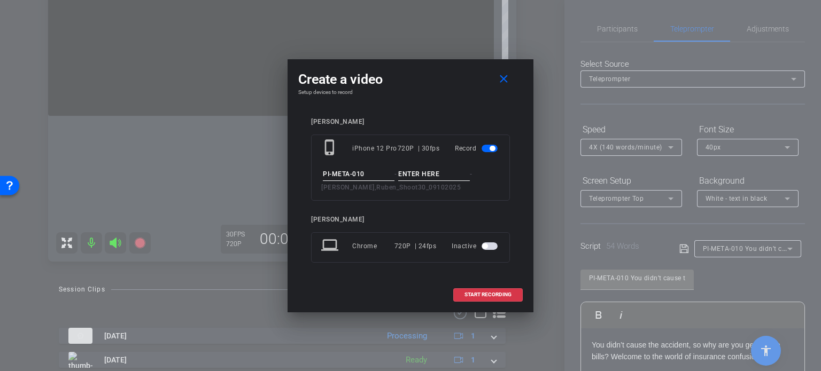
type input "PI-META-010"
click at [403, 174] on input at bounding box center [434, 174] width 72 height 13
type input "Take1"
click at [380, 175] on input "PI-META-010" at bounding box center [359, 174] width 72 height 13
click at [433, 180] on input "Take1" at bounding box center [434, 174] width 72 height 13
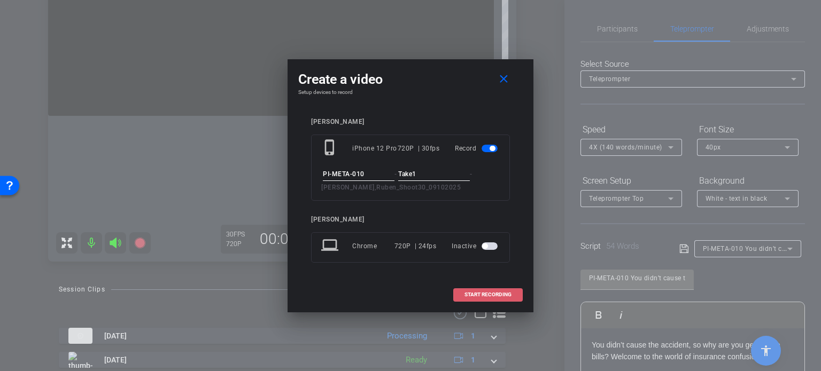
click at [474, 296] on span "START RECORDING" at bounding box center [487, 294] width 47 height 5
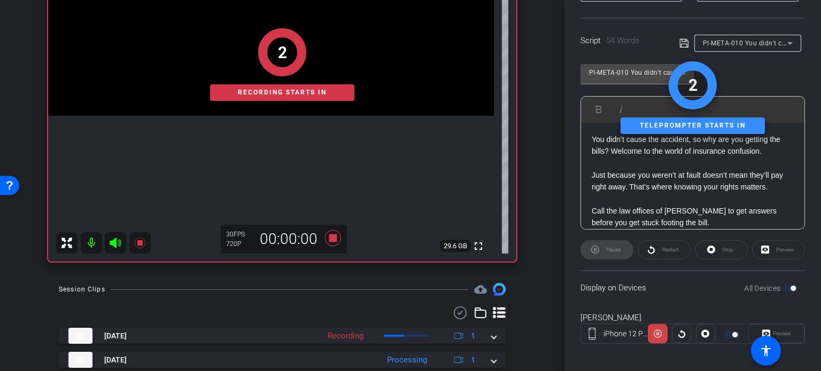
scroll to position [212, 0]
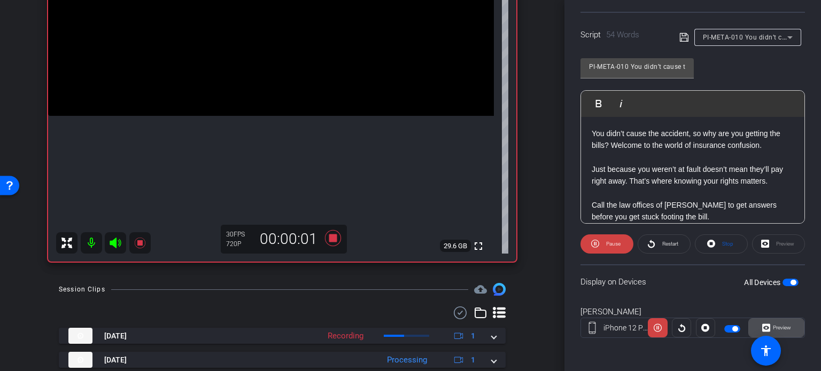
click at [780, 325] on span "Preview" at bounding box center [781, 328] width 18 height 6
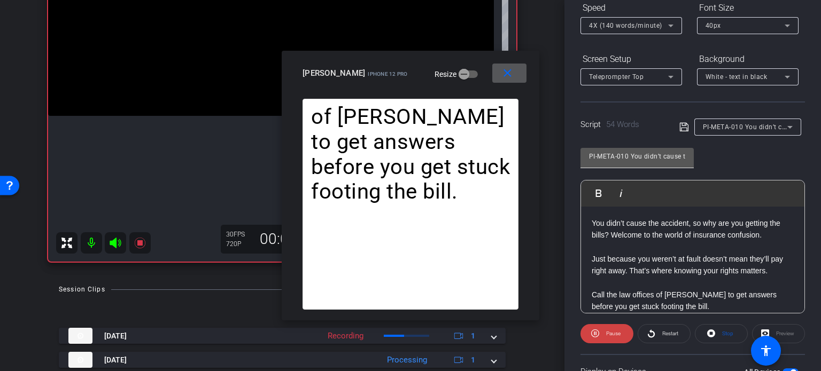
scroll to position [51, 0]
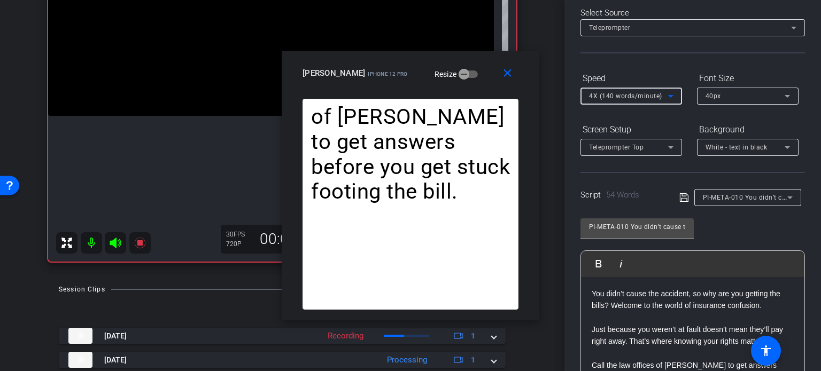
click at [620, 97] on span "4X (140 words/minute)" at bounding box center [625, 95] width 73 height 7
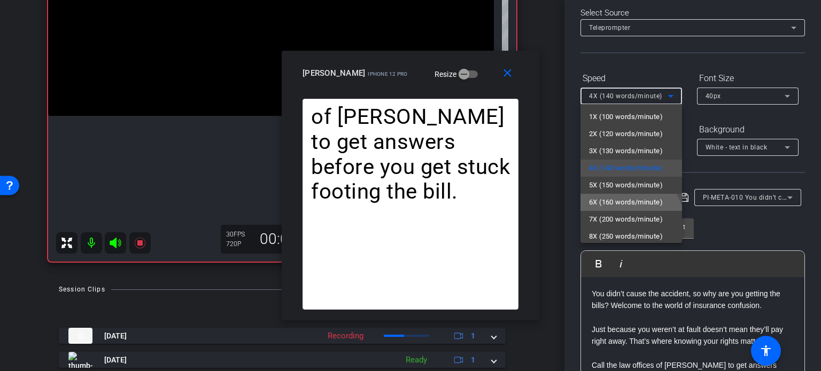
click at [613, 205] on span "6X (160 words/minute)" at bounding box center [626, 202] width 74 height 13
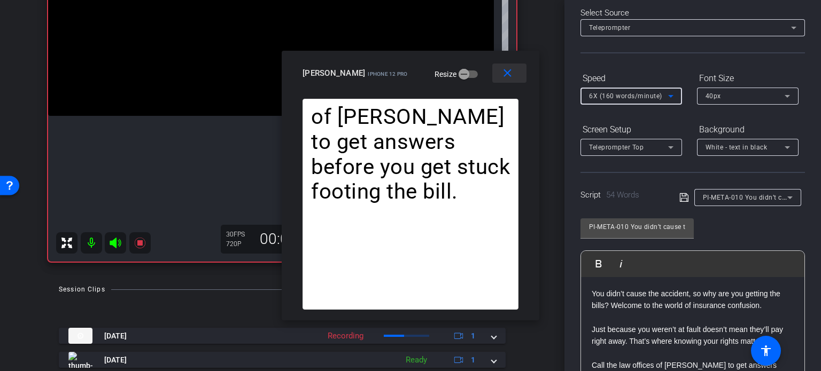
click at [507, 73] on mat-icon "close" at bounding box center [507, 73] width 13 height 13
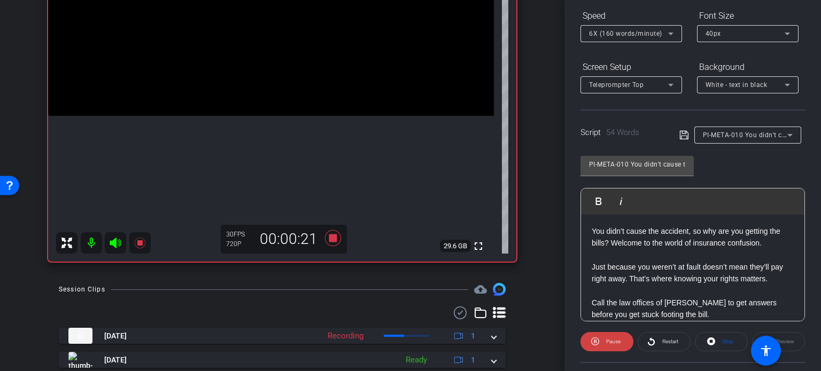
scroll to position [212, 0]
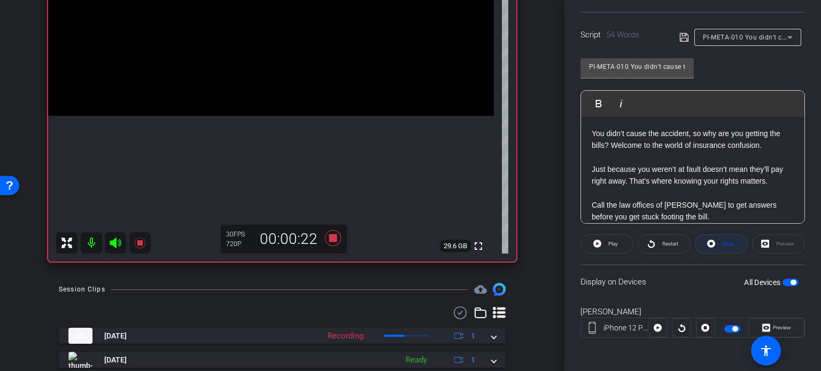
click at [721, 247] on span "Stop" at bounding box center [726, 244] width 14 height 15
click at [326, 236] on icon at bounding box center [333, 238] width 16 height 16
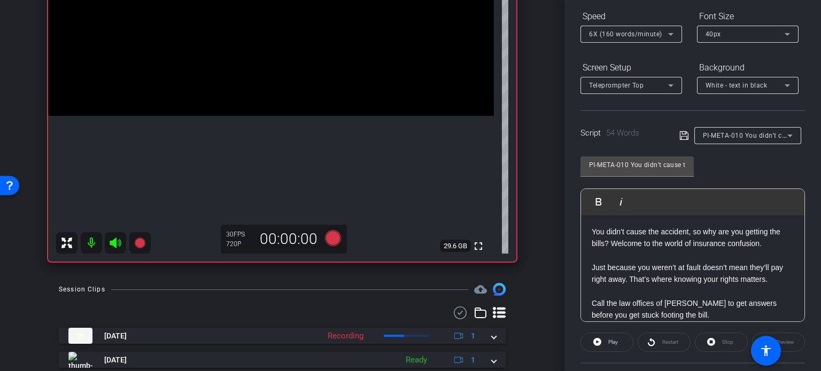
scroll to position [0, 0]
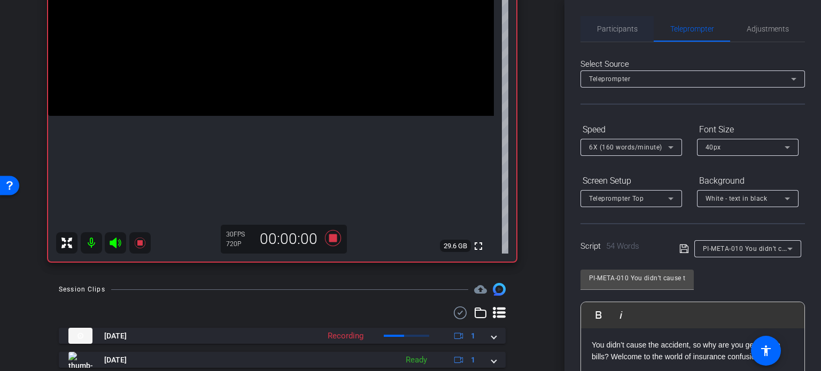
click at [611, 24] on span "Participants" at bounding box center [617, 29] width 41 height 26
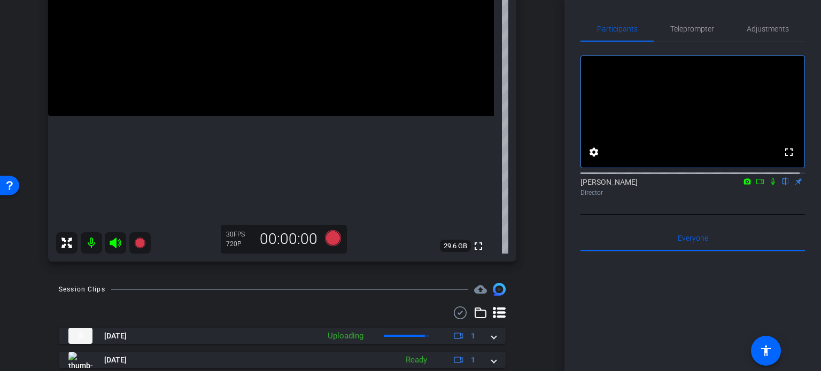
scroll to position [296, 0]
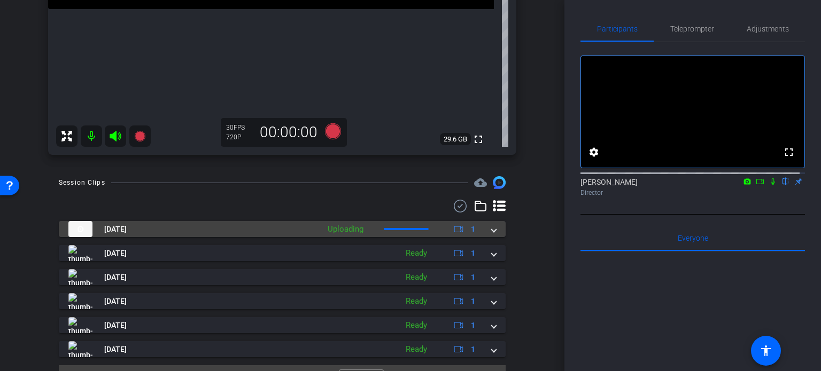
click at [494, 231] on mat-expansion-panel-header "Sep 10, 2025 Uploading 1" at bounding box center [282, 229] width 447 height 16
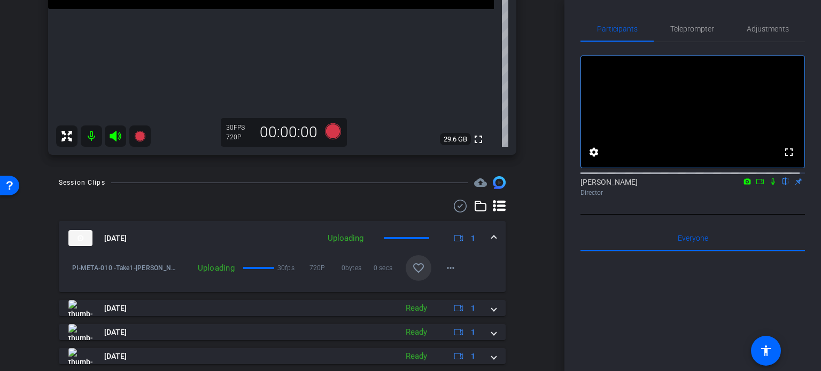
click at [416, 258] on span at bounding box center [418, 268] width 26 height 26
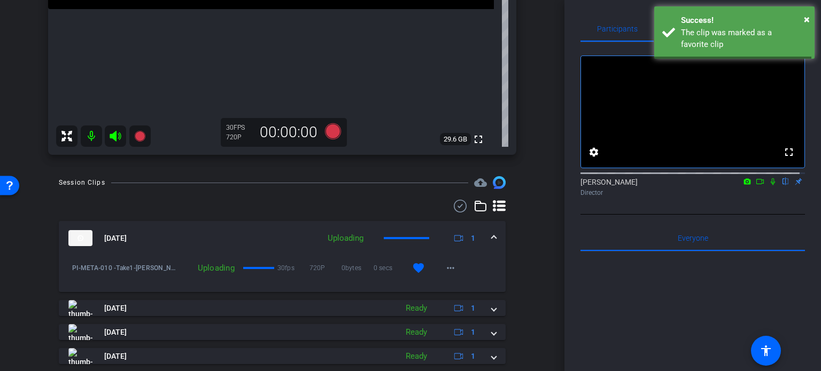
click at [485, 235] on div "Sep 10, 2025 Uploading 1" at bounding box center [279, 238] width 423 height 16
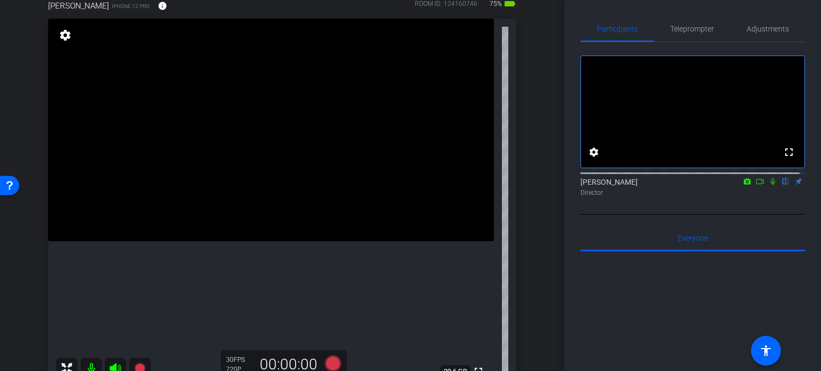
scroll to position [82, 0]
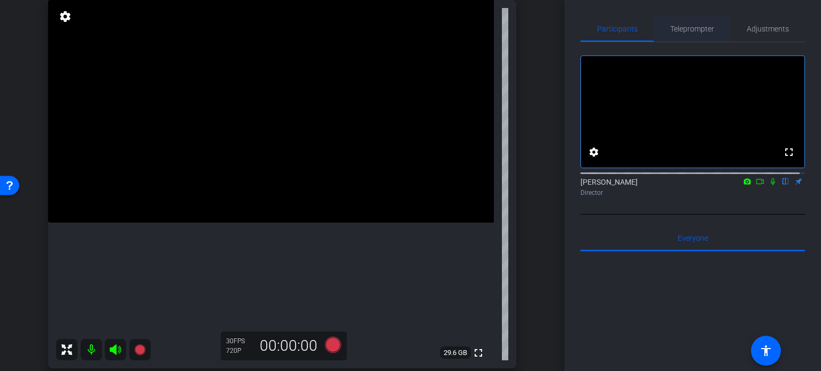
click at [701, 30] on span "Teleprompter" at bounding box center [692, 28] width 44 height 7
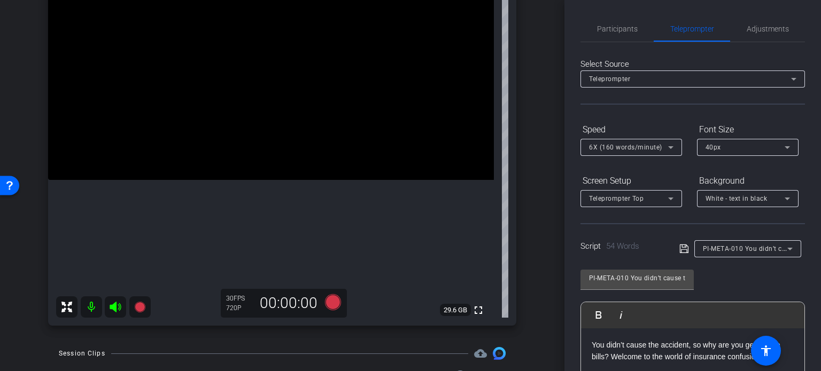
scroll to position [106, 0]
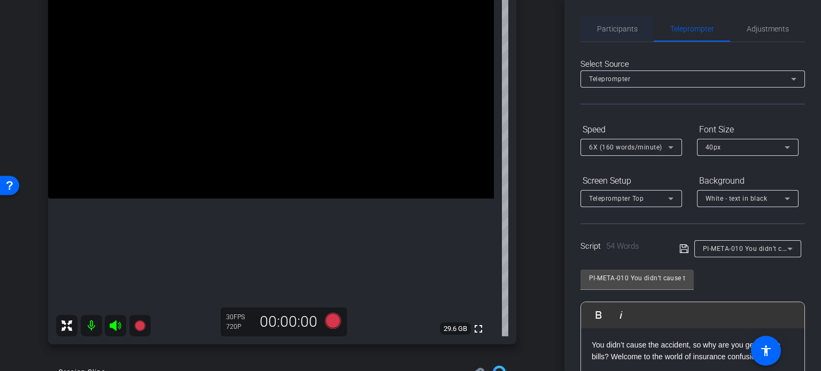
click at [607, 25] on span "Participants" at bounding box center [617, 28] width 41 height 7
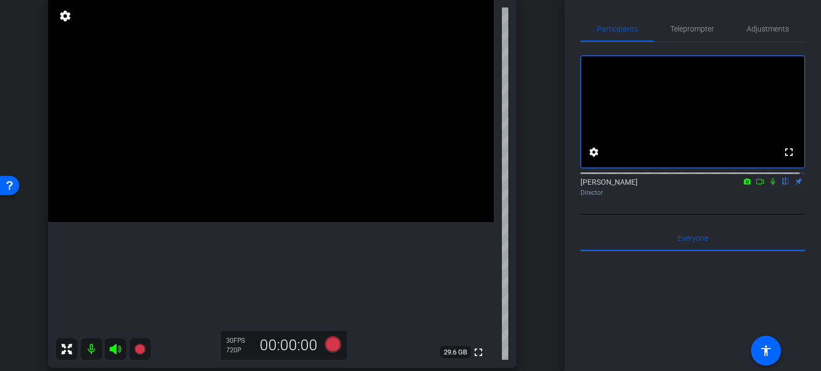
scroll to position [107, 0]
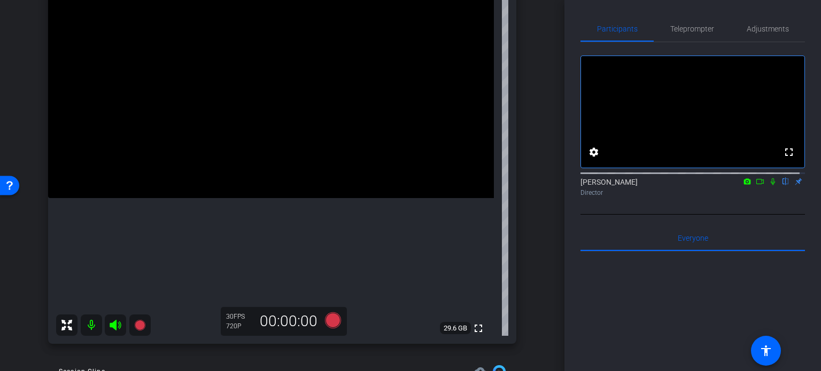
click at [530, 150] on div "Ruben Ortiz iPhone 12 Pro info ROOM ID: 124160746 75% battery_std fullscreen se…" at bounding box center [282, 147] width 511 height 416
click at [534, 189] on div "arrow_back Ortiz,Ruben_Shoot30_09102025 Back to project Send invite account_box…" at bounding box center [282, 78] width 564 height 371
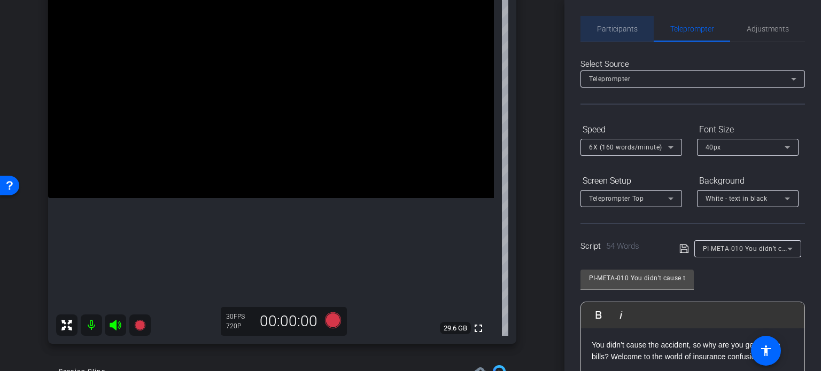
click at [621, 22] on span "Participants" at bounding box center [617, 29] width 41 height 26
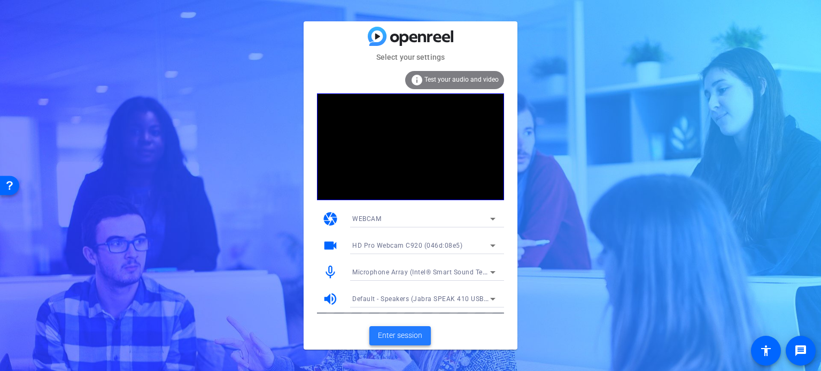
click at [396, 335] on span "Enter session" at bounding box center [400, 335] width 44 height 11
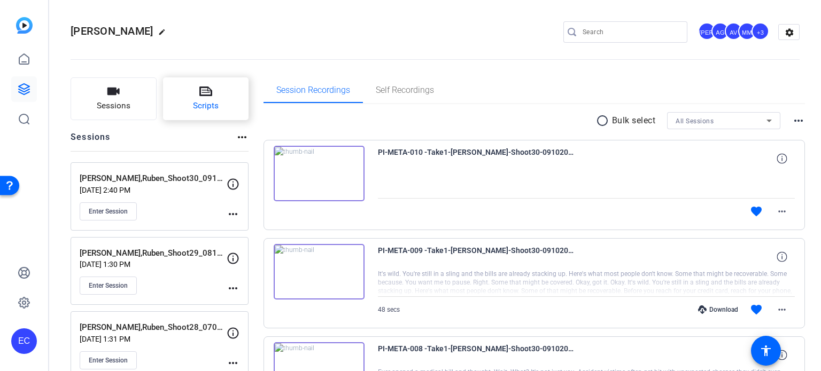
click at [209, 99] on button "Scripts" at bounding box center [206, 98] width 86 height 43
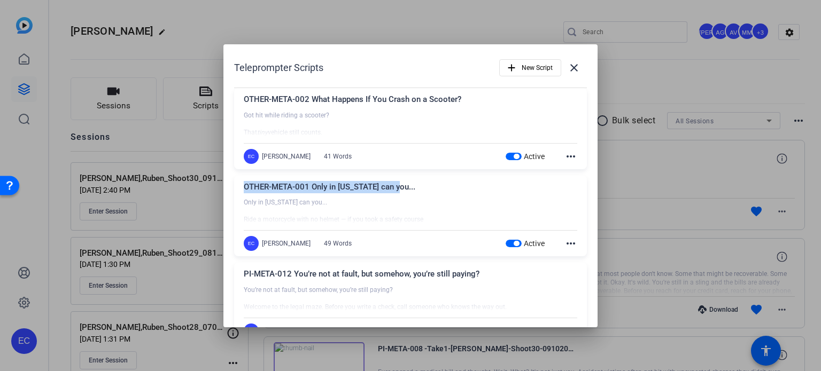
drag, startPoint x: 396, startPoint y: 188, endPoint x: 242, endPoint y: 181, distance: 154.0
click at [242, 181] on div "OTHER-META-001 Only in Texas can you... Only in Texas can you... Ride a motorcy…" at bounding box center [410, 216] width 353 height 81
copy div "OTHER-META-001 Only in [US_STATE] can you..."
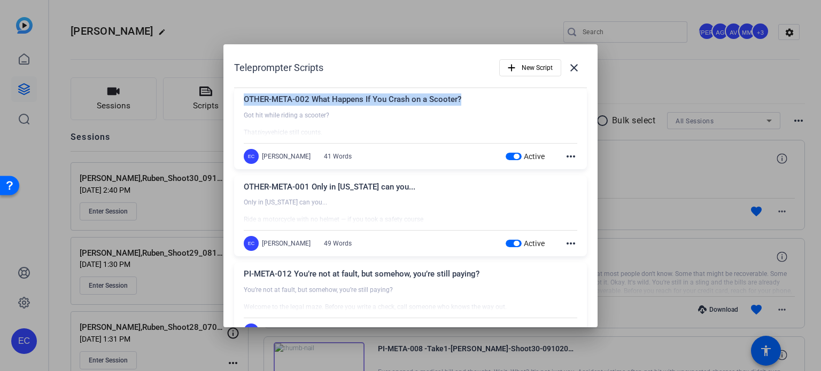
drag, startPoint x: 466, startPoint y: 100, endPoint x: 228, endPoint y: 103, distance: 238.3
copy div "OTHER-META-002 What Happens If You Crash on a Scooter?"
click at [505, 153] on span "button" at bounding box center [513, 156] width 16 height 7
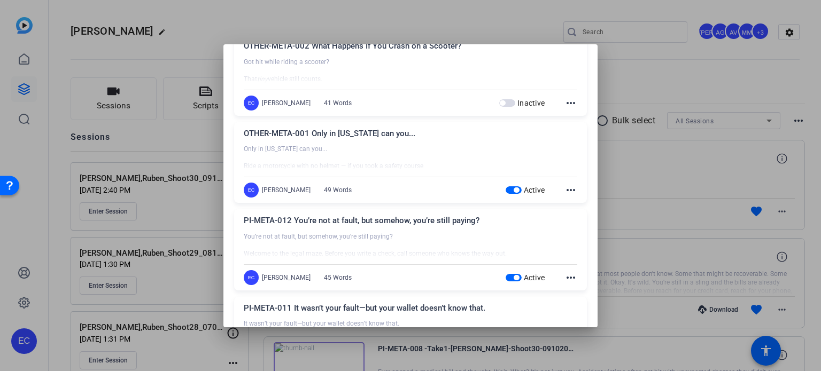
click at [505, 188] on span "button" at bounding box center [513, 189] width 16 height 7
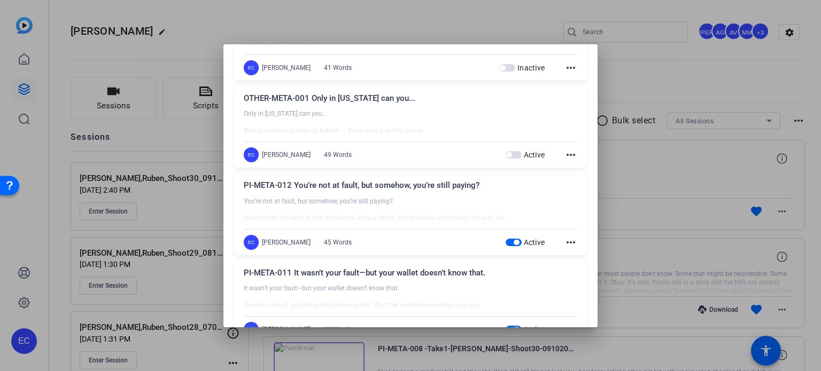
scroll to position [107, 0]
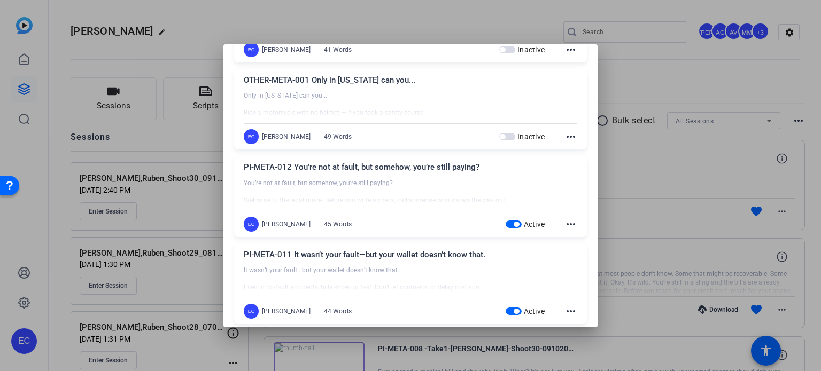
click at [506, 222] on span "button" at bounding box center [513, 224] width 16 height 7
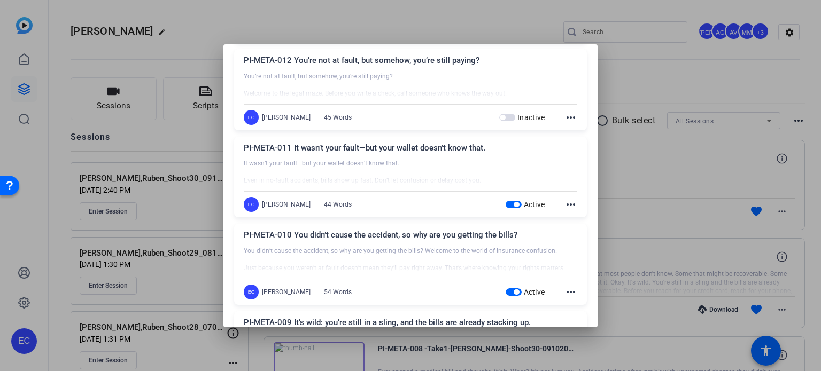
click at [513, 205] on span "button" at bounding box center [515, 204] width 5 height 5
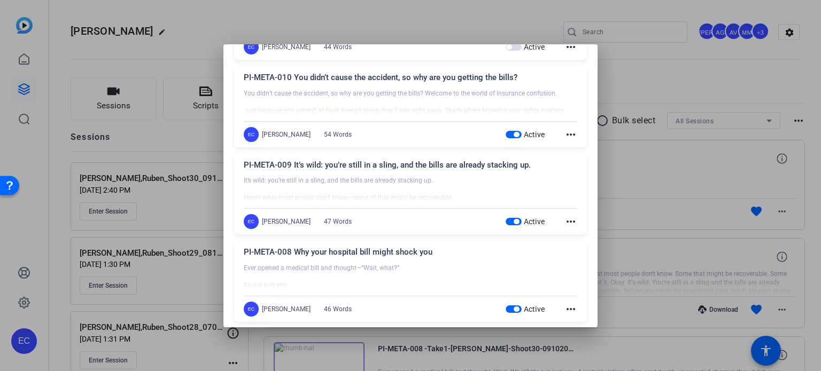
scroll to position [374, 0]
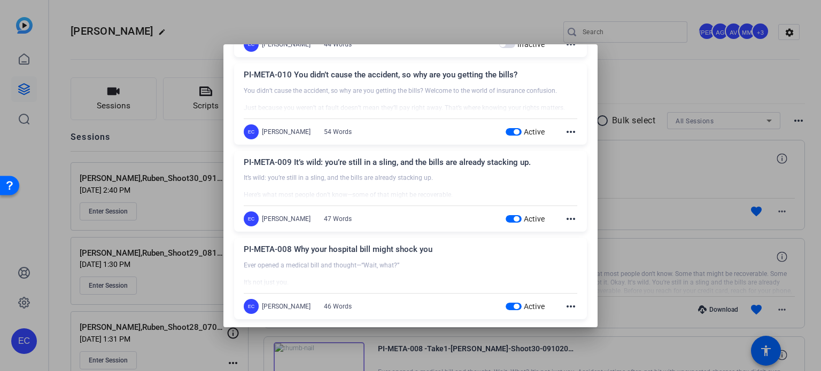
click at [506, 133] on span "button" at bounding box center [513, 131] width 16 height 7
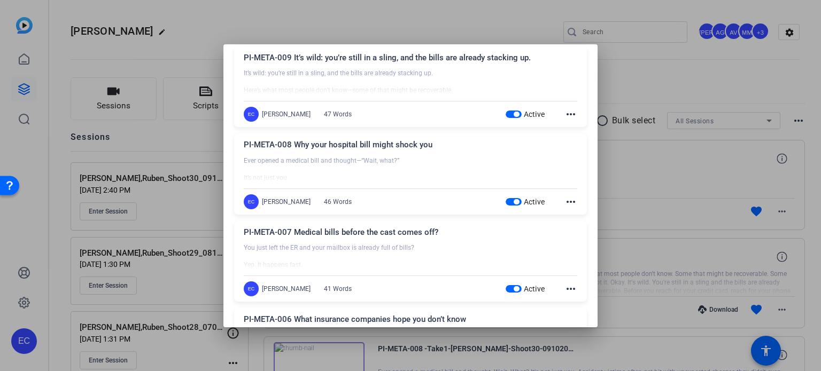
scroll to position [481, 0]
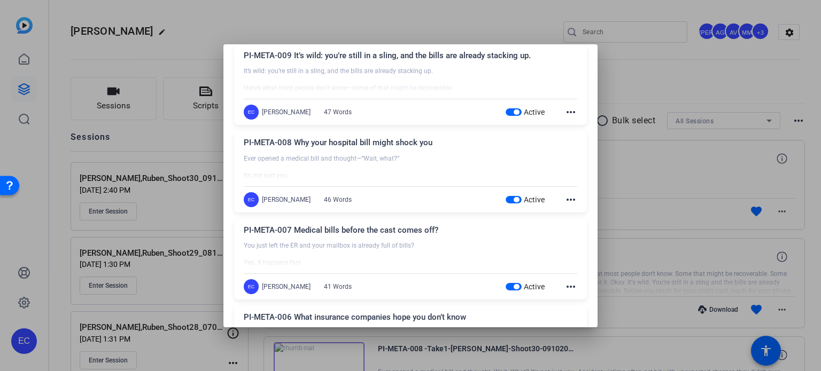
click at [505, 113] on span "button" at bounding box center [513, 111] width 16 height 7
click at [505, 196] on span "button" at bounding box center [513, 199] width 16 height 7
click at [513, 286] on span "button" at bounding box center [515, 286] width 5 height 5
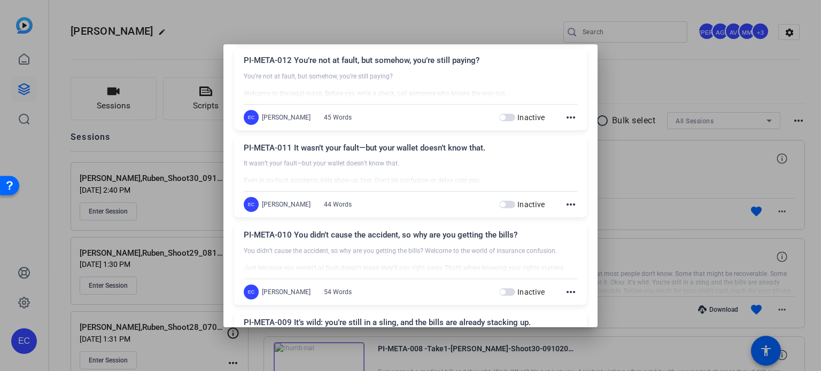
scroll to position [214, 0]
click at [499, 207] on span "button" at bounding box center [507, 204] width 16 height 7
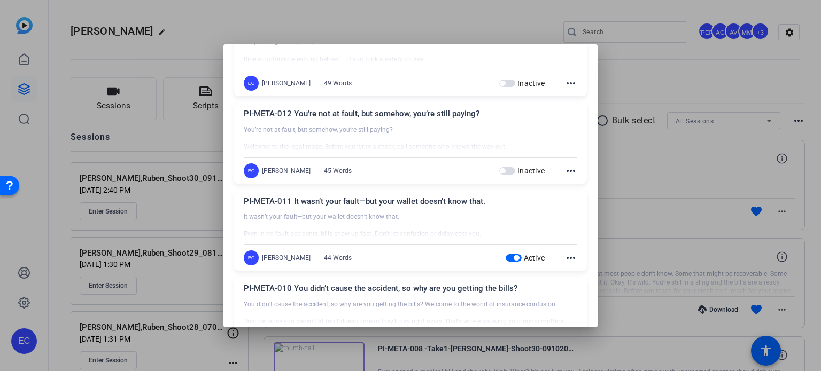
click at [500, 168] on span "button" at bounding box center [502, 170] width 5 height 5
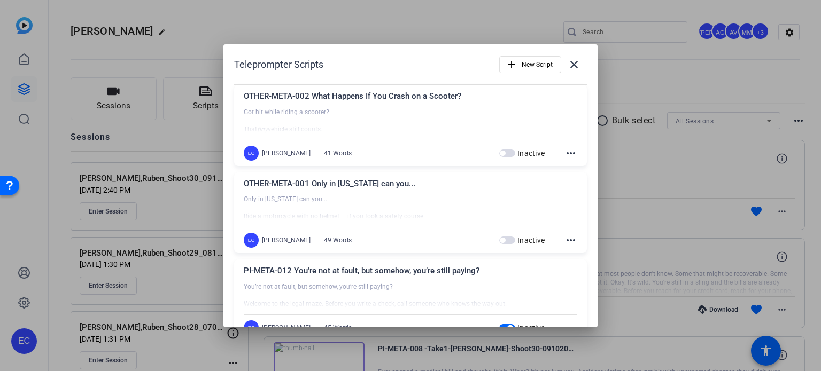
scroll to position [0, 0]
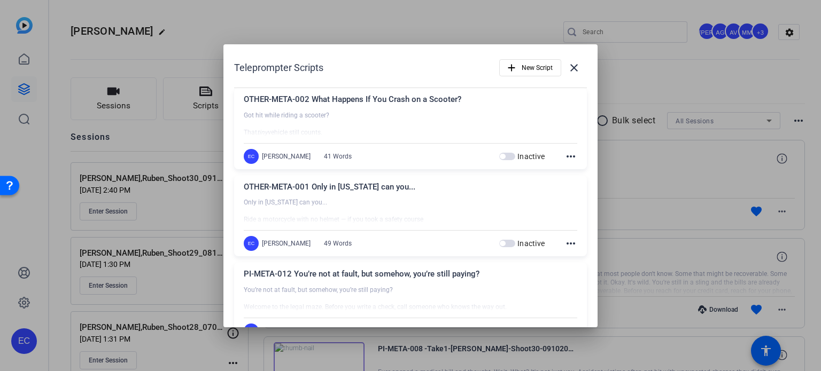
click at [651, 119] on div at bounding box center [410, 185] width 821 height 371
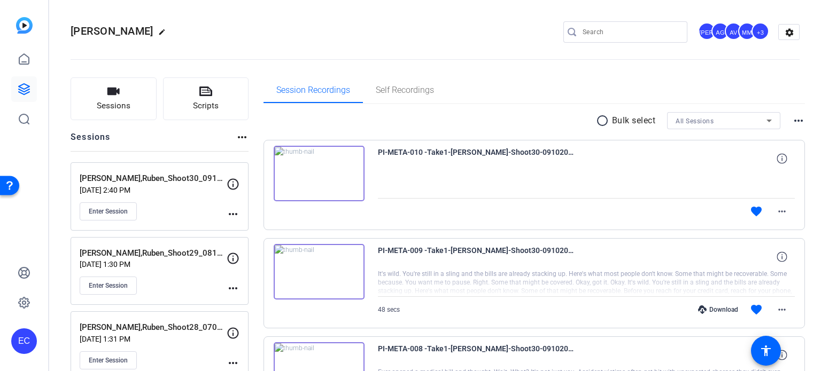
click at [233, 211] on mat-icon "more_horiz" at bounding box center [233, 214] width 13 height 13
click at [240, 221] on div "Edit Session Archive Session" at bounding box center [260, 236] width 66 height 32
click at [232, 215] on mat-icon "more_horiz" at bounding box center [233, 214] width 13 height 13
click at [240, 228] on span "Edit Session" at bounding box center [259, 229] width 49 height 13
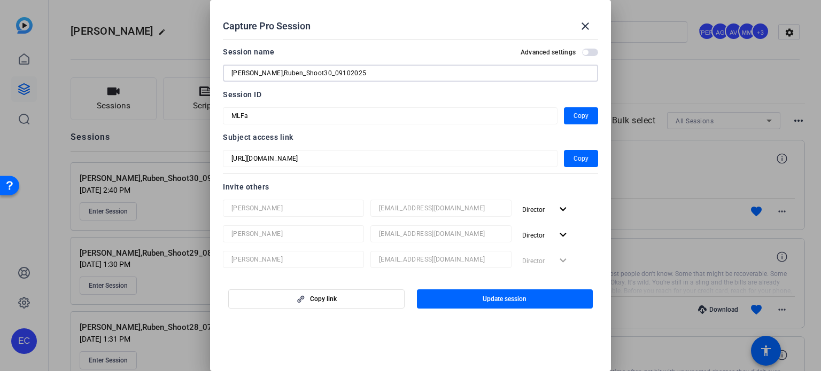
drag, startPoint x: 152, startPoint y: 42, endPoint x: 44, endPoint y: 22, distance: 110.2
click at [44, 22] on div "Capture Pro Session close Session name Advanced settings Ortiz,Ruben_Shoot30_09…" at bounding box center [410, 185] width 821 height 371
drag, startPoint x: 581, startPoint y: 31, endPoint x: 564, endPoint y: 35, distance: 17.6
click at [581, 30] on mat-icon "close" at bounding box center [585, 26] width 13 height 13
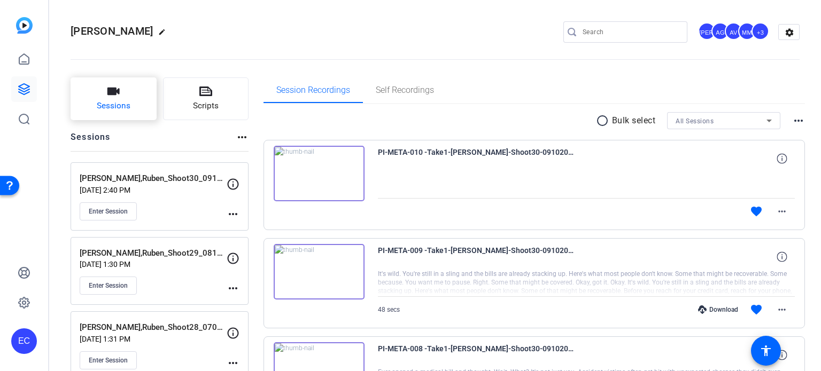
click at [118, 100] on span "Sessions" at bounding box center [114, 106] width 34 height 12
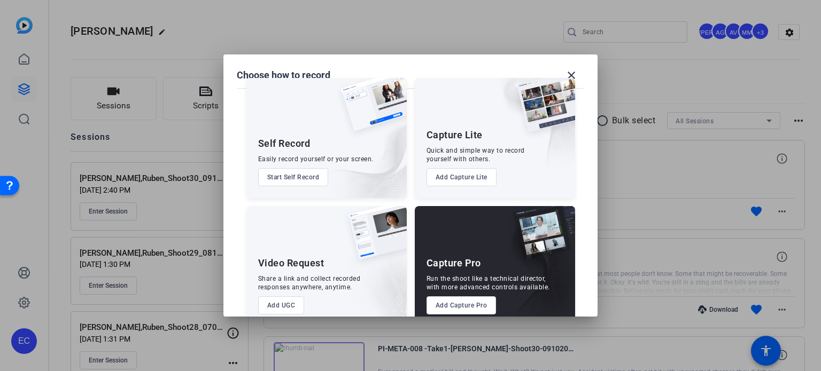
scroll to position [38, 0]
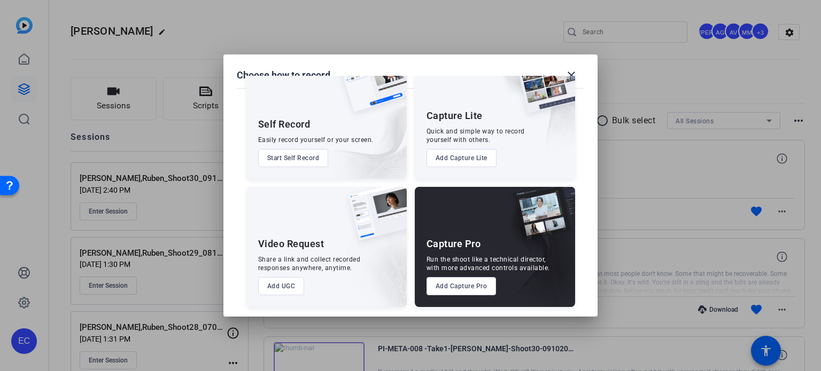
click at [464, 283] on button "Add Capture Pro" at bounding box center [461, 286] width 70 height 18
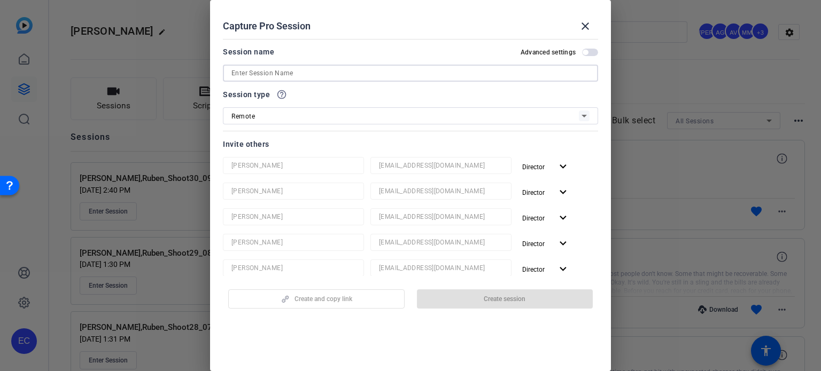
click at [276, 72] on input at bounding box center [410, 73] width 358 height 13
paste input "[PERSON_NAME],Ruben_Shoot30_09102025"
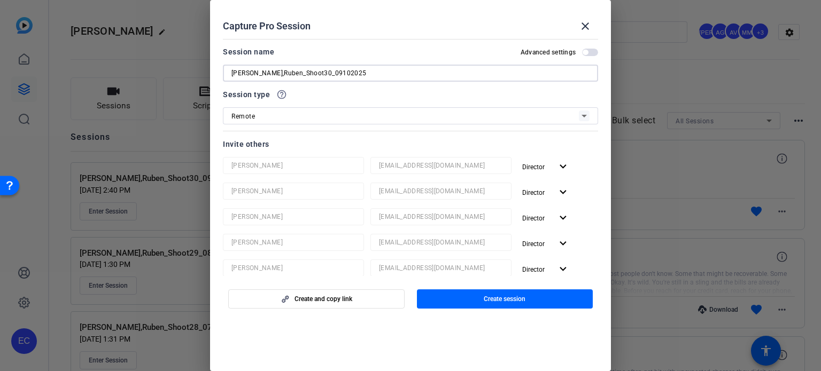
click at [293, 77] on input "[PERSON_NAME],Ruben_Shoot30_09102025" at bounding box center [410, 73] width 358 height 13
click at [305, 73] on input "Ortiz,Ruben_Shoot31_09102025" at bounding box center [410, 73] width 358 height 13
click at [310, 74] on input "Ortiz,Ruben_Shoot31_10102025" at bounding box center [410, 73] width 358 height 13
click at [312, 74] on input "Ortiz,Ruben_Shoot31_10102025" at bounding box center [410, 73] width 358 height 13
type input "[PERSON_NAME],Ruben_Shoot31_10062025"
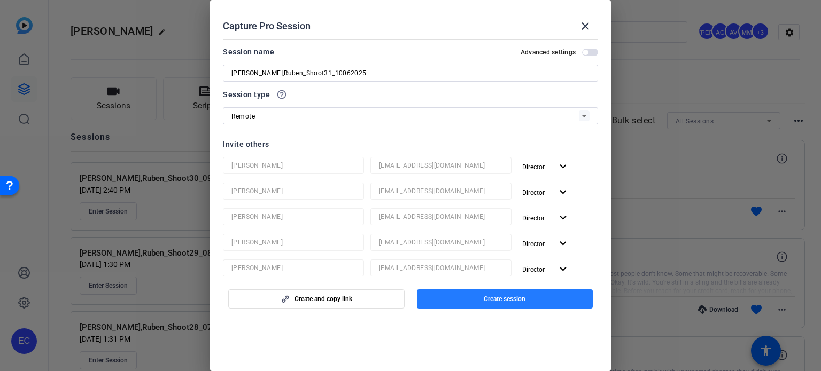
click at [523, 305] on span "button" at bounding box center [505, 299] width 176 height 26
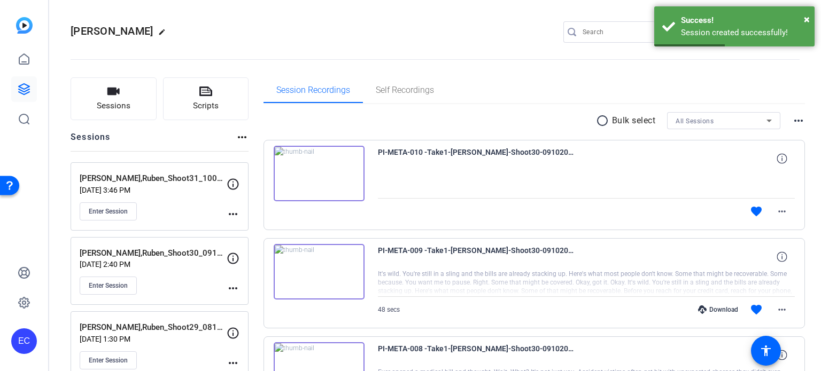
click at [233, 215] on mat-icon "more_horiz" at bounding box center [233, 214] width 13 height 13
click at [238, 226] on span "Edit Session" at bounding box center [259, 229] width 49 height 13
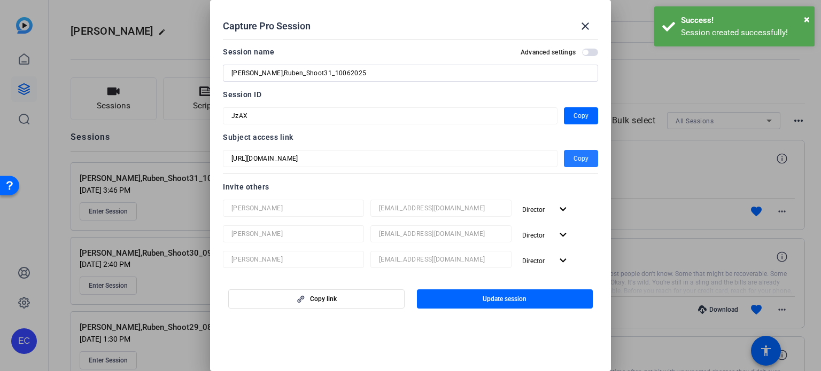
click at [573, 162] on span "Copy" at bounding box center [580, 158] width 15 height 13
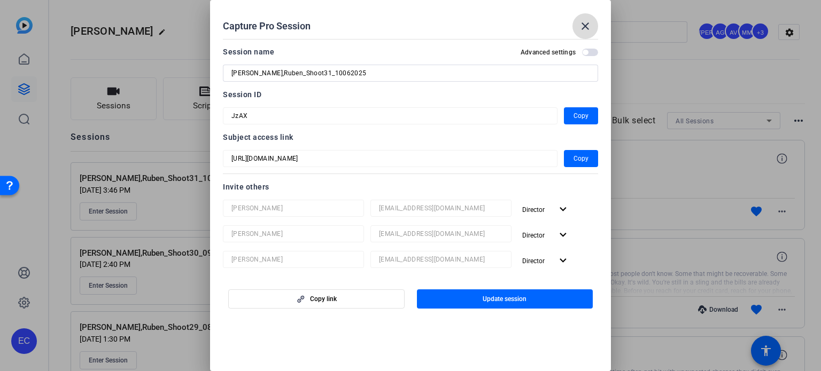
click at [590, 20] on mat-icon "close" at bounding box center [585, 26] width 13 height 13
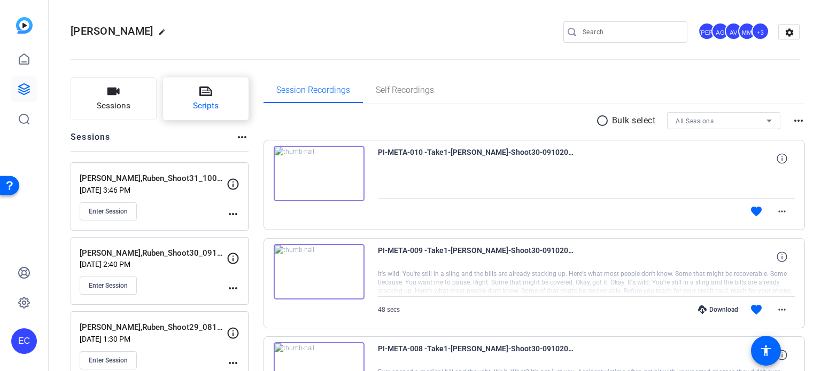
click at [215, 101] on span "Scripts" at bounding box center [206, 106] width 26 height 12
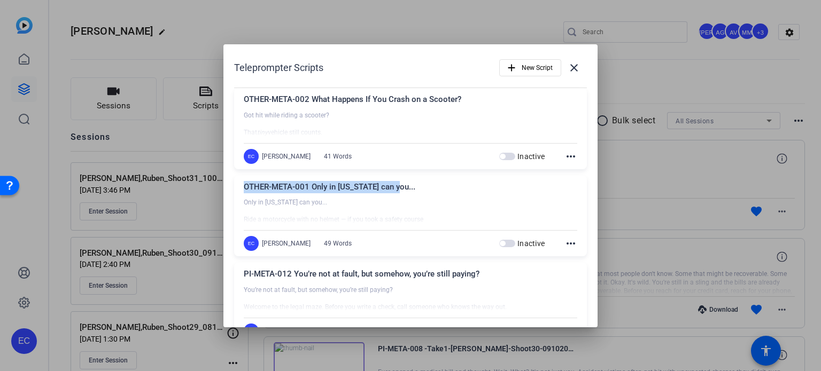
drag, startPoint x: 396, startPoint y: 189, endPoint x: 248, endPoint y: 190, distance: 148.5
click at [246, 190] on div "OTHER-META-001 Only in Texas can you..." at bounding box center [410, 190] width 333 height 18
copy div "OTHER-META-001 Only in Texas can you..."
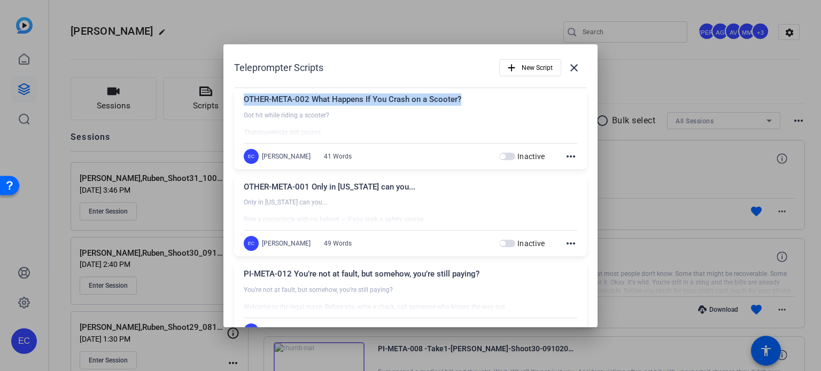
drag, startPoint x: 466, startPoint y: 102, endPoint x: 246, endPoint y: 100, distance: 220.1
click at [246, 100] on div "OTHER-META-002 What Happens If You Crash on a Scooter?" at bounding box center [410, 102] width 333 height 18
copy div "OTHER-META-002 What Happens If You Crash on a Scooter?"
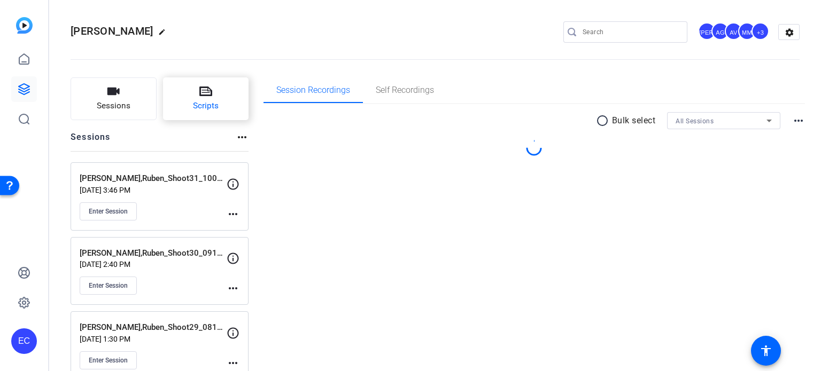
click at [194, 109] on span "Scripts" at bounding box center [206, 106] width 26 height 12
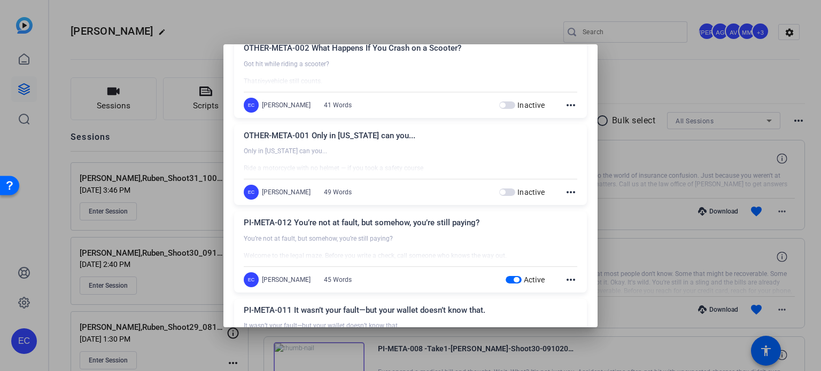
scroll to position [160, 0]
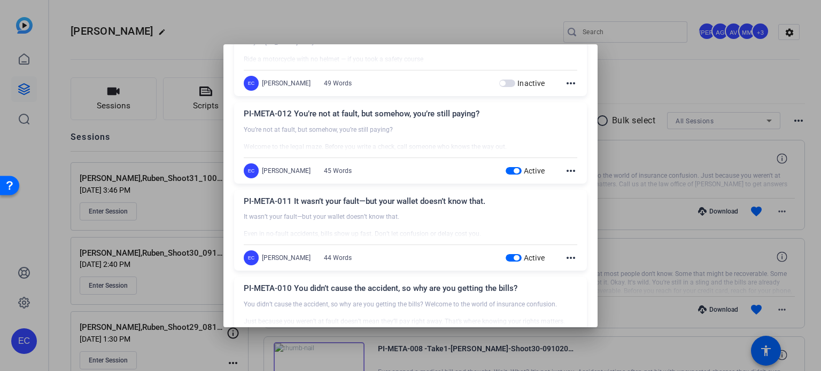
click at [564, 257] on mat-icon "more_horiz" at bounding box center [570, 258] width 13 height 13
click at [575, 269] on span "Edit" at bounding box center [588, 273] width 43 height 13
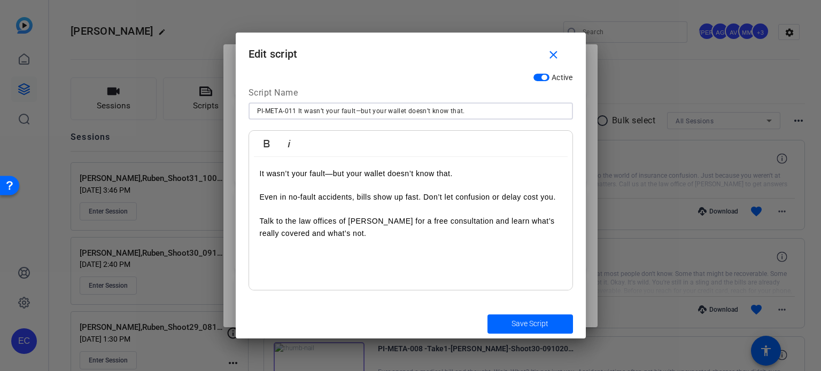
drag, startPoint x: 470, startPoint y: 110, endPoint x: 101, endPoint y: 74, distance: 370.3
click at [101, 74] on div "Teleprompter Scripts add New Script close OTHER-META-002 What Happens If You Cr…" at bounding box center [410, 185] width 821 height 371
click at [553, 61] on span "button" at bounding box center [556, 55] width 34 height 26
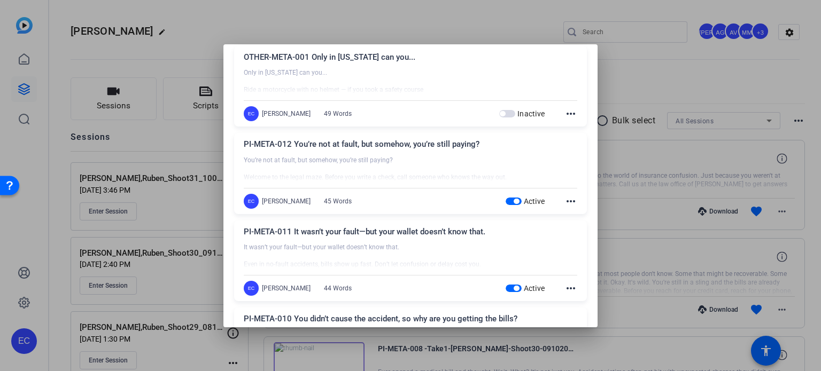
scroll to position [53, 0]
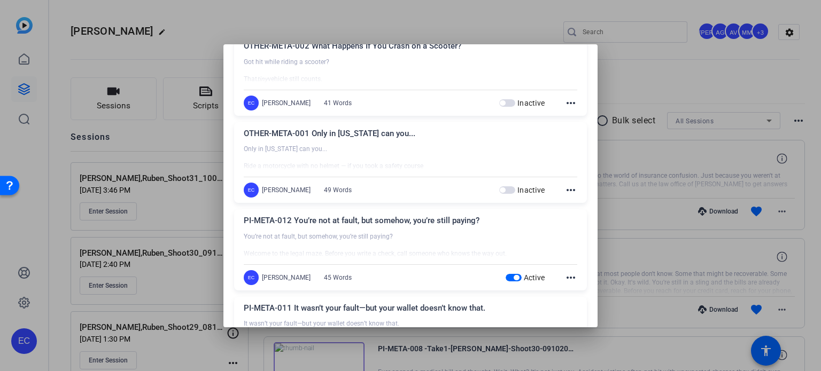
click at [564, 274] on mat-icon "more_horiz" at bounding box center [570, 277] width 13 height 13
click at [570, 292] on span "Edit" at bounding box center [588, 293] width 43 height 13
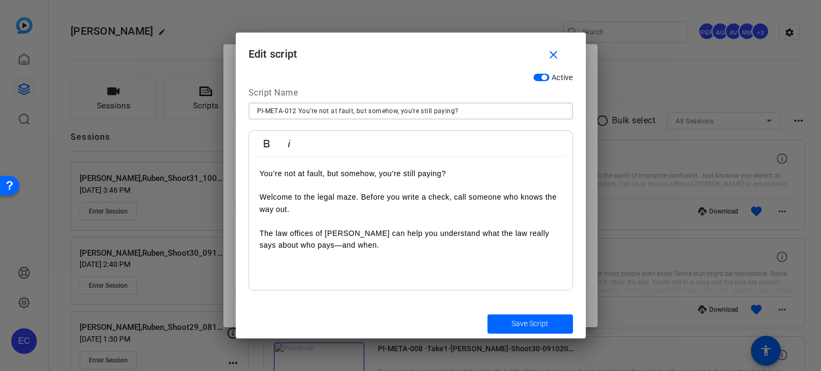
drag, startPoint x: 455, startPoint y: 111, endPoint x: 199, endPoint y: 79, distance: 257.4
click at [199, 79] on div "Teleprompter Scripts add New Script close OTHER-META-002 What Happens If You Cr…" at bounding box center [410, 185] width 821 height 371
click at [548, 46] on span "button" at bounding box center [556, 55] width 34 height 26
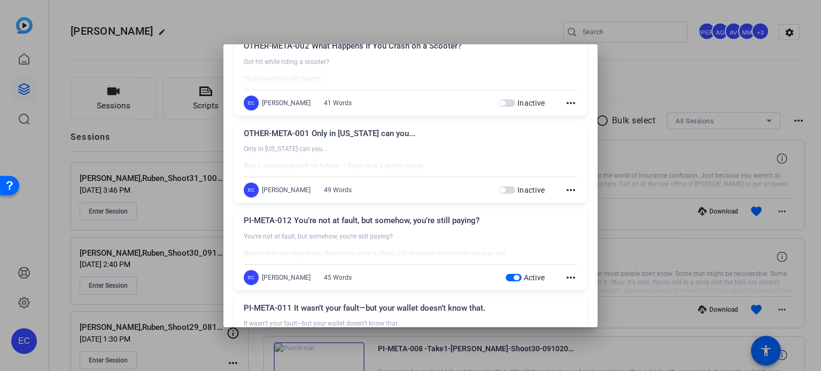
scroll to position [0, 0]
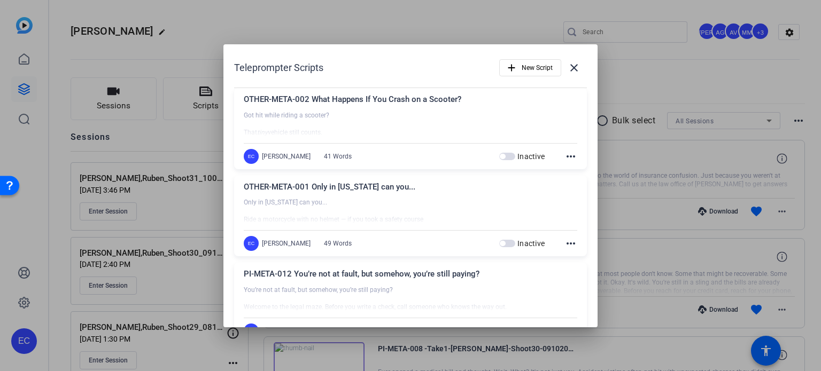
drag, startPoint x: 635, startPoint y: 80, endPoint x: 453, endPoint y: 13, distance: 194.0
click at [635, 79] on div at bounding box center [410, 185] width 821 height 371
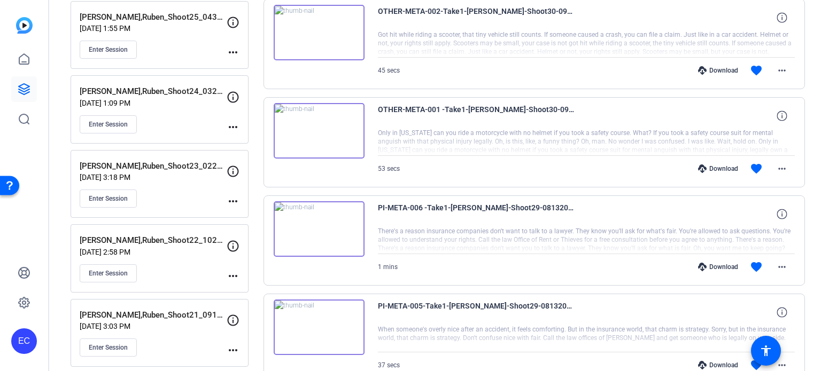
scroll to position [481, 0]
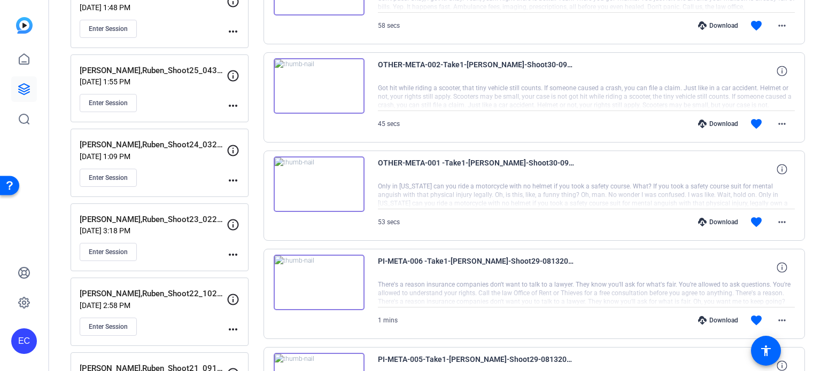
click at [708, 221] on div "Download" at bounding box center [717, 222] width 51 height 9
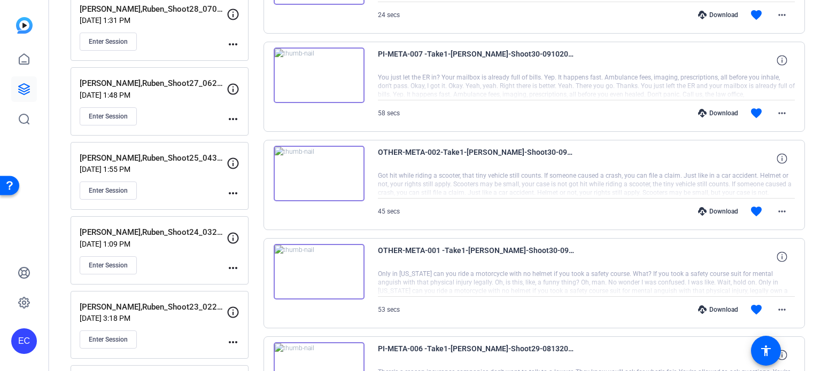
scroll to position [374, 0]
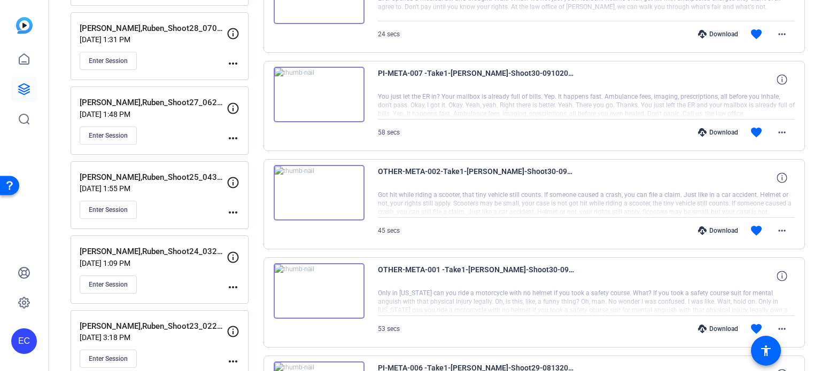
click at [720, 228] on div "Download" at bounding box center [717, 231] width 51 height 9
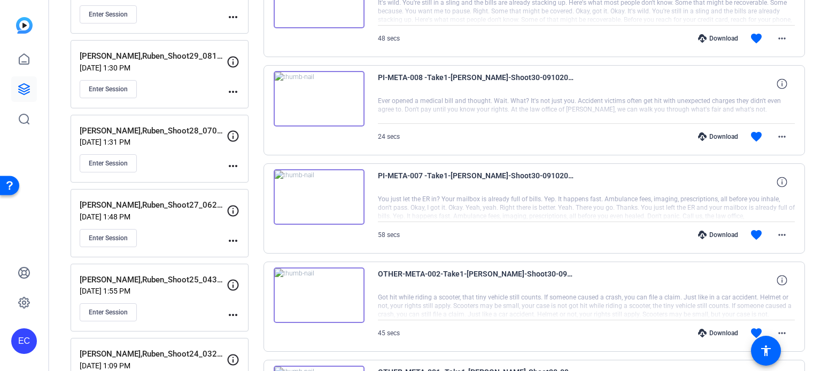
scroll to position [267, 0]
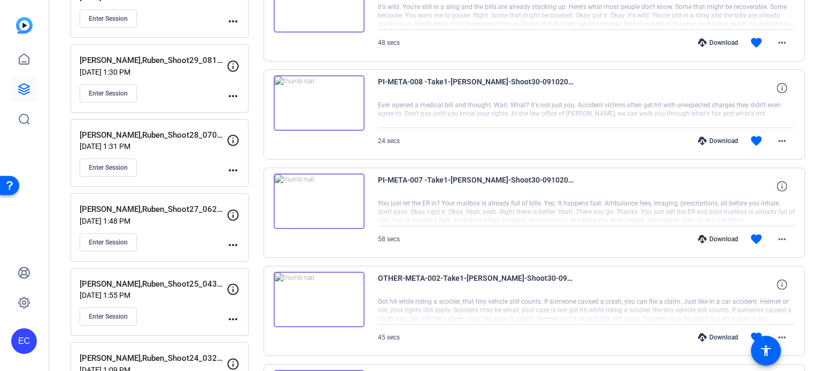
click at [717, 238] on div "Download" at bounding box center [717, 239] width 51 height 9
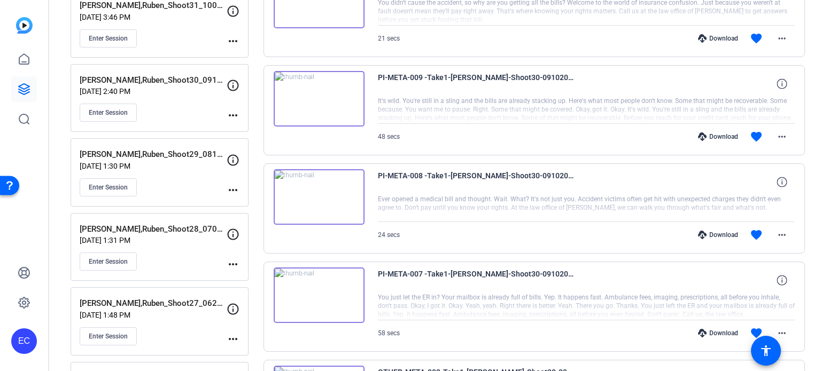
scroll to position [160, 0]
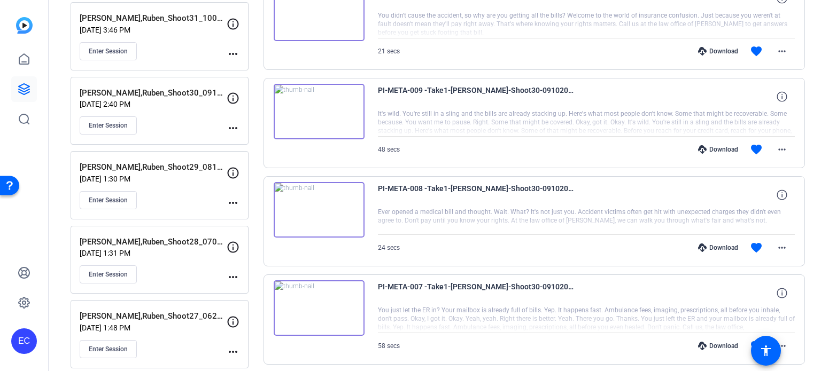
click at [720, 245] on div "Download" at bounding box center [717, 248] width 51 height 9
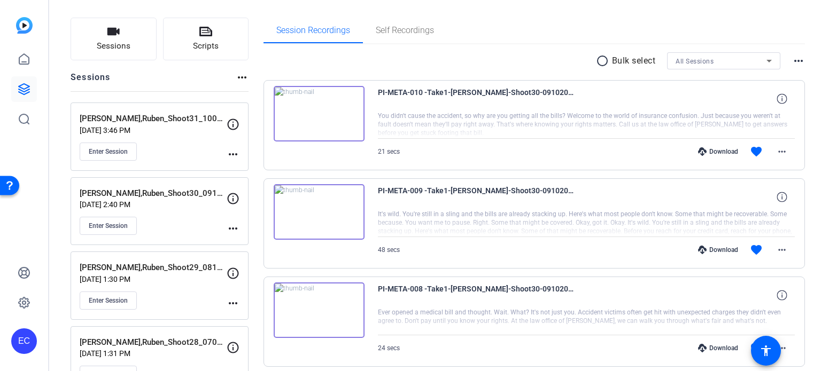
scroll to position [53, 0]
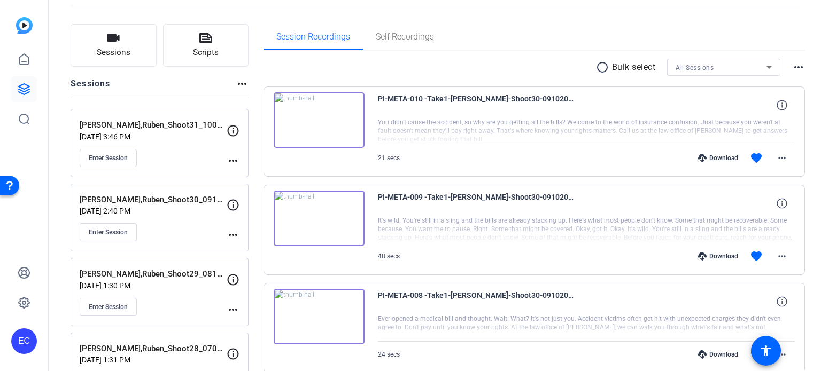
click at [722, 256] on div "Download" at bounding box center [717, 256] width 51 height 9
click at [721, 155] on div "Download" at bounding box center [717, 158] width 51 height 9
